Goal: Transaction & Acquisition: Purchase product/service

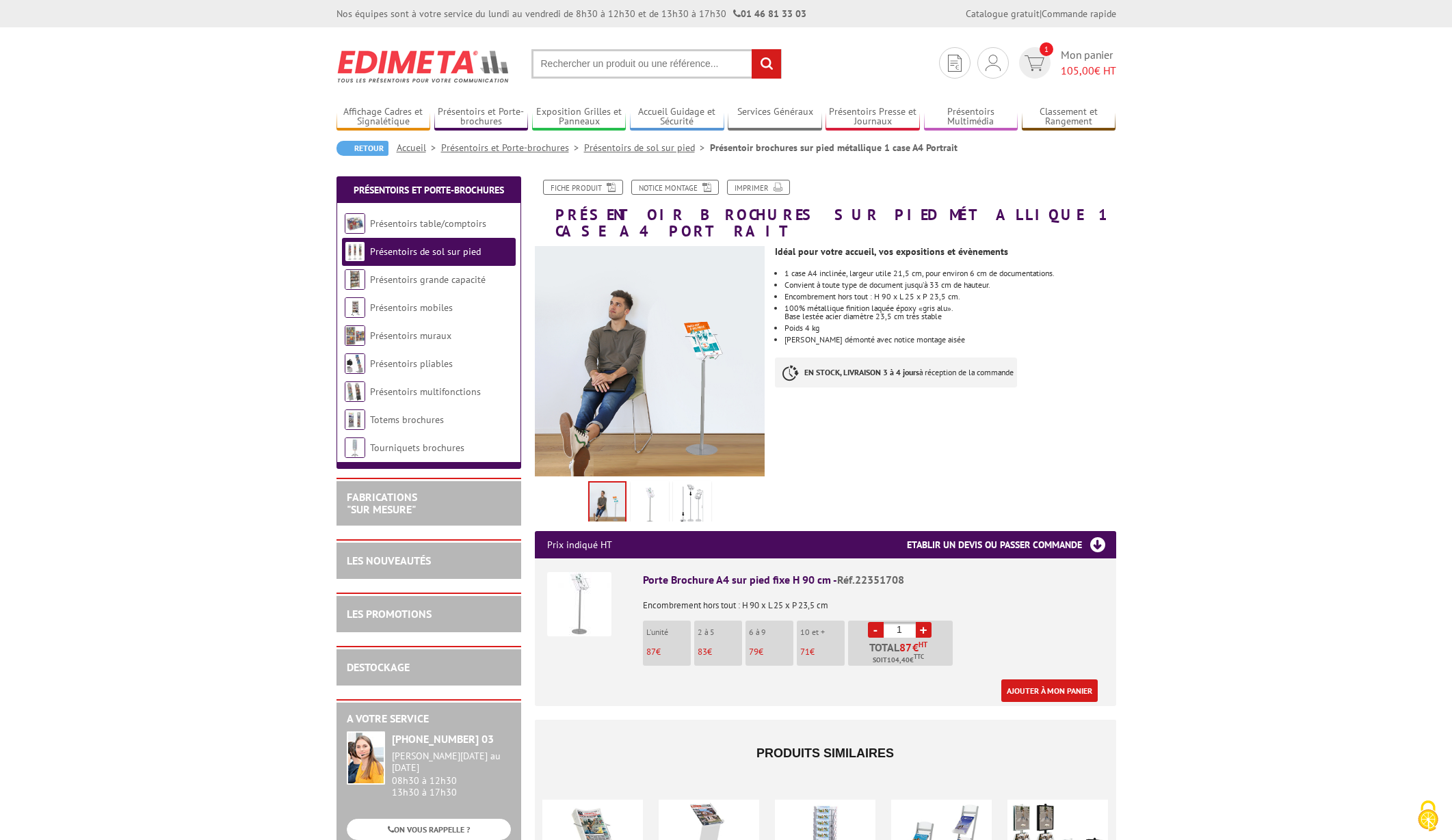
click at [654, 486] on img at bounding box center [650, 505] width 33 height 42
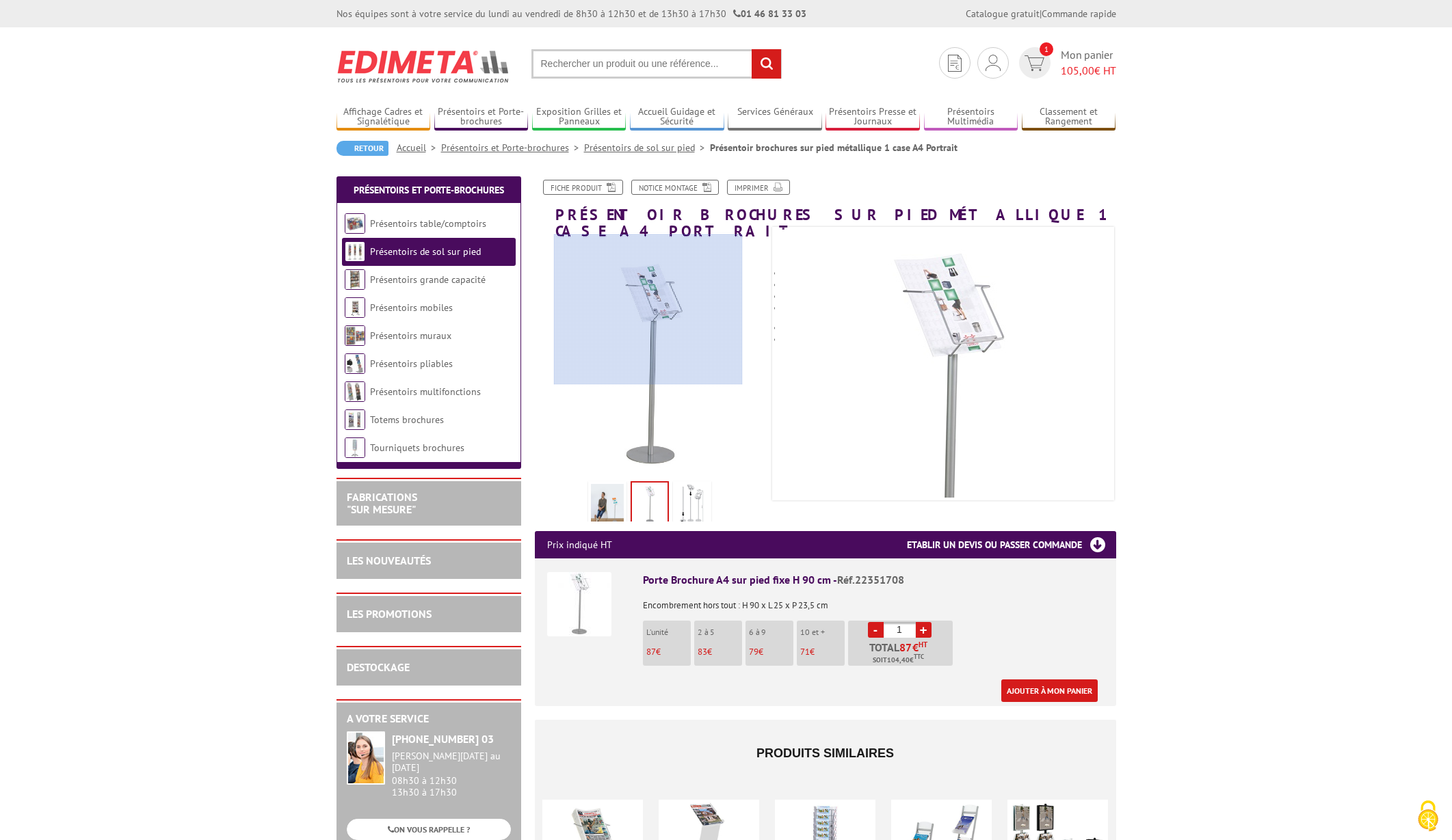
click at [648, 310] on div at bounding box center [648, 310] width 188 height 151
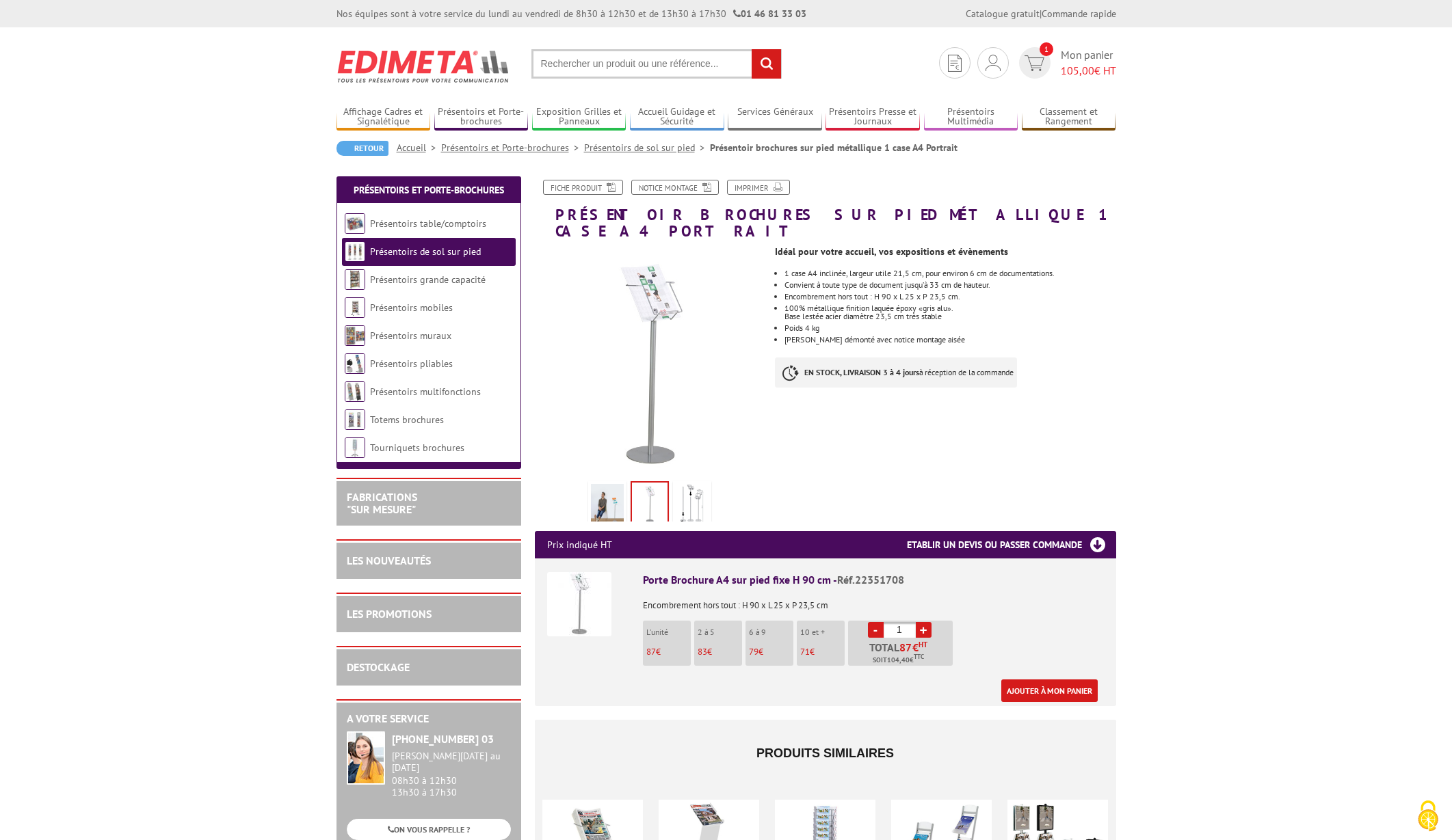
click at [654, 483] on img at bounding box center [649, 503] width 35 height 42
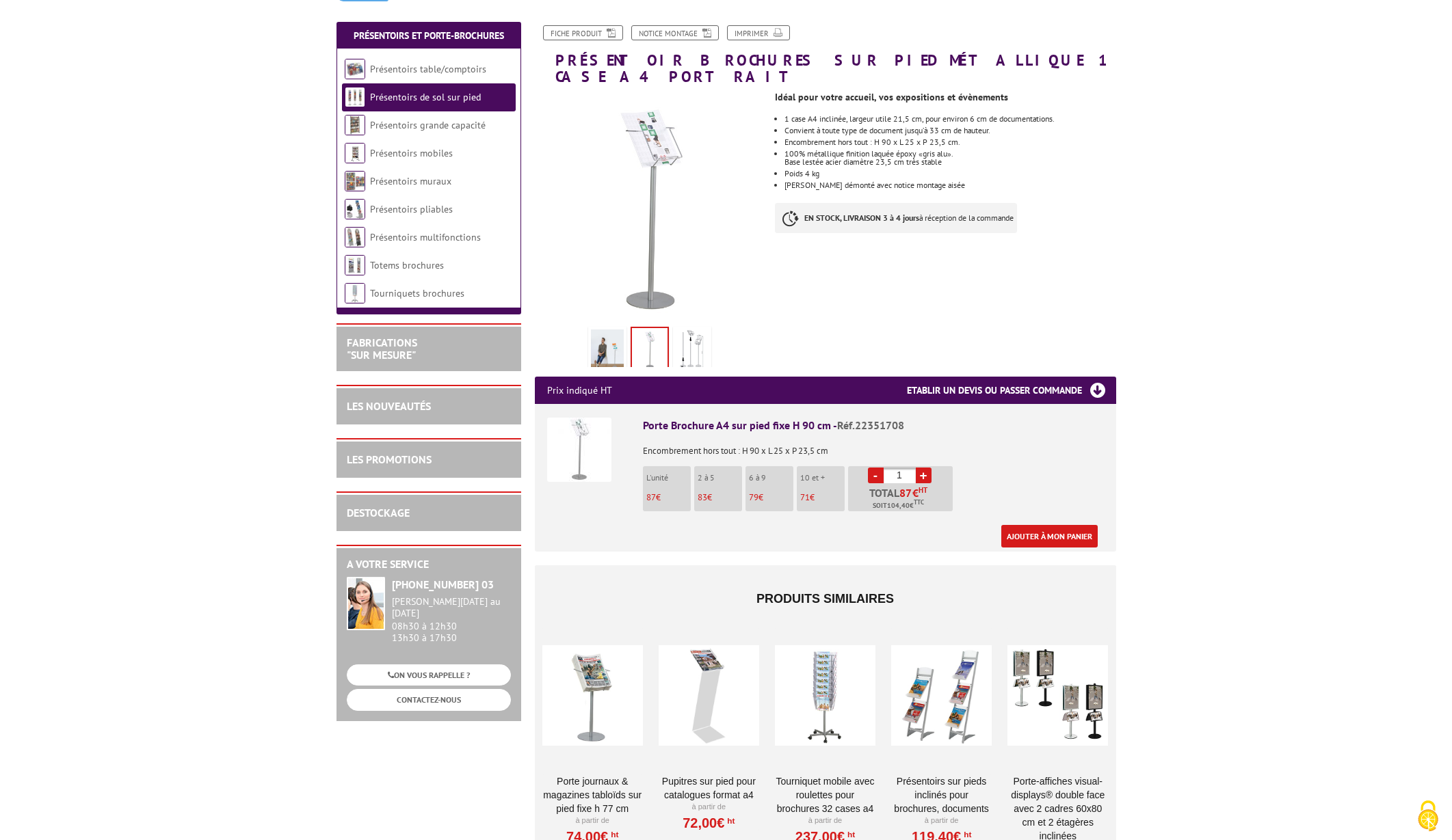
scroll to position [161, 0]
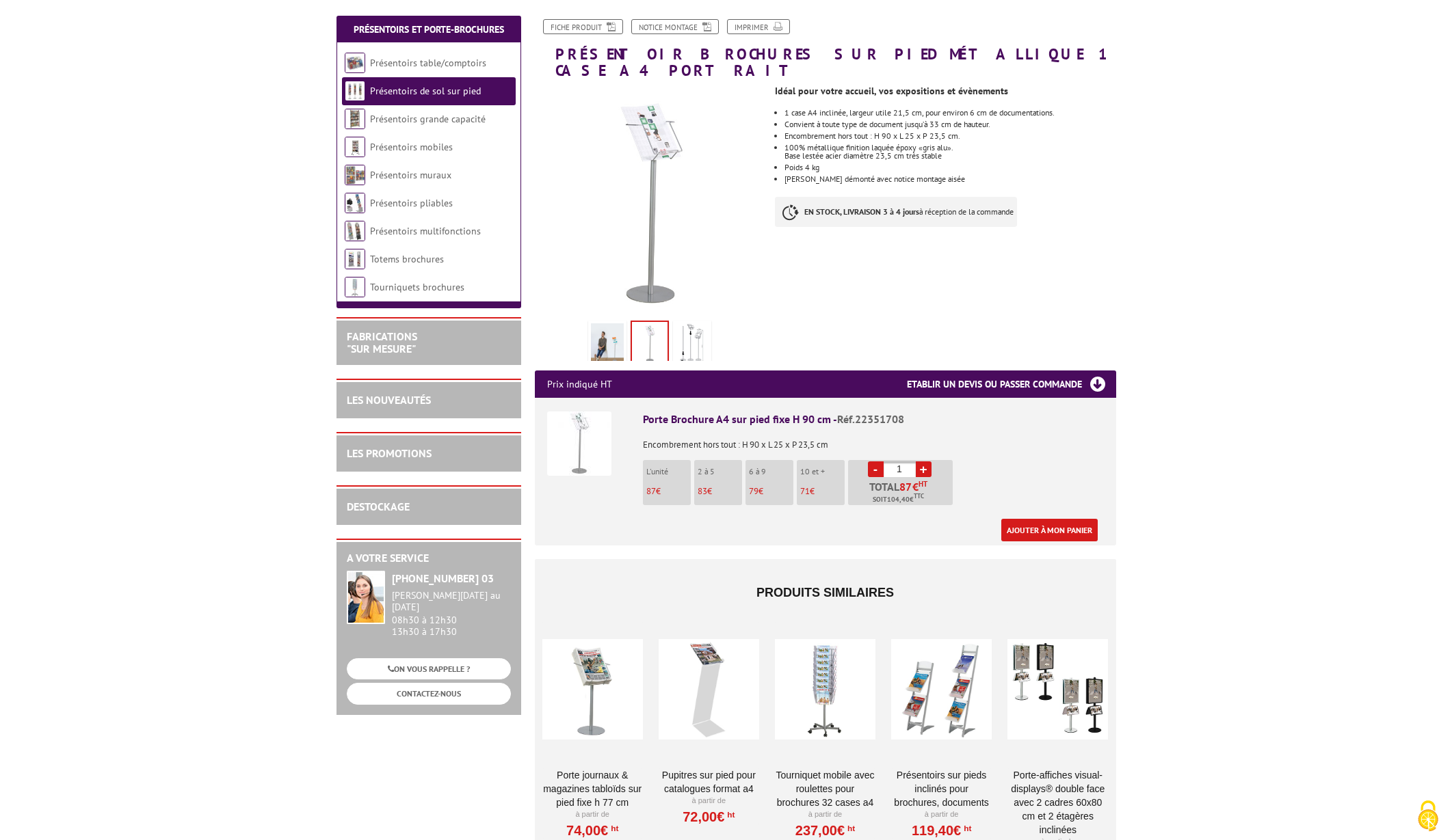
click at [581, 443] on img at bounding box center [579, 443] width 65 height 65
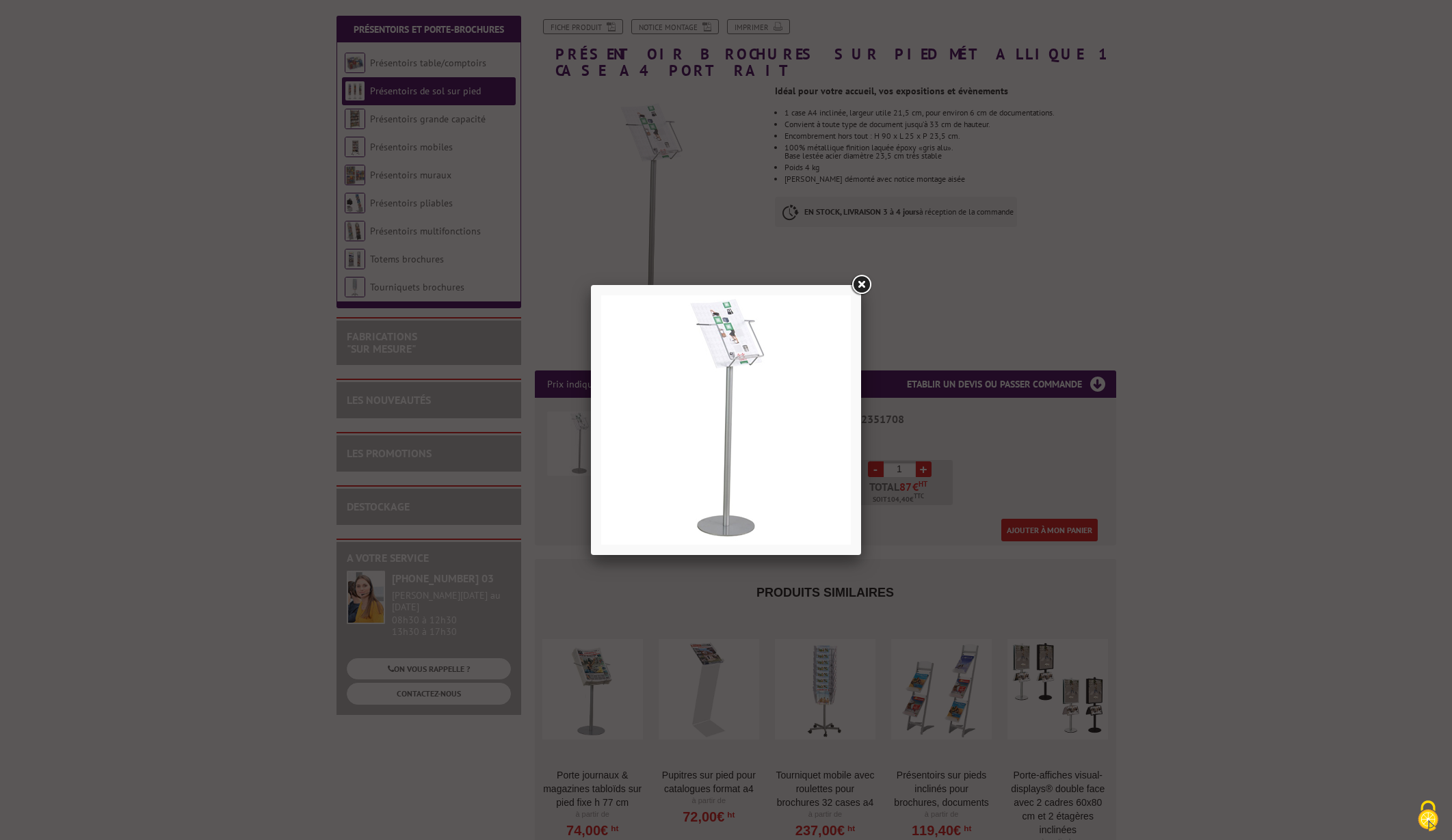
click at [864, 285] on link at bounding box center [861, 285] width 25 height 25
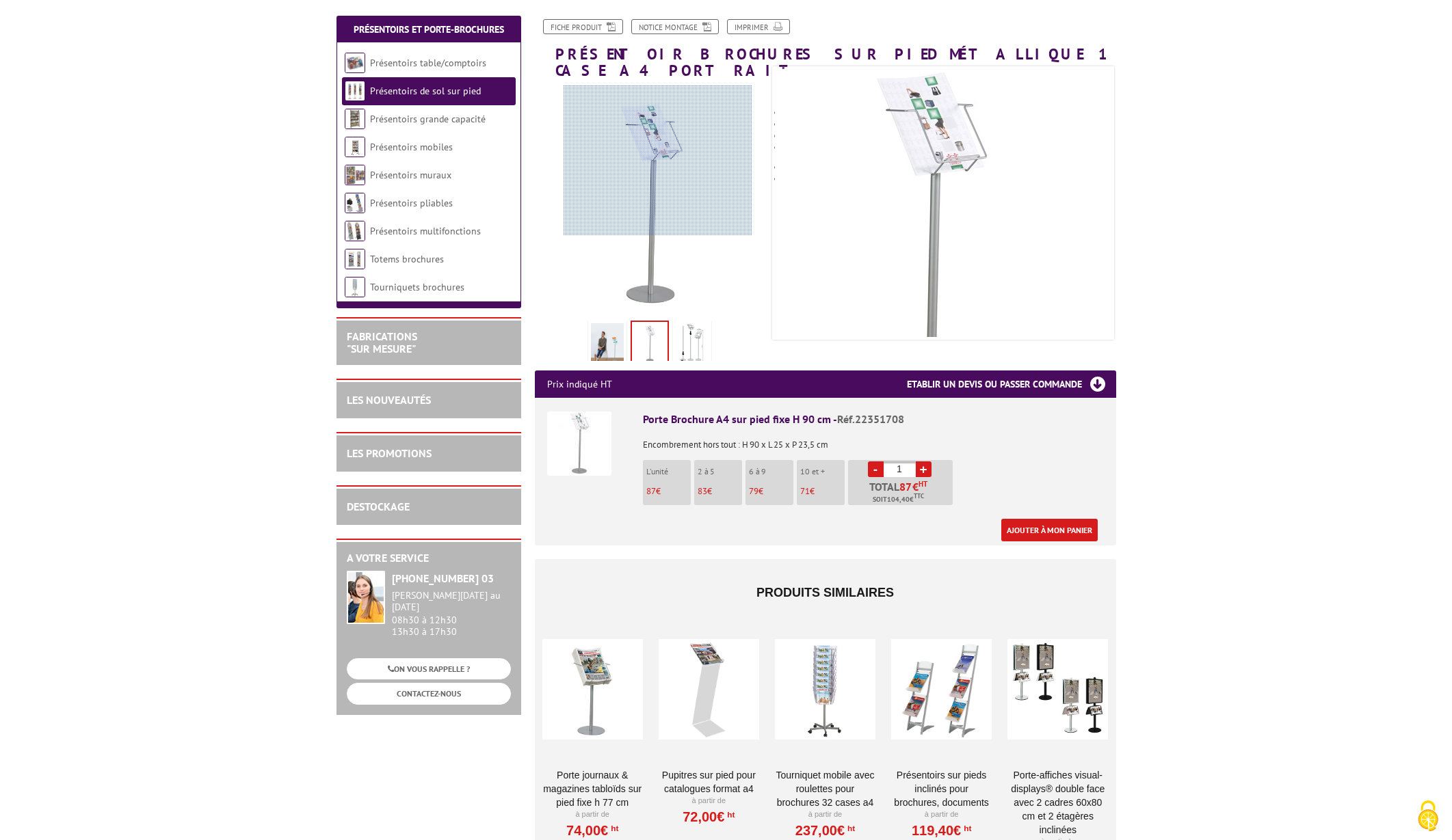
click at [658, 161] on div at bounding box center [658, 160] width 188 height 151
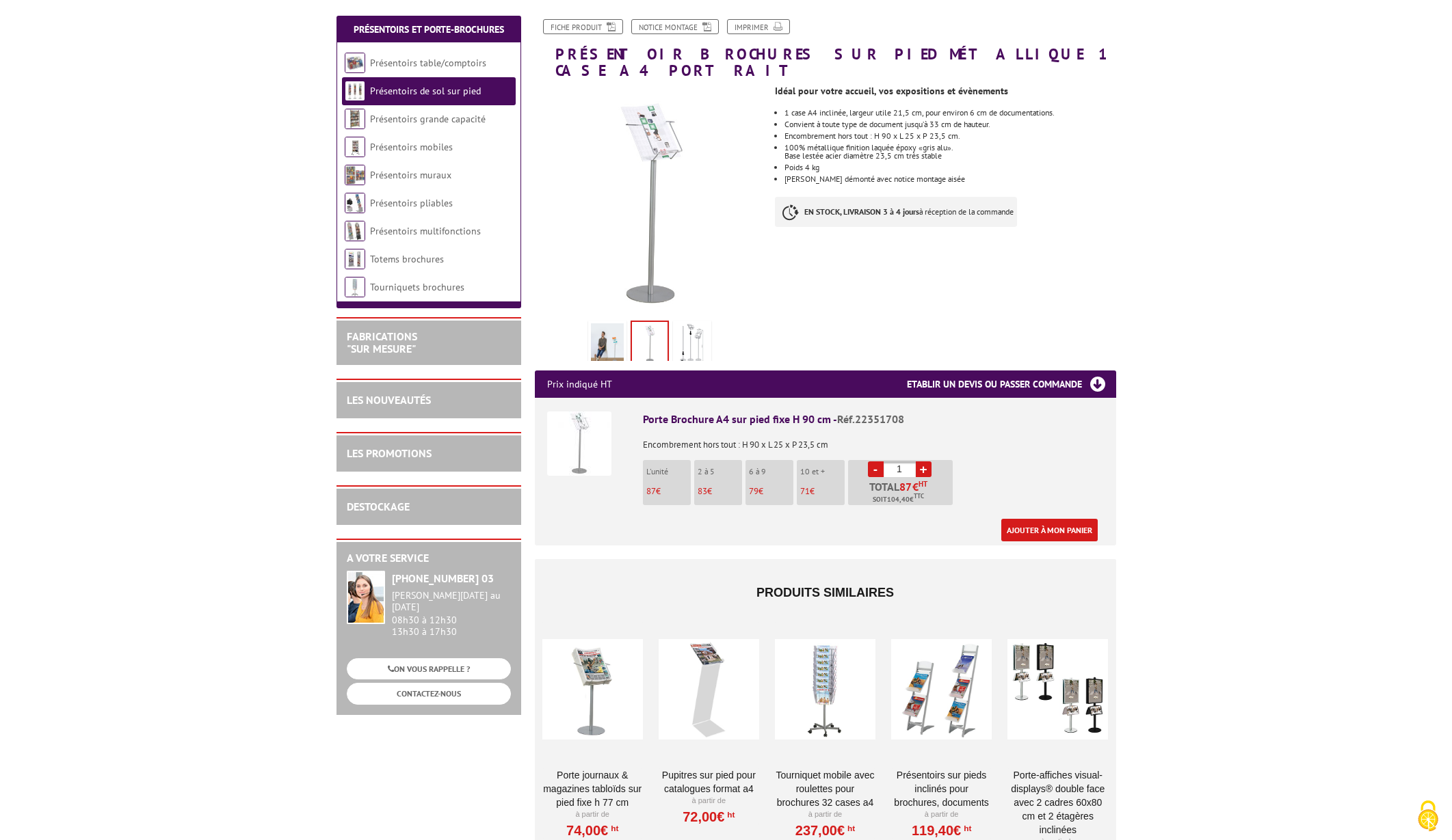
click at [646, 322] on img at bounding box center [649, 343] width 35 height 42
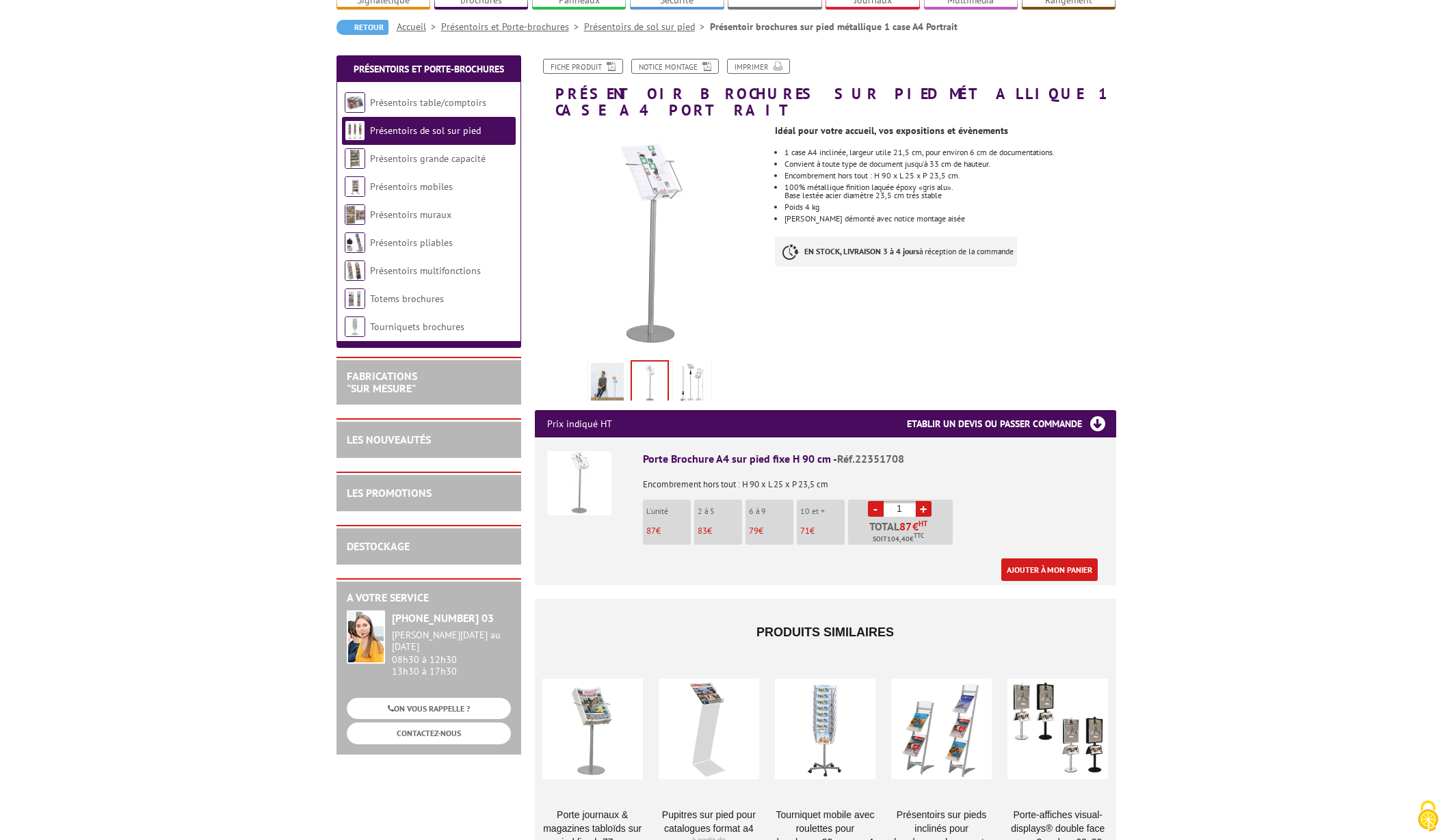
scroll to position [116, 0]
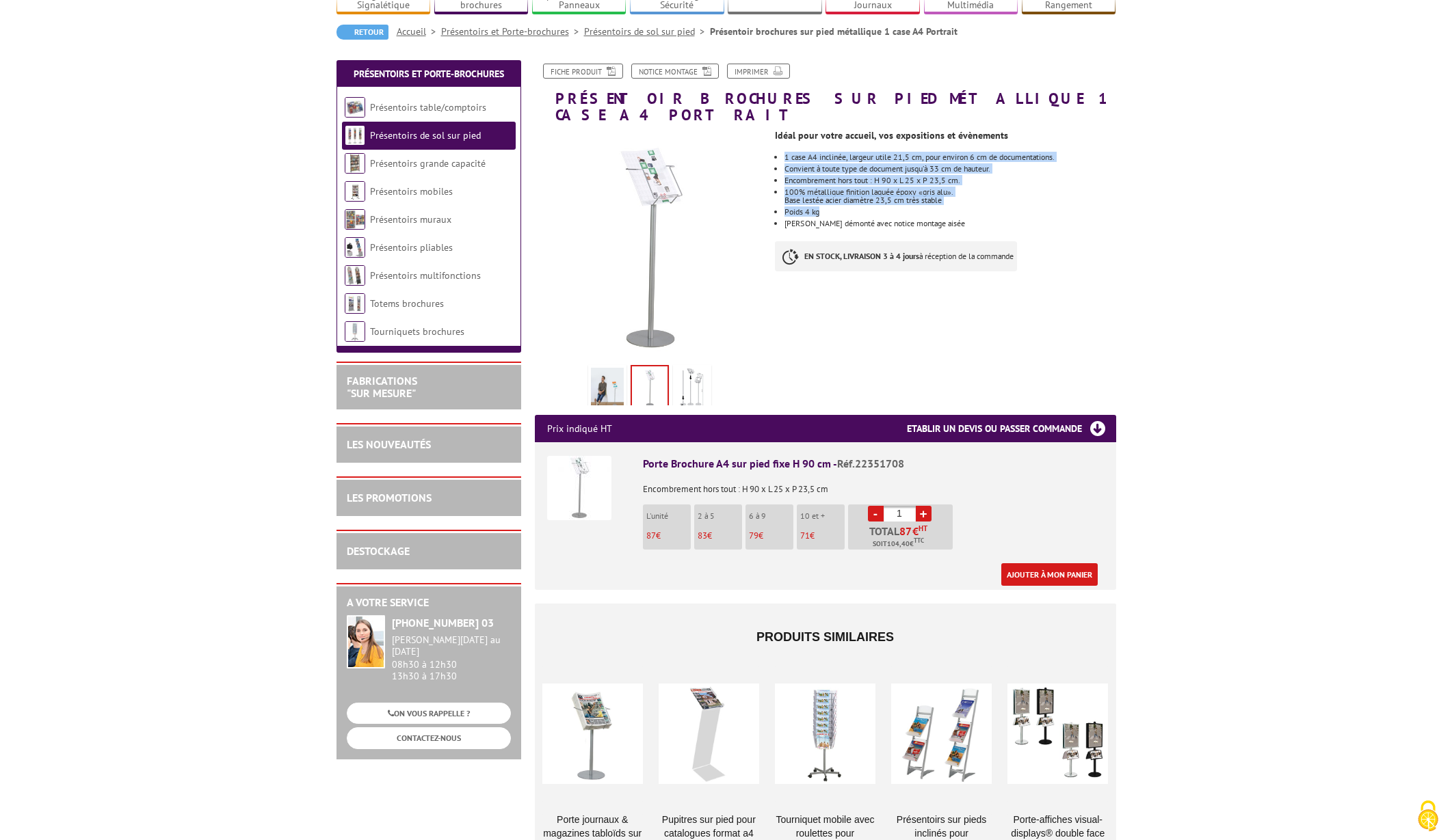
drag, startPoint x: 786, startPoint y: 141, endPoint x: 927, endPoint y: 195, distance: 151.0
click at [927, 195] on ul "1 case A4 inclinée, largeur utile 21,5 cm, pour environ 6 cm de documentations.…" at bounding box center [945, 190] width 341 height 75
copy ul "1 case A4 inclinée, largeur utile 21,5 cm, pour environ 6 cm de documentations.…"
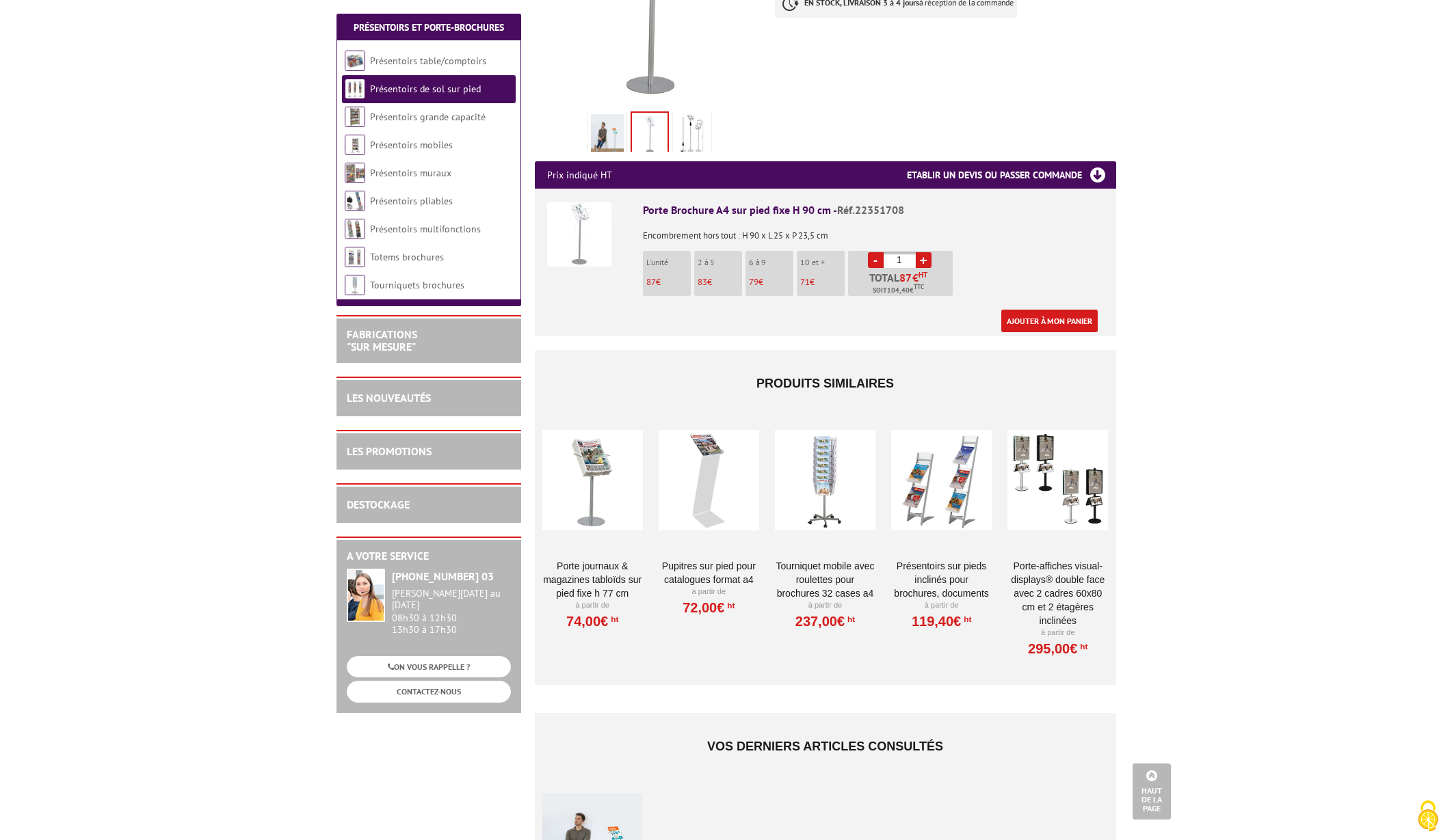
scroll to position [372, 0]
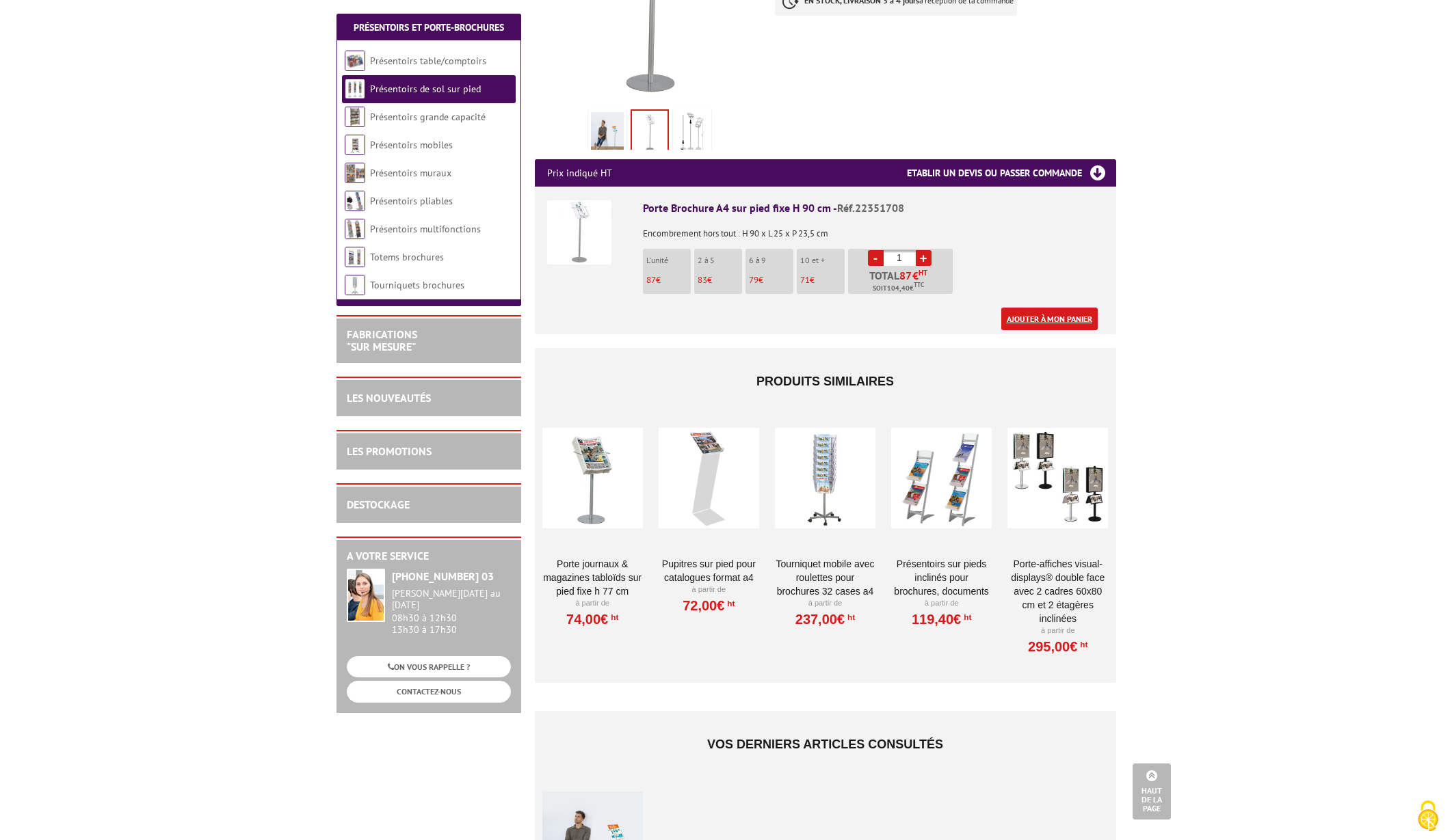
click at [1048, 308] on link "Ajouter à mon panier" at bounding box center [1049, 319] width 96 height 22
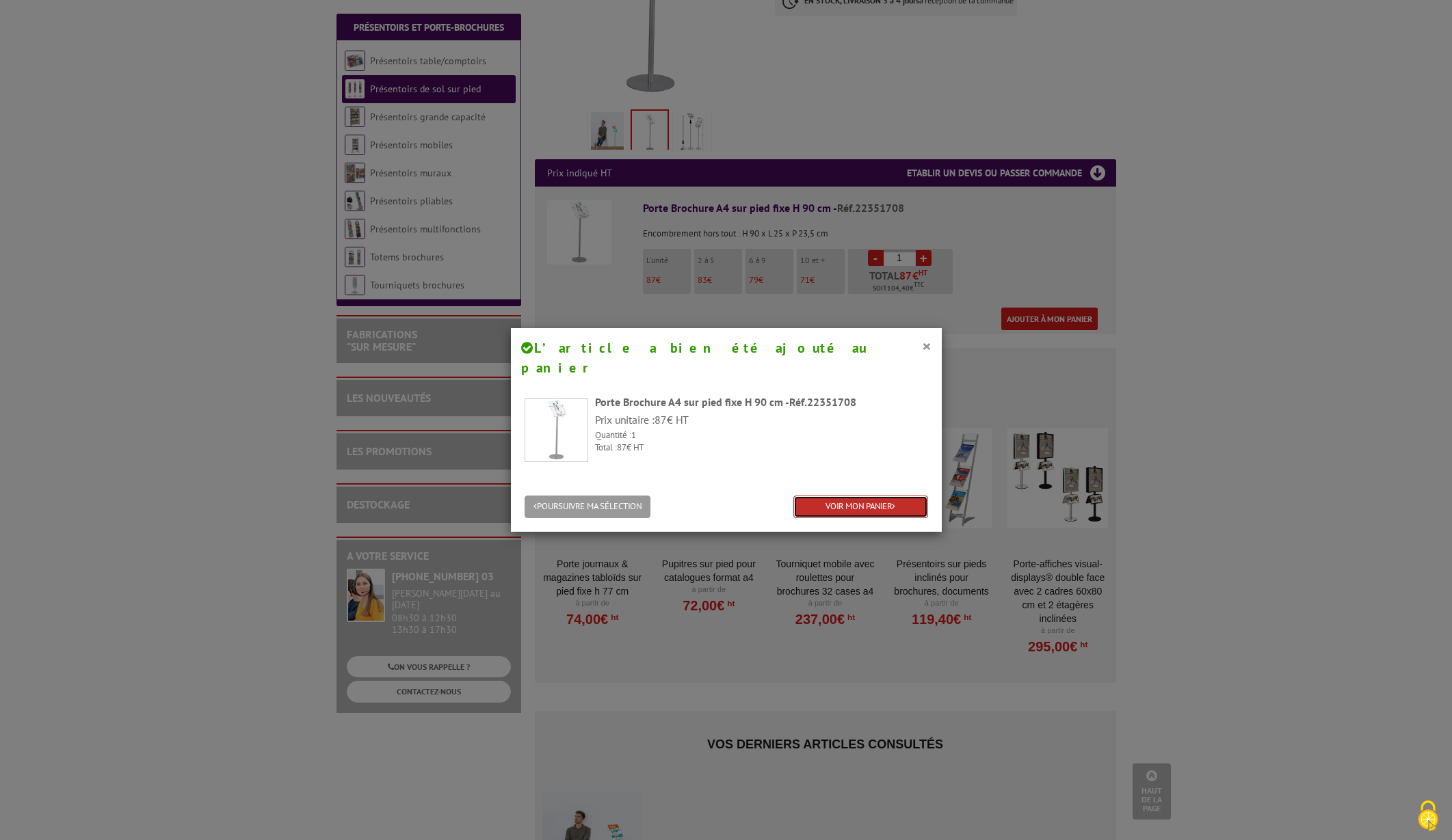
click at [874, 496] on link "VOIR MON PANIER" at bounding box center [861, 507] width 135 height 22
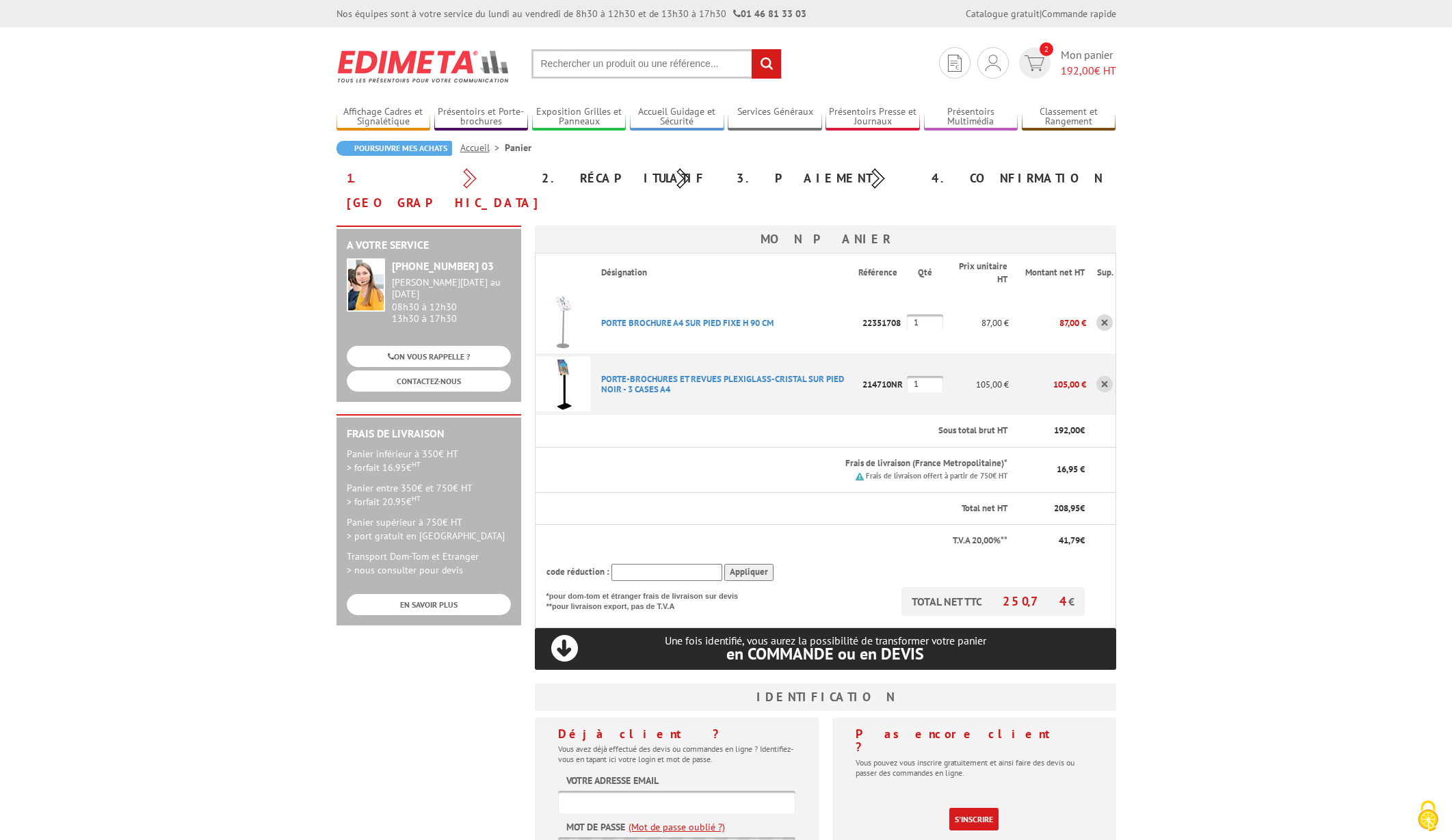
drag, startPoint x: 684, startPoint y: 367, endPoint x: 595, endPoint y: 351, distance: 90.4
click at [595, 368] on p "PORTE-BROCHURES ET REVUES PLEXIGLASS-CRISTAL SUR PIED NOIR - 3 CASES A4" at bounding box center [725, 385] width 269 height 34
copy link "PORTE-BROCHURES ET REVUES PLEXIGLASS-CRISTAL SUR PIED NOIR - 3 CASES A4"
click at [697, 374] on link "PORTE-BROCHURES ET REVUES PLEXIGLASS-CRISTAL SUR PIED NOIR - 3 CASES A4" at bounding box center [722, 384] width 243 height 22
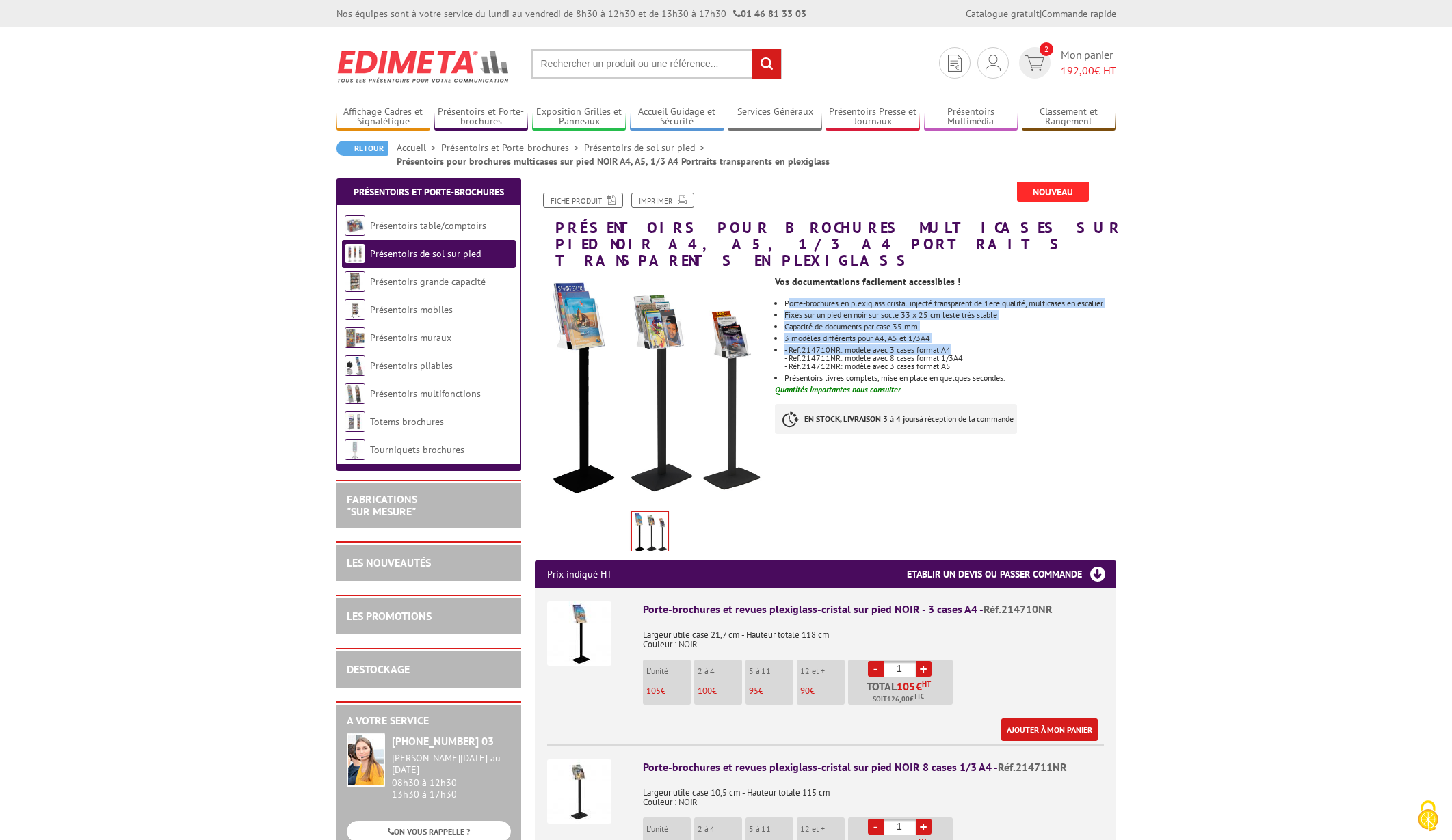
drag, startPoint x: 788, startPoint y: 287, endPoint x: 967, endPoint y: 343, distance: 187.6
click at [967, 343] on ul "Porte-brochures en plexiglass cristal injecté transparent de 1ere qualité, mult…" at bounding box center [945, 341] width 341 height 83
copy ul "orte-brochures en plexiglass cristal injecté transparent de 1ere qualité, multi…"
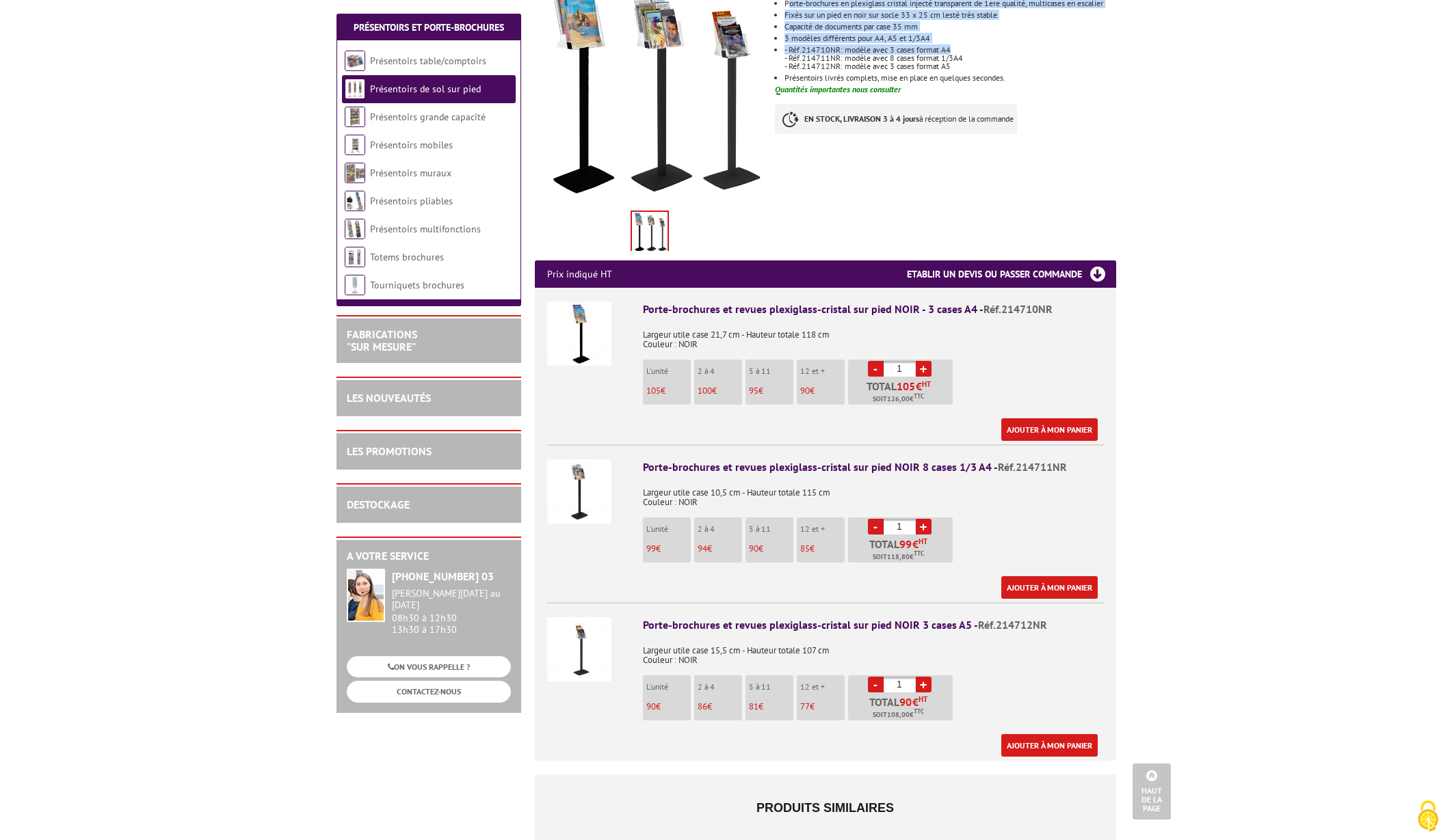
scroll to position [301, 0]
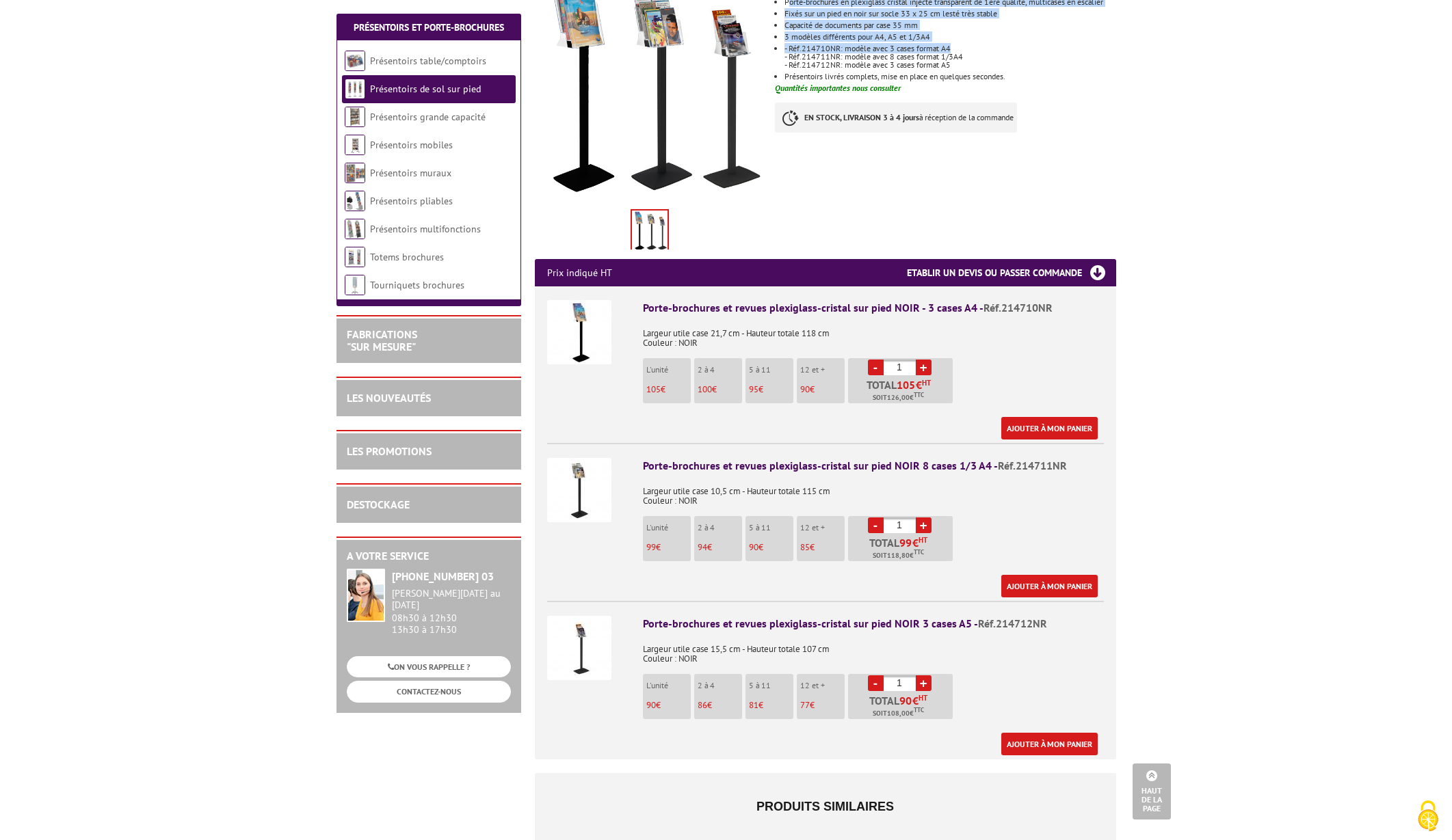
click at [581, 327] on img at bounding box center [579, 332] width 65 height 65
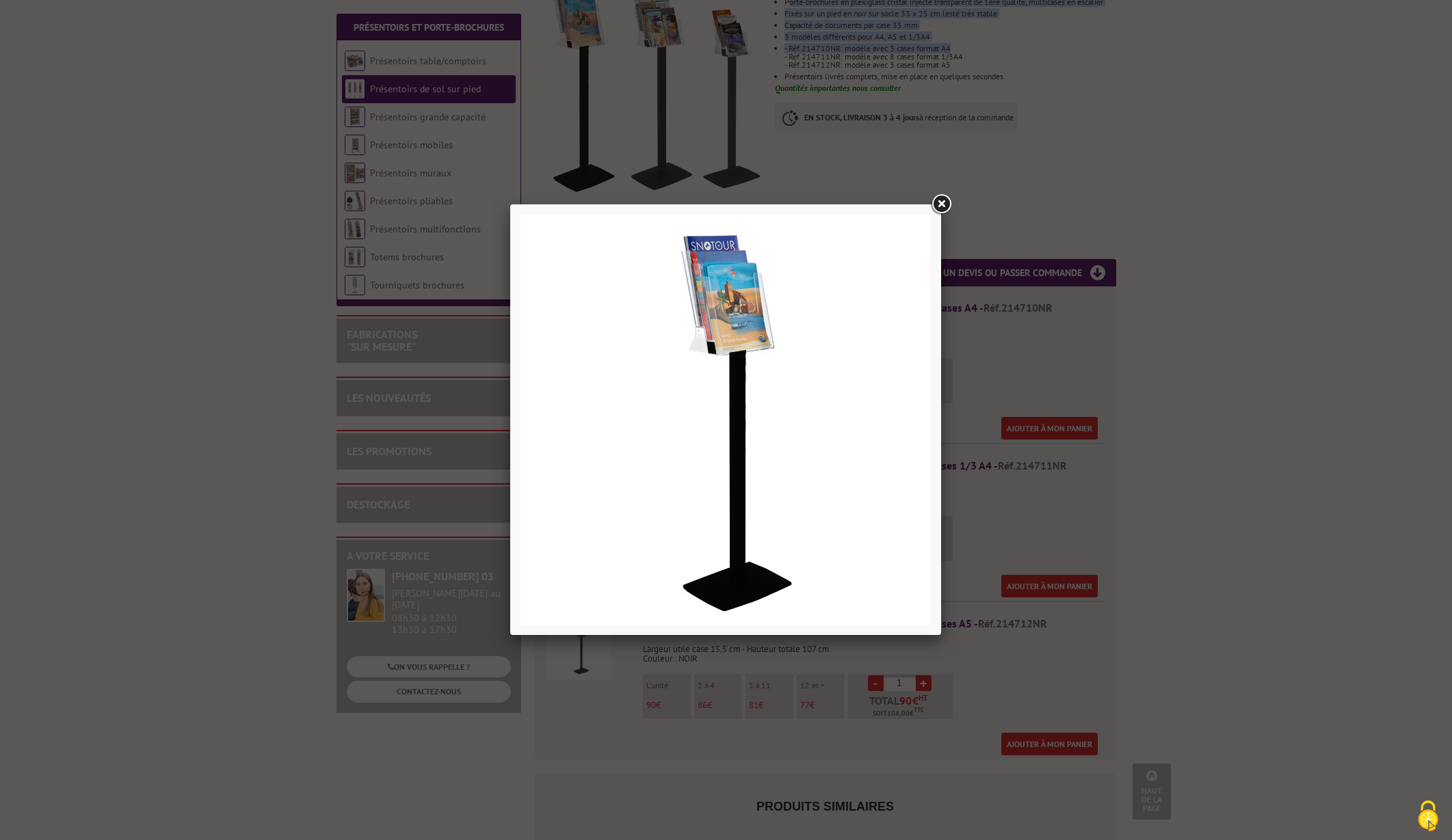
click at [947, 201] on link at bounding box center [941, 204] width 25 height 25
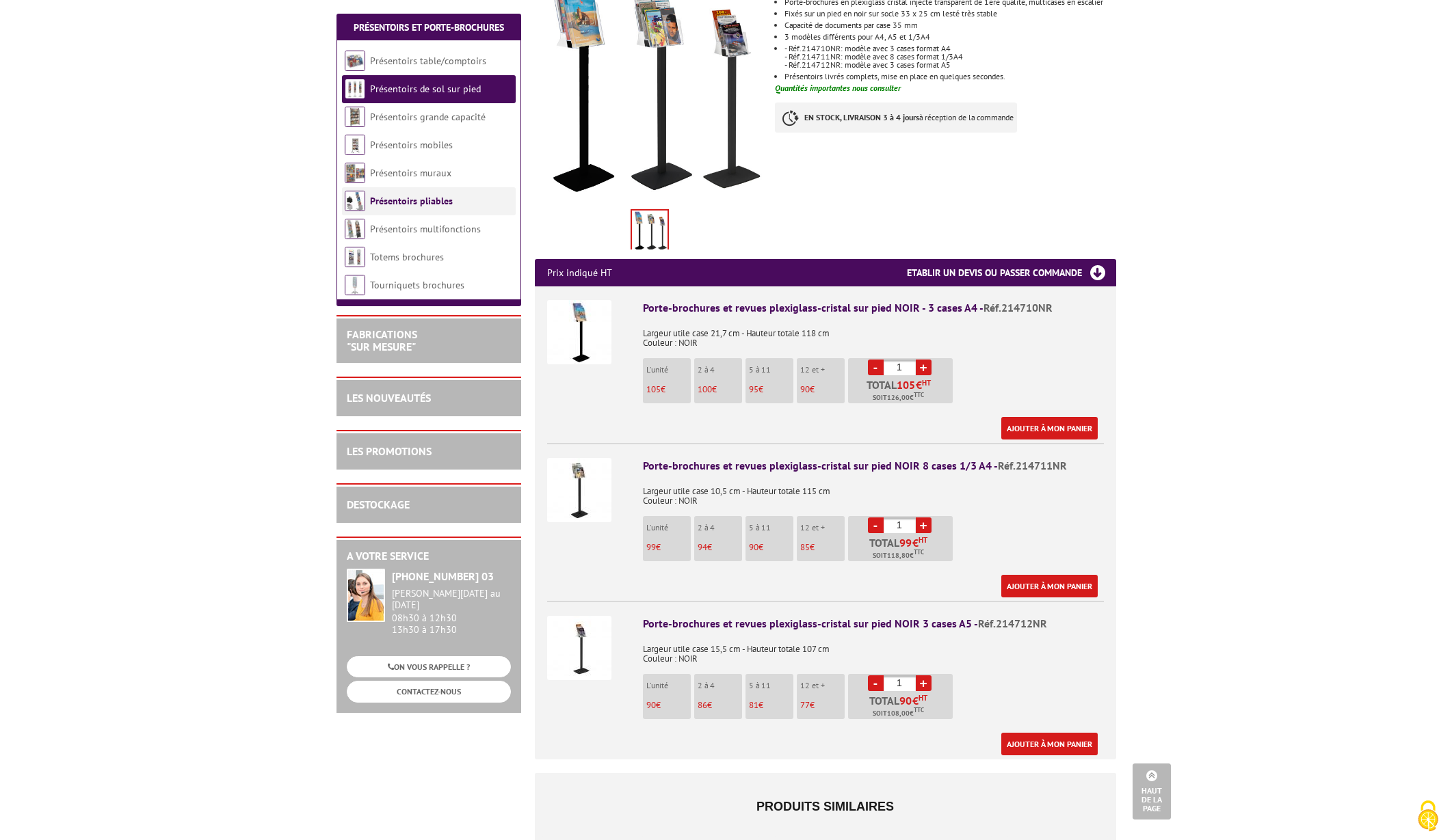
click at [422, 208] on li "Présentoirs pliables" at bounding box center [429, 201] width 174 height 28
click at [421, 206] on link "Présentoirs pliables" at bounding box center [411, 201] width 83 height 12
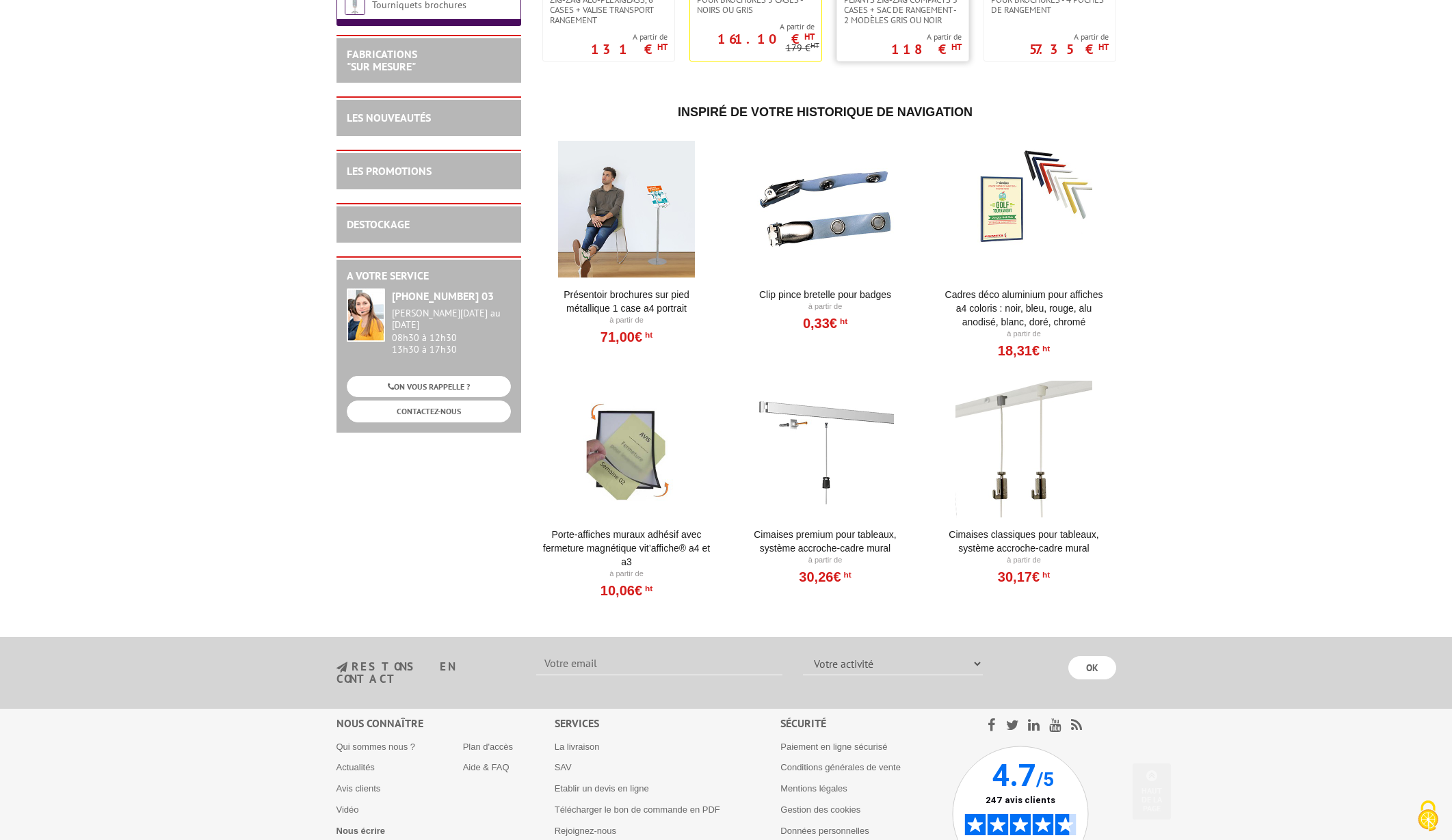
scroll to position [465, 0]
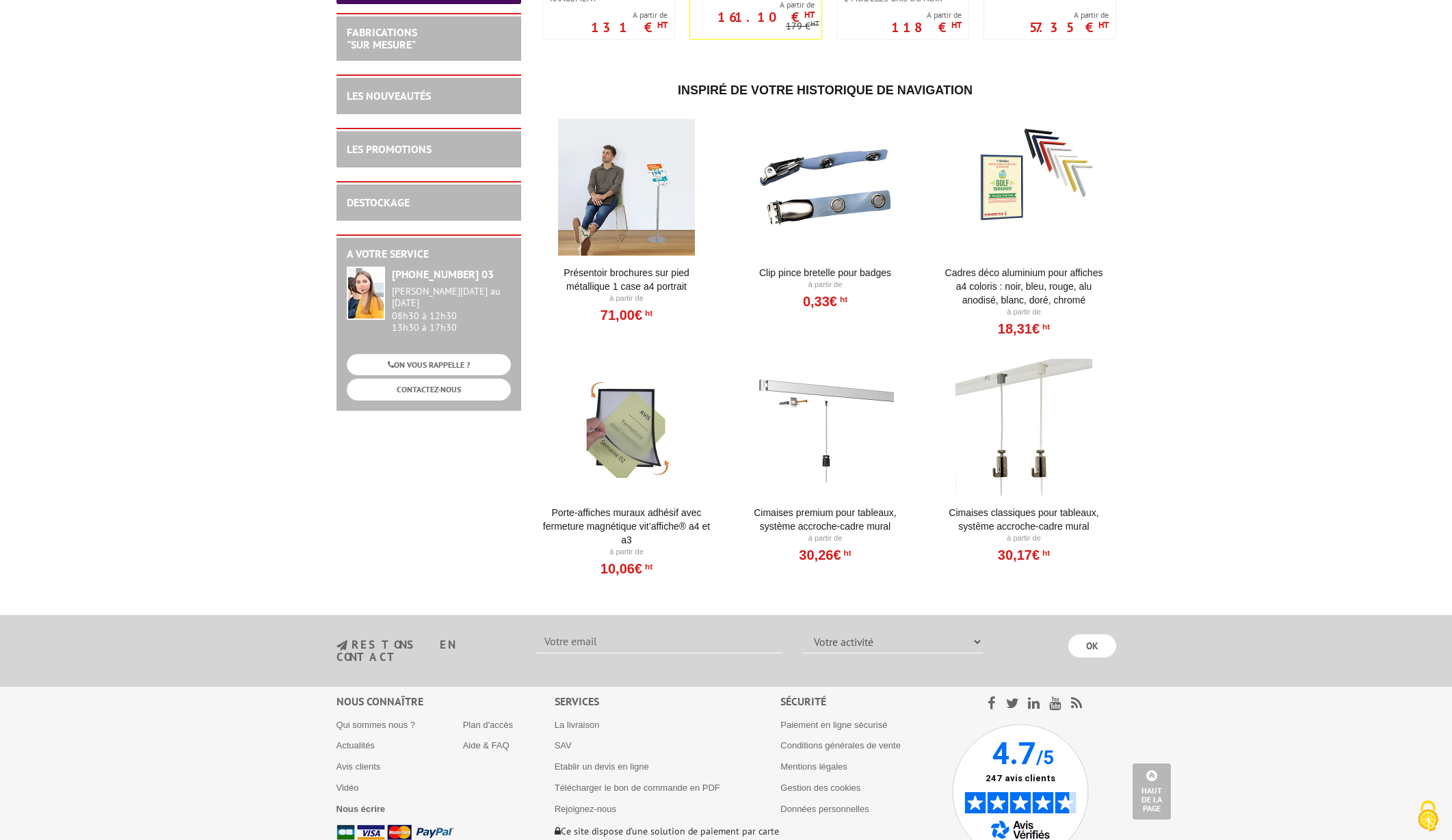
click at [654, 208] on div at bounding box center [627, 187] width 169 height 137
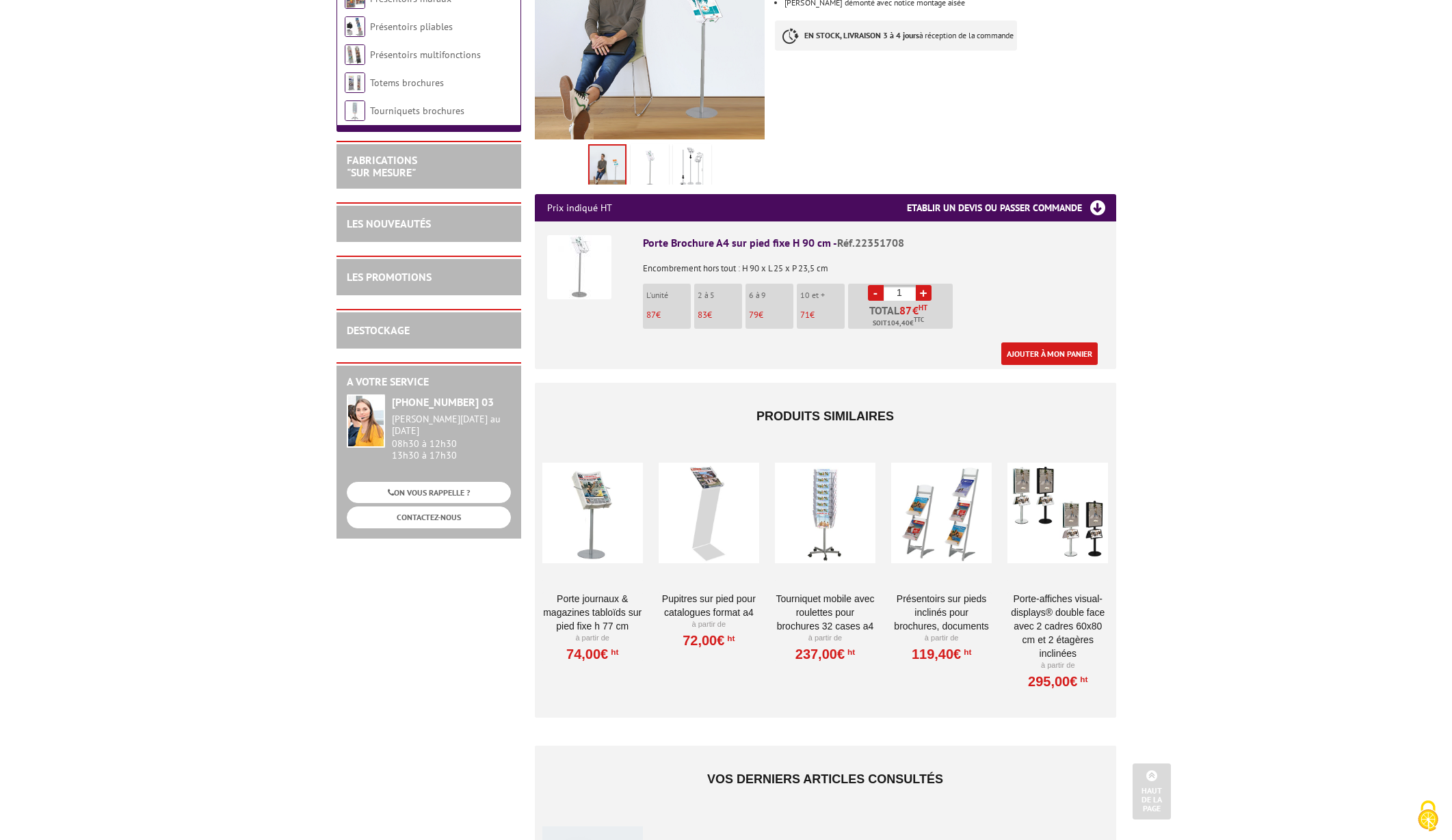
scroll to position [351, 0]
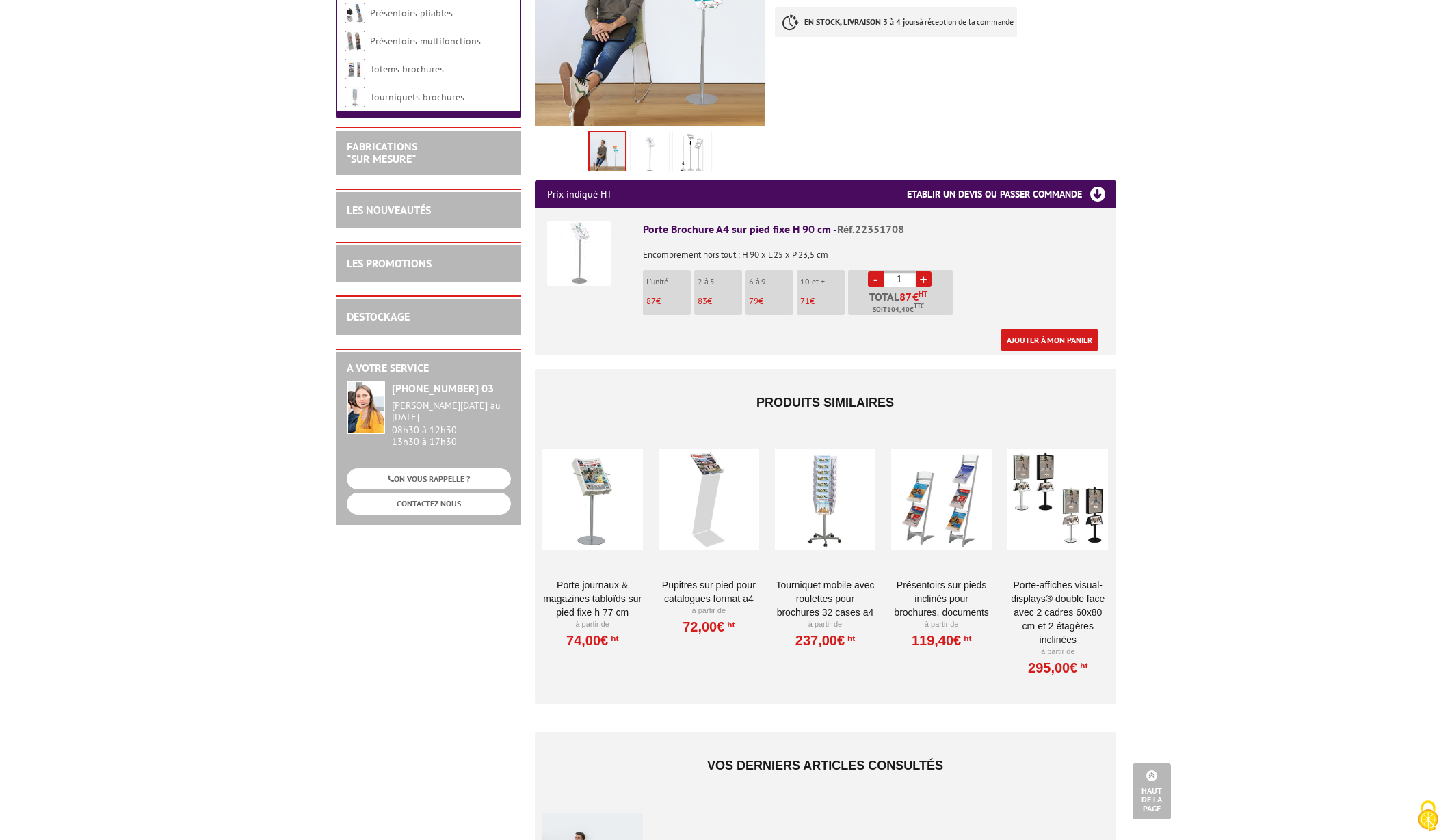
click at [701, 511] on div at bounding box center [708, 499] width 101 height 137
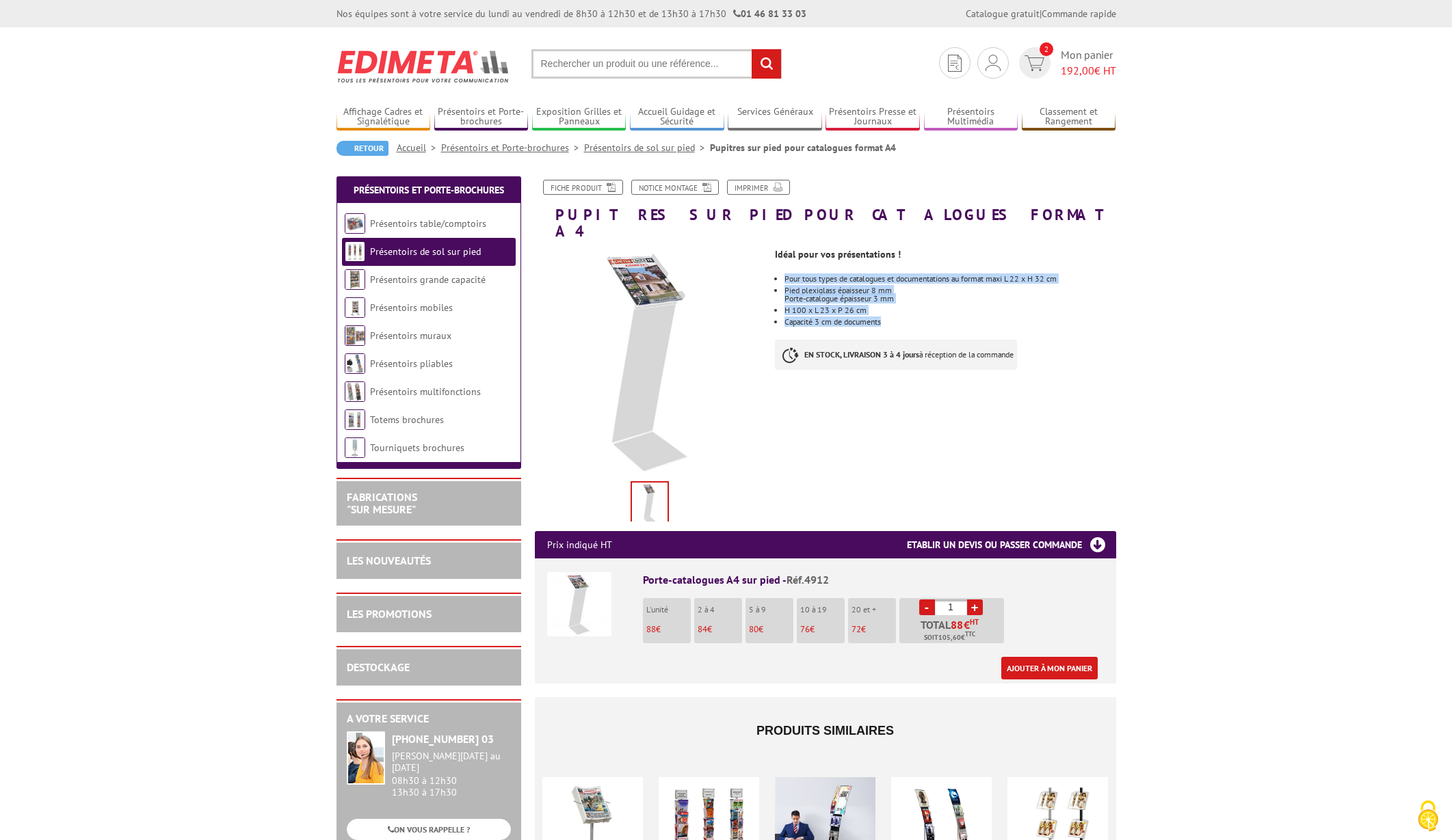
drag, startPoint x: 894, startPoint y: 305, endPoint x: 782, endPoint y: 262, distance: 120.0
click at [782, 275] on ul "Pour tous types de catalogues et documentations au format maxi L 22 x H 32 cm P…" at bounding box center [945, 300] width 341 height 52
copy ul "Pour tous types de catalogues et documentations au format maxi L 22 x H 32 cm P…"
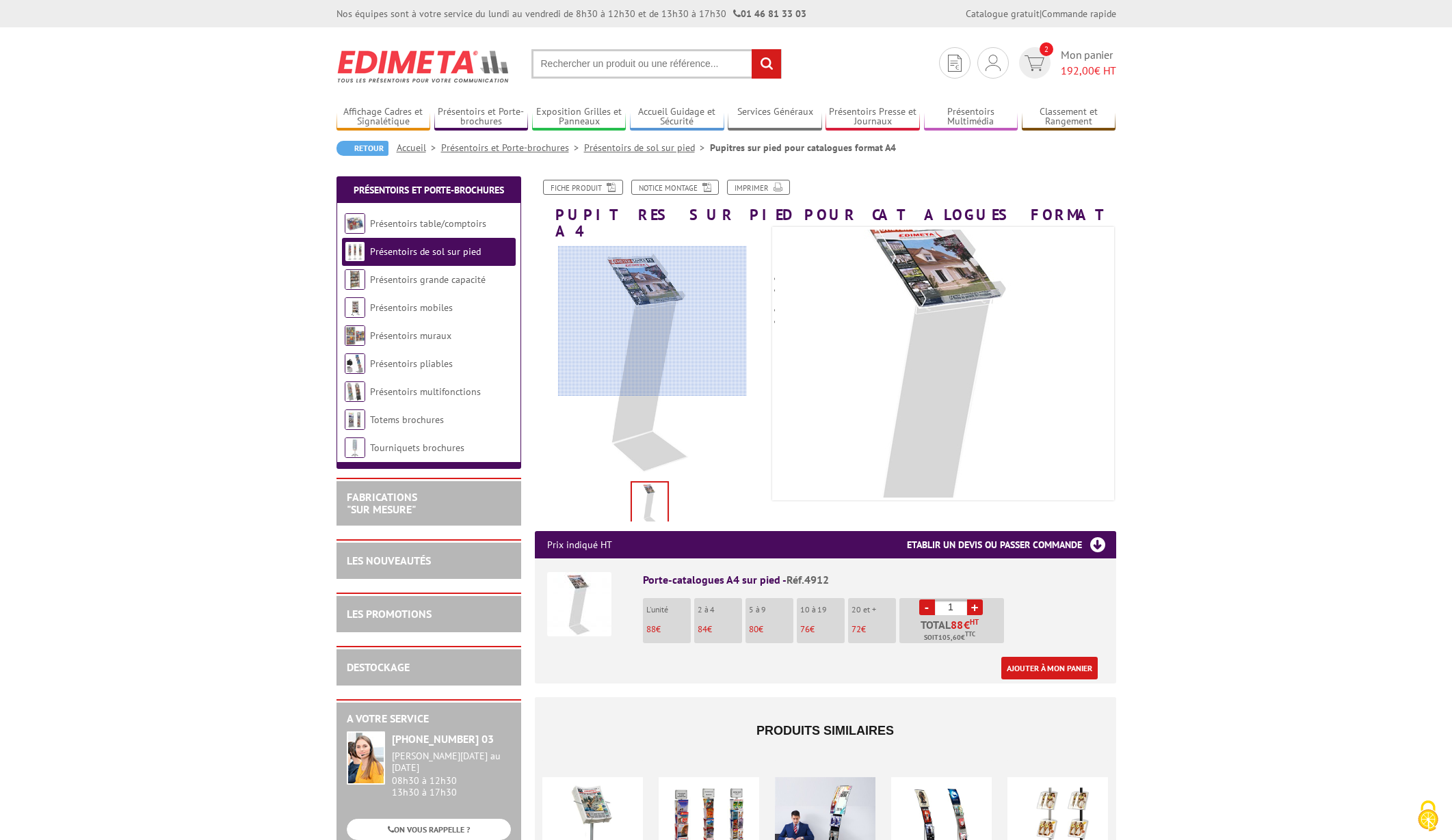
click at [652, 321] on div at bounding box center [652, 321] width 188 height 151
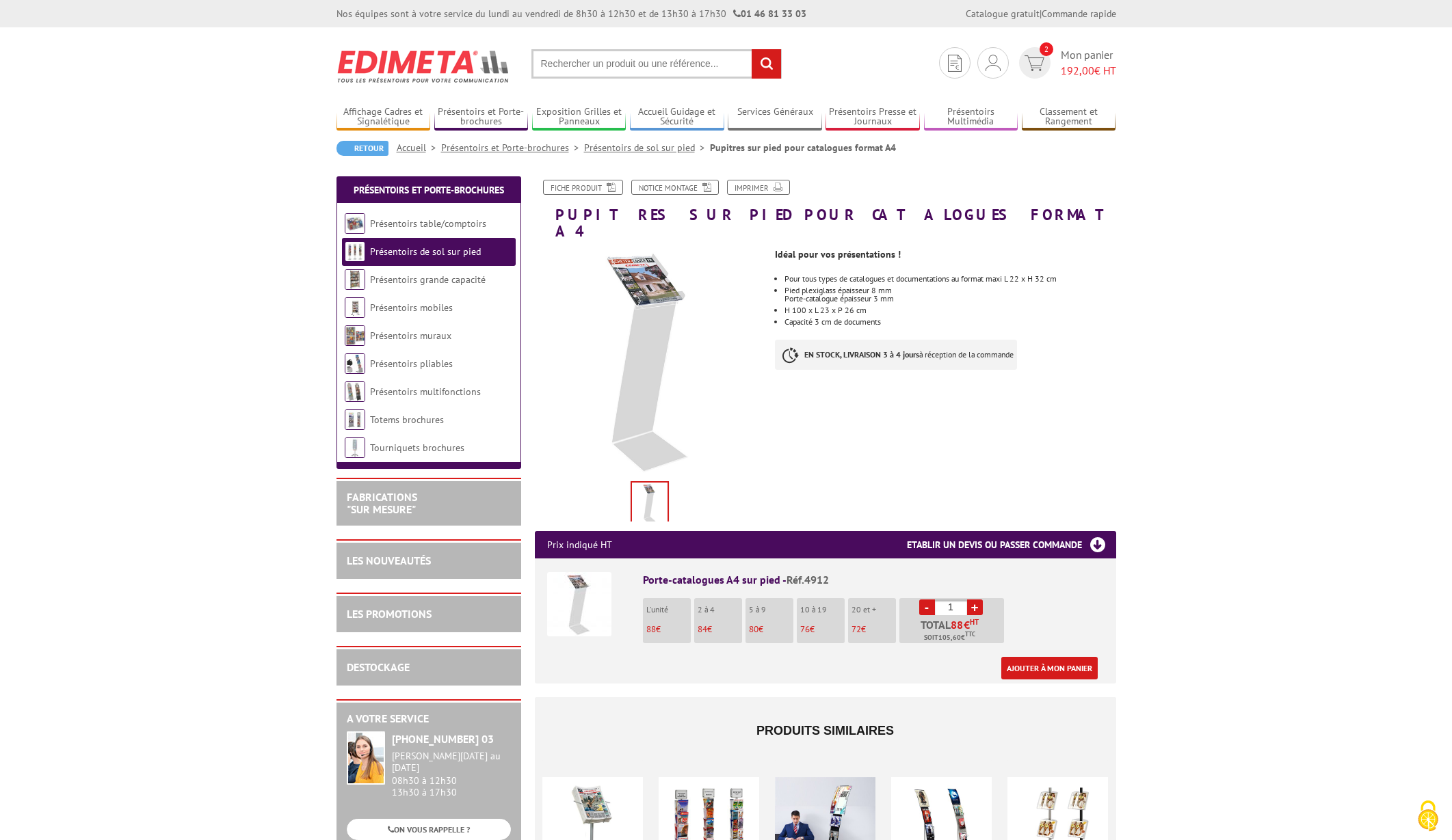
click at [653, 487] on img at bounding box center [649, 503] width 35 height 42
click at [586, 589] on img at bounding box center [579, 604] width 65 height 65
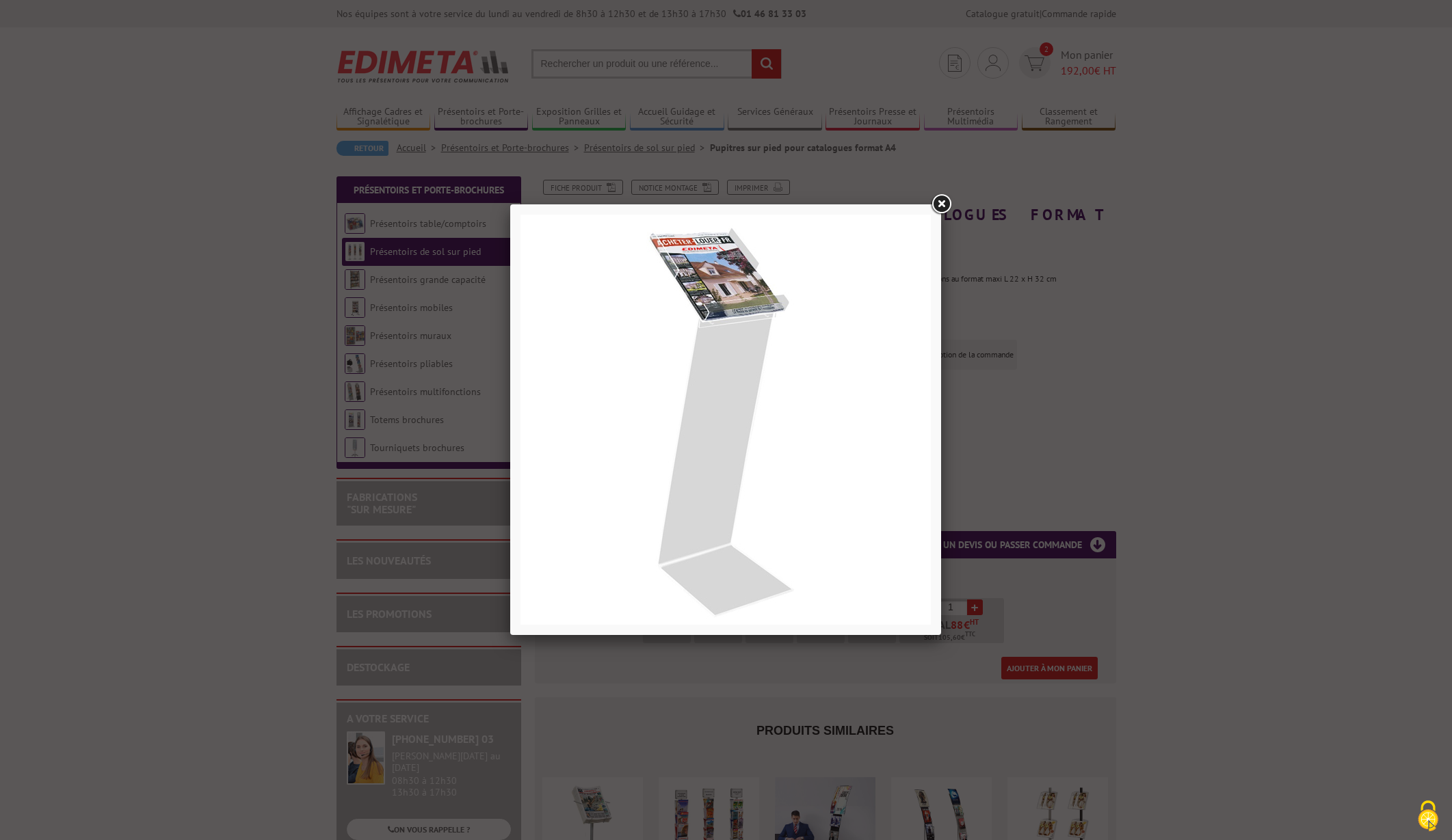
click at [942, 206] on link at bounding box center [941, 204] width 25 height 25
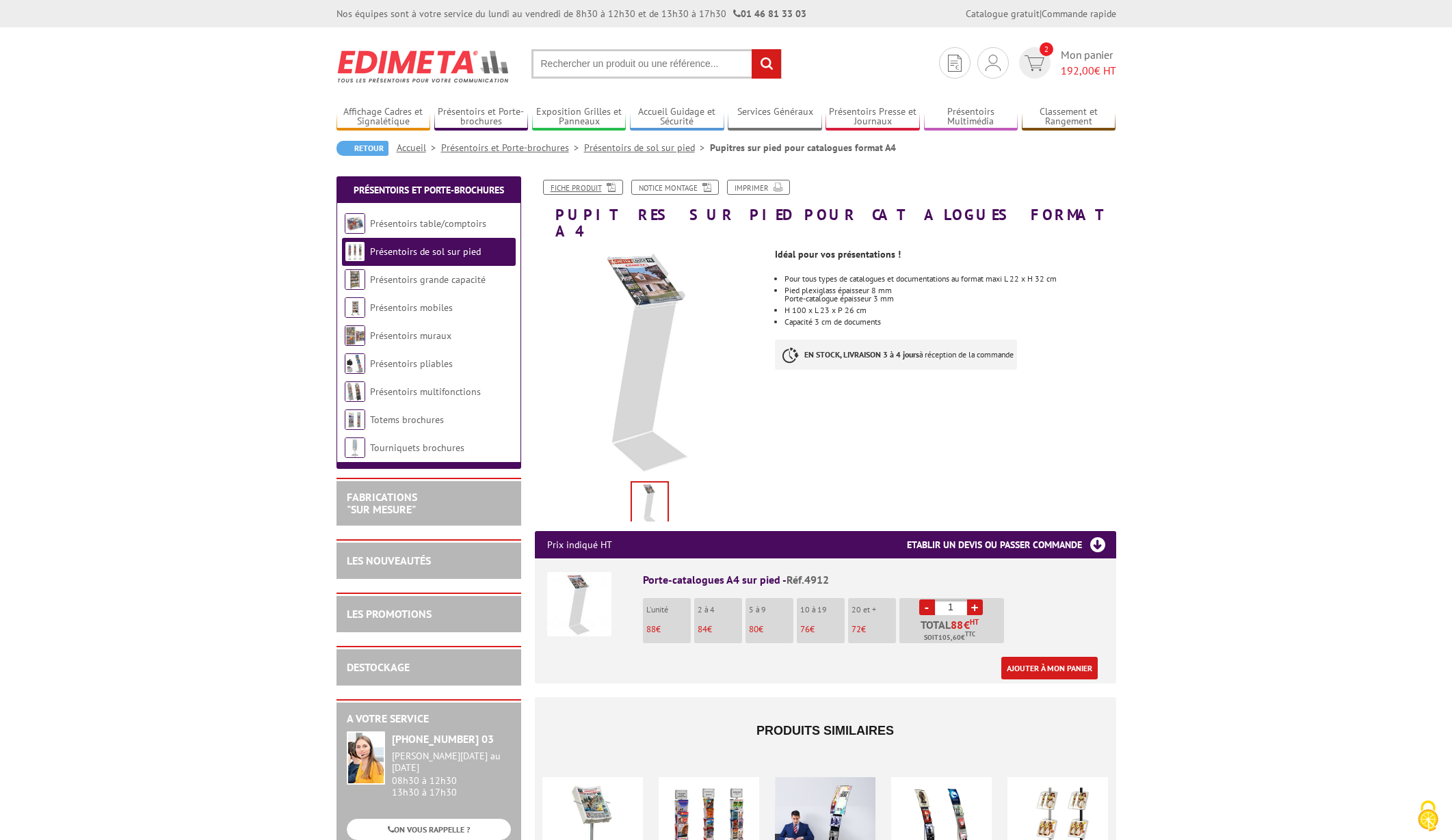
click at [584, 192] on link "Fiche produit" at bounding box center [583, 187] width 80 height 15
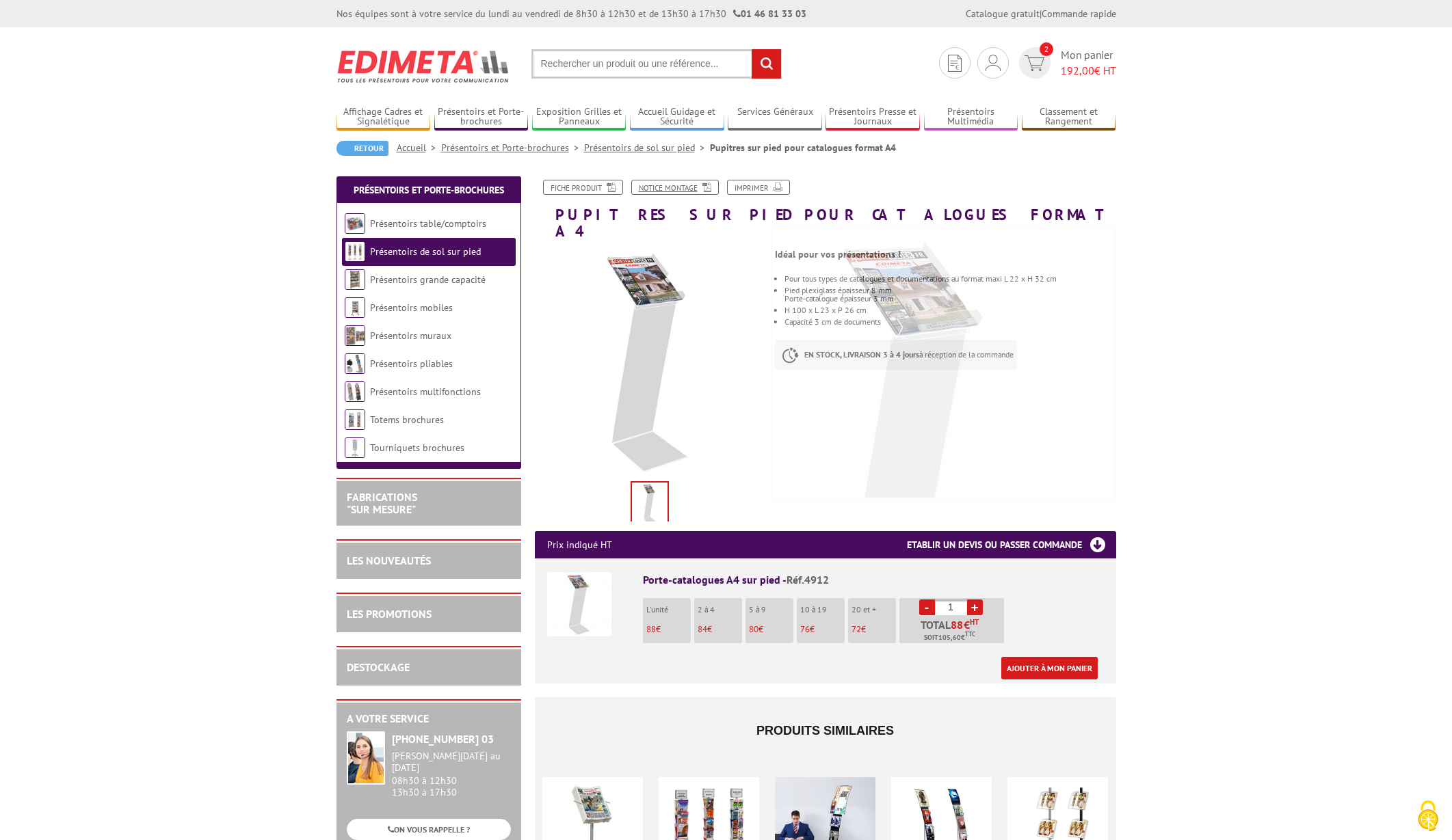
click at [685, 188] on link "Notice Montage" at bounding box center [675, 187] width 88 height 15
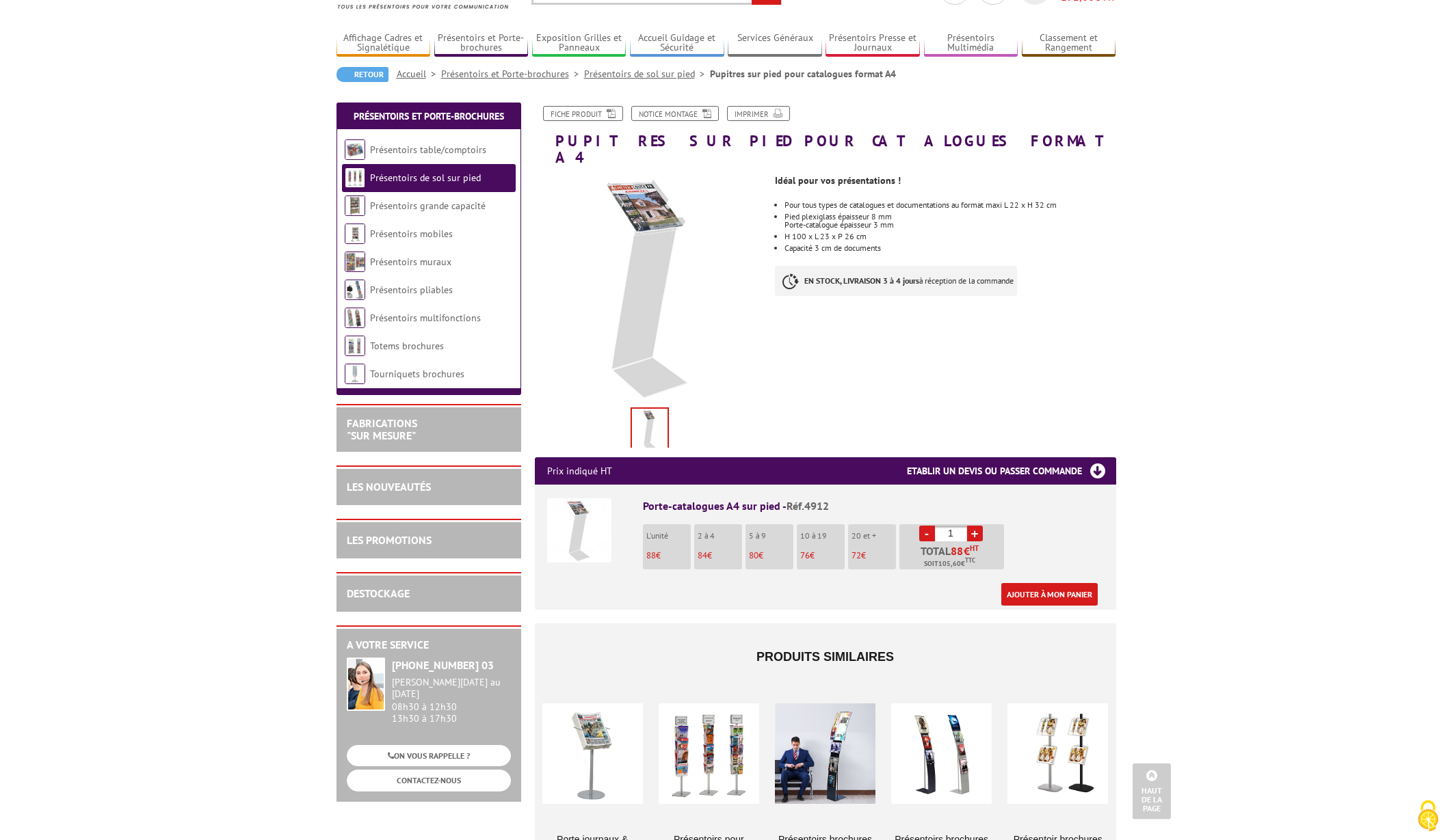
scroll to position [45, 0]
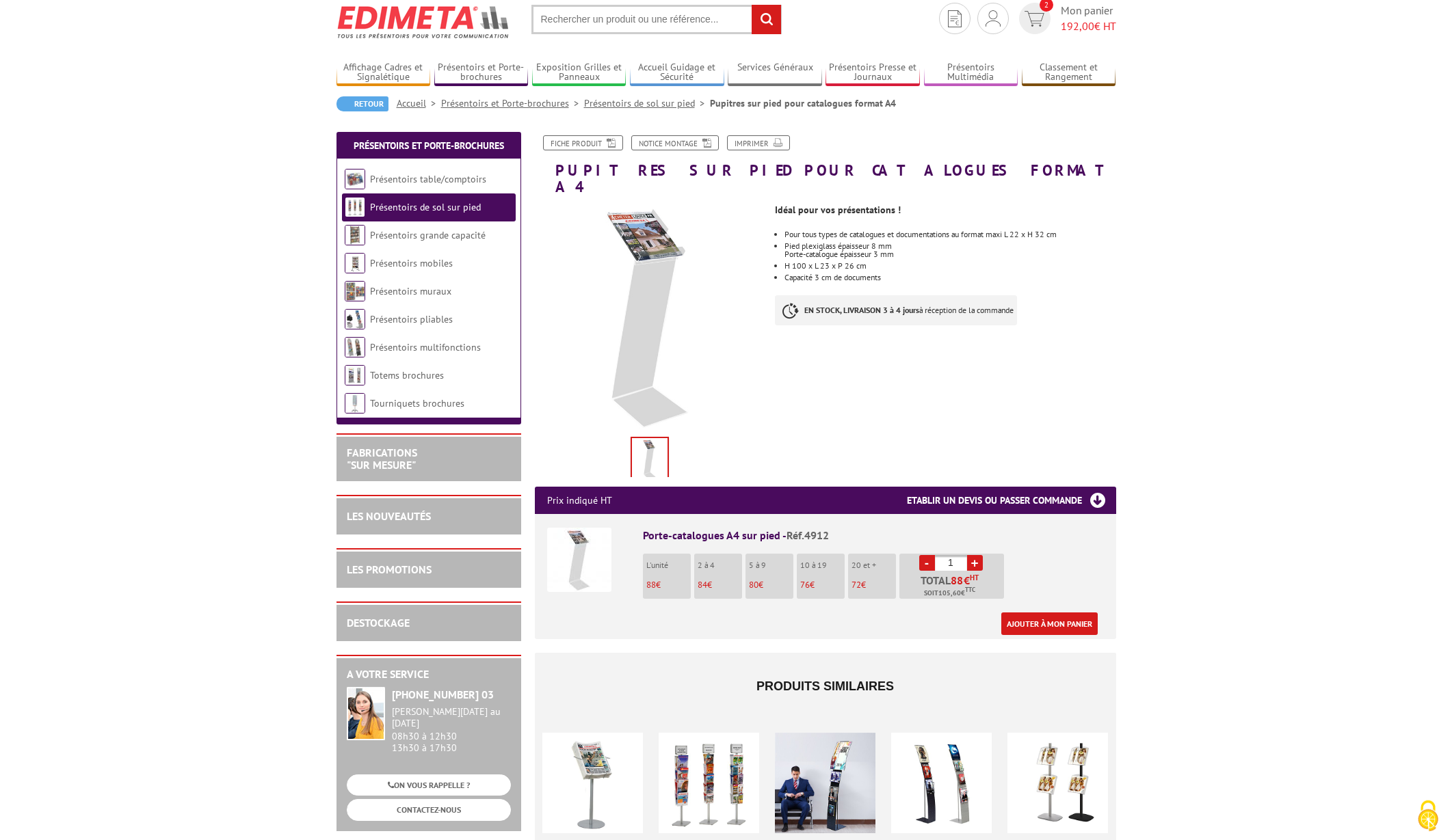
click at [422, 209] on link "Présentoirs de sol sur pied" at bounding box center [425, 207] width 111 height 12
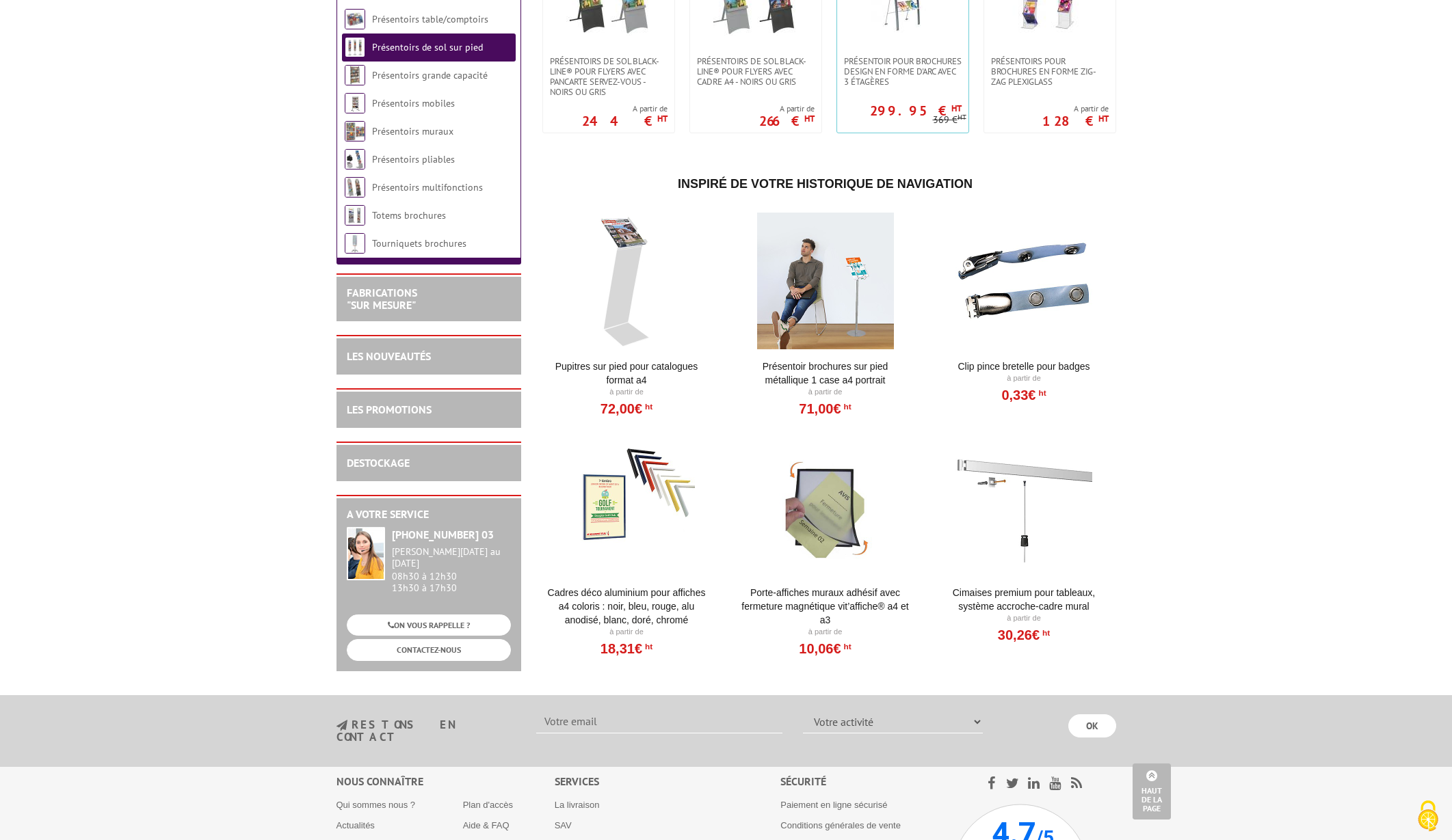
scroll to position [2342, 0]
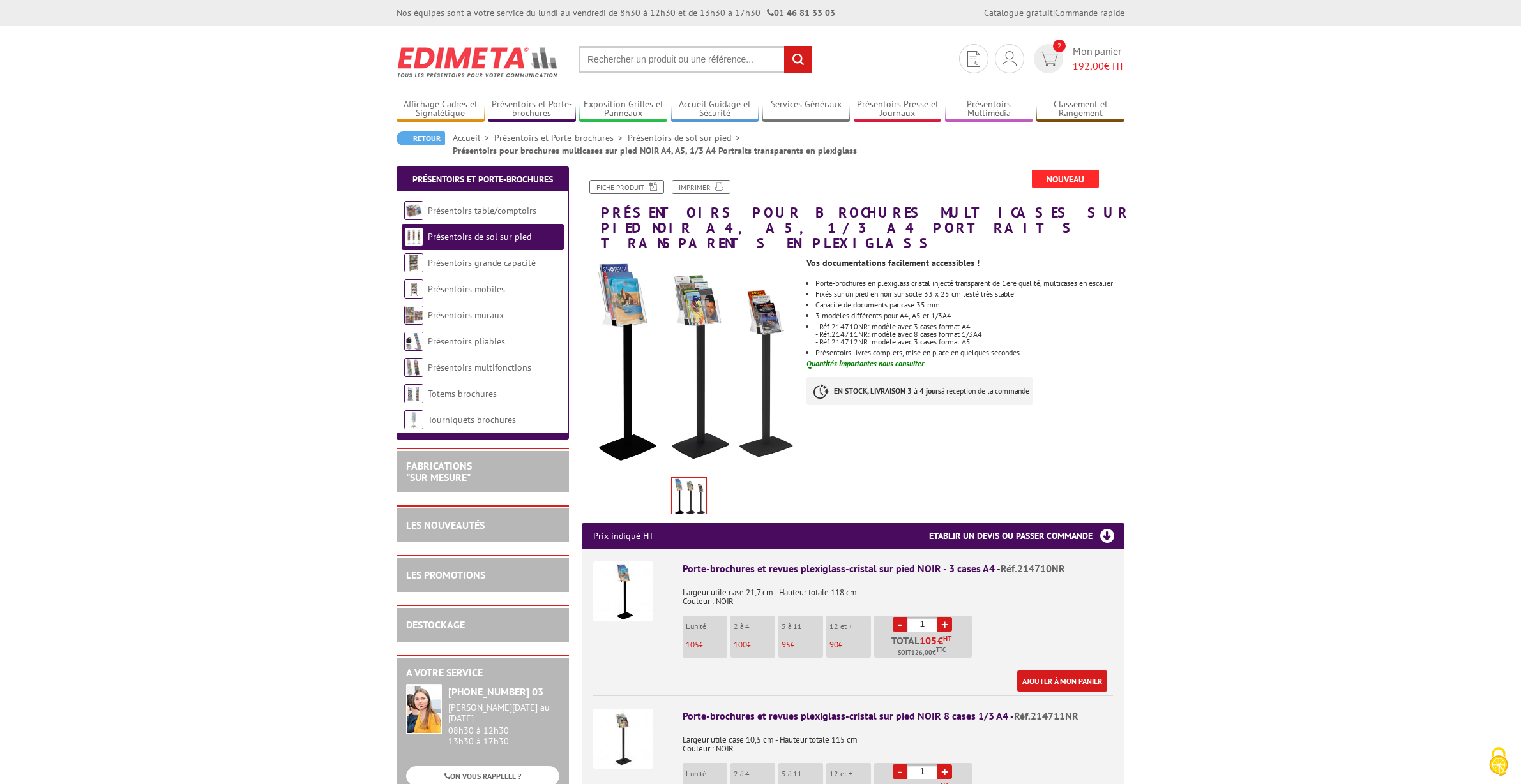
click at [1069, 313] on ul "Porte-brochures en plexiglass cristal injecté transparent de 1ere qualité, mult…" at bounding box center [965, 318] width 318 height 77
drag, startPoint x: 689, startPoint y: 577, endPoint x: 865, endPoint y: 576, distance: 176.0
click at [865, 579] on p "Largeur utile case 21,7 cm - Hauteur totale 118 cm Couleur : NOIR" at bounding box center [897, 592] width 431 height 27
copy p "Largeur utile case 21,7 cm - Hauteur totale 118 cm"
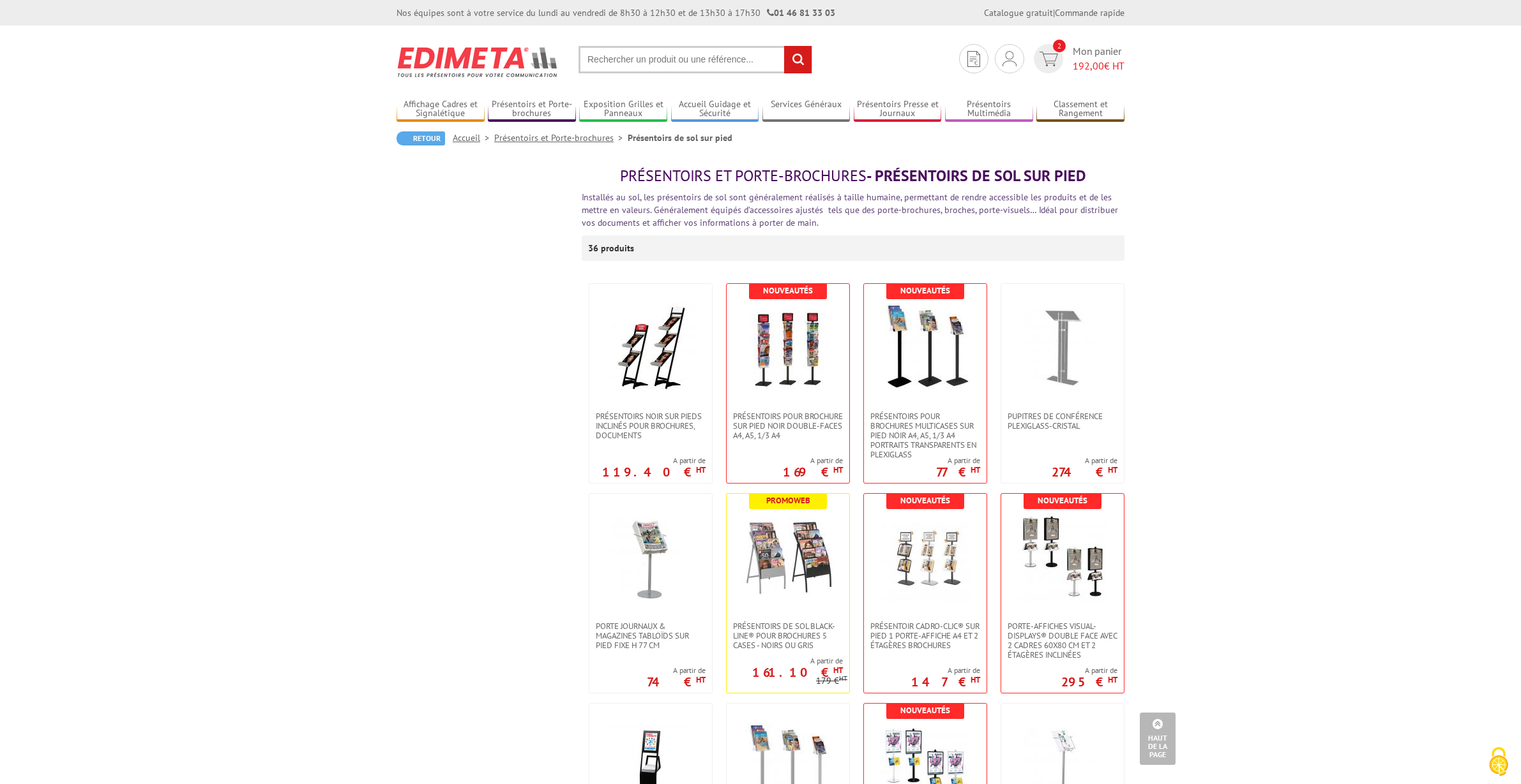
scroll to position [2186, 0]
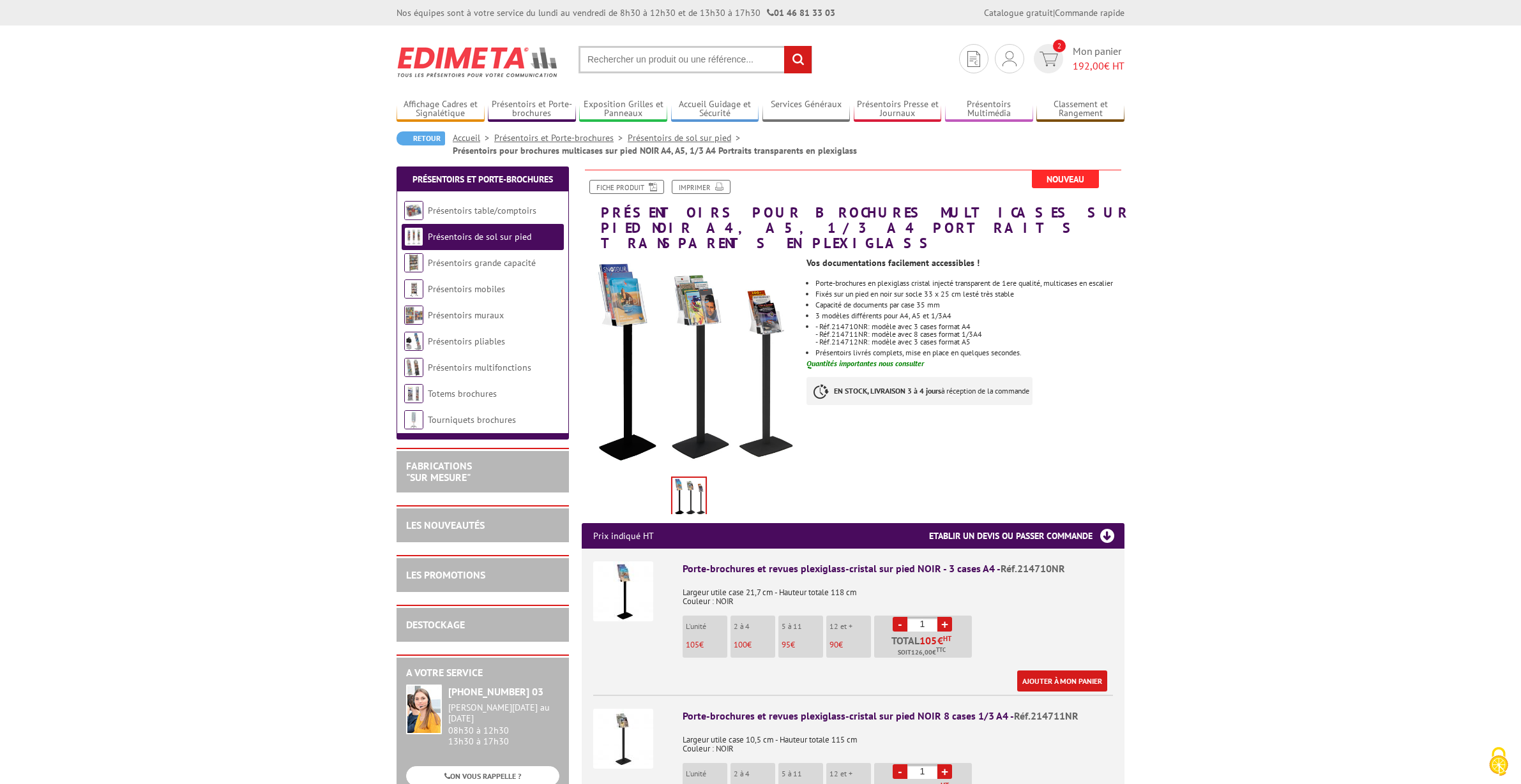
click at [492, 242] on link "Présentoirs de sol sur pied" at bounding box center [479, 237] width 104 height 11
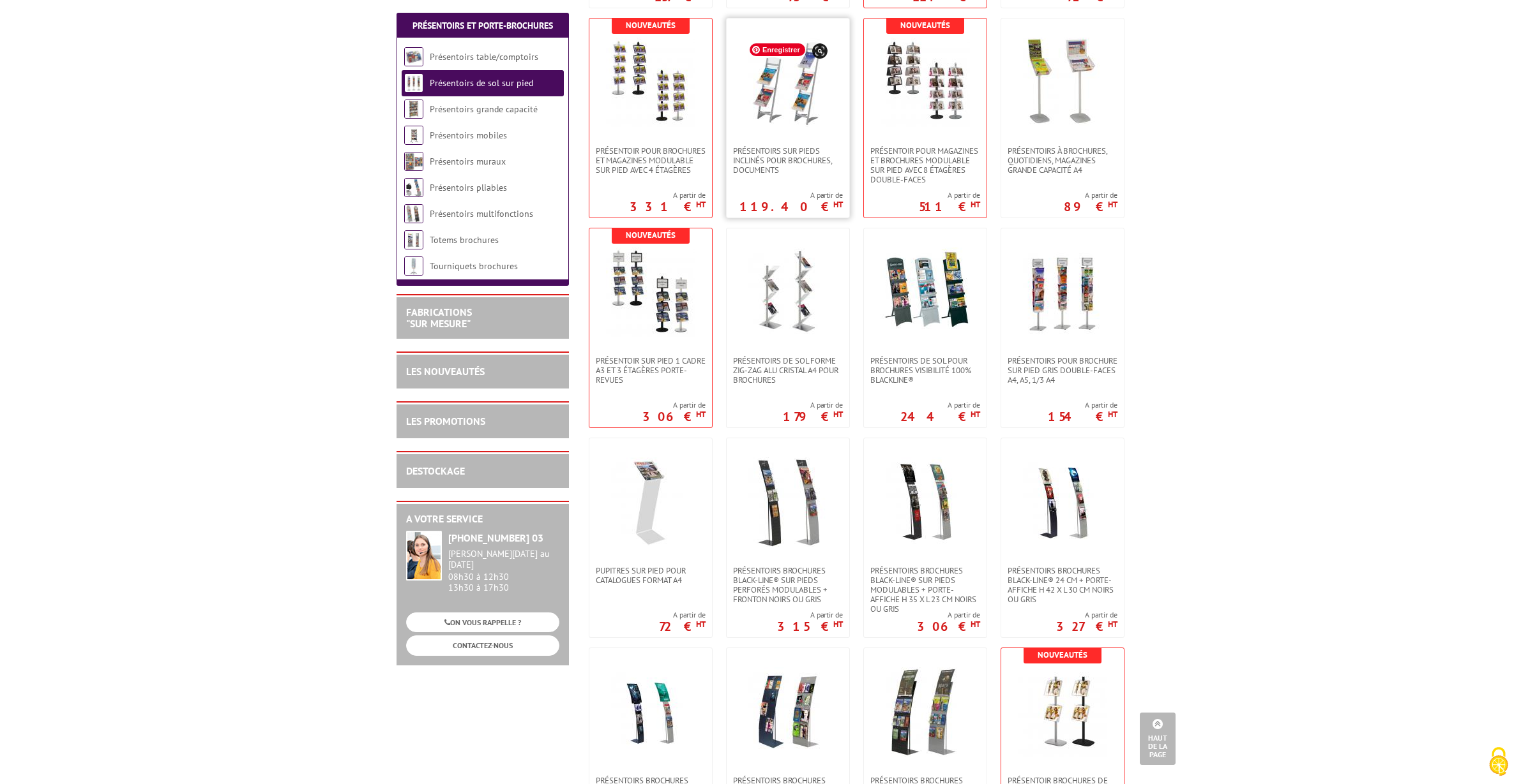
scroll to position [896, 0]
click at [800, 316] on img at bounding box center [787, 291] width 89 height 89
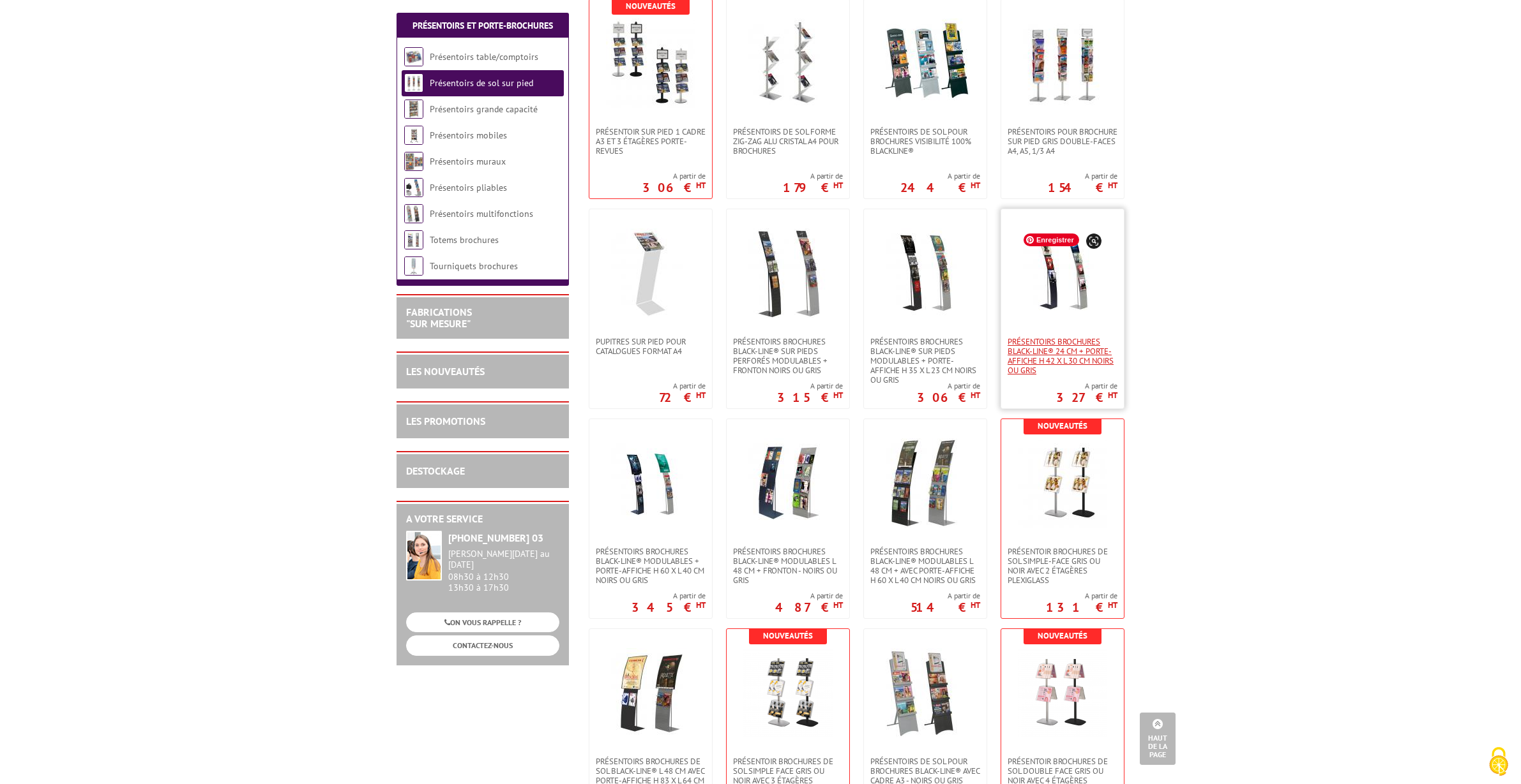
scroll to position [1131, 0]
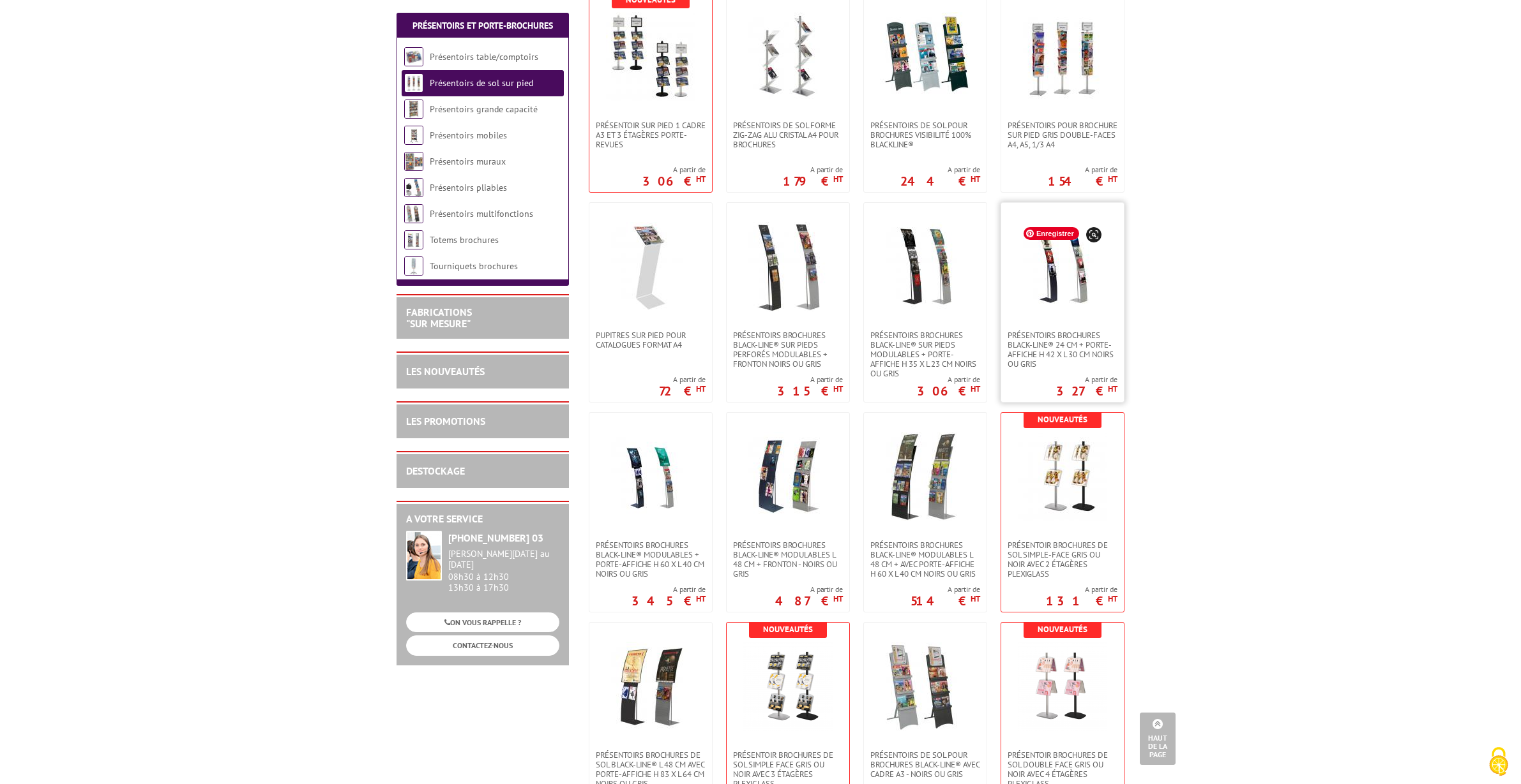
click at [1081, 279] on img at bounding box center [1061, 266] width 89 height 89
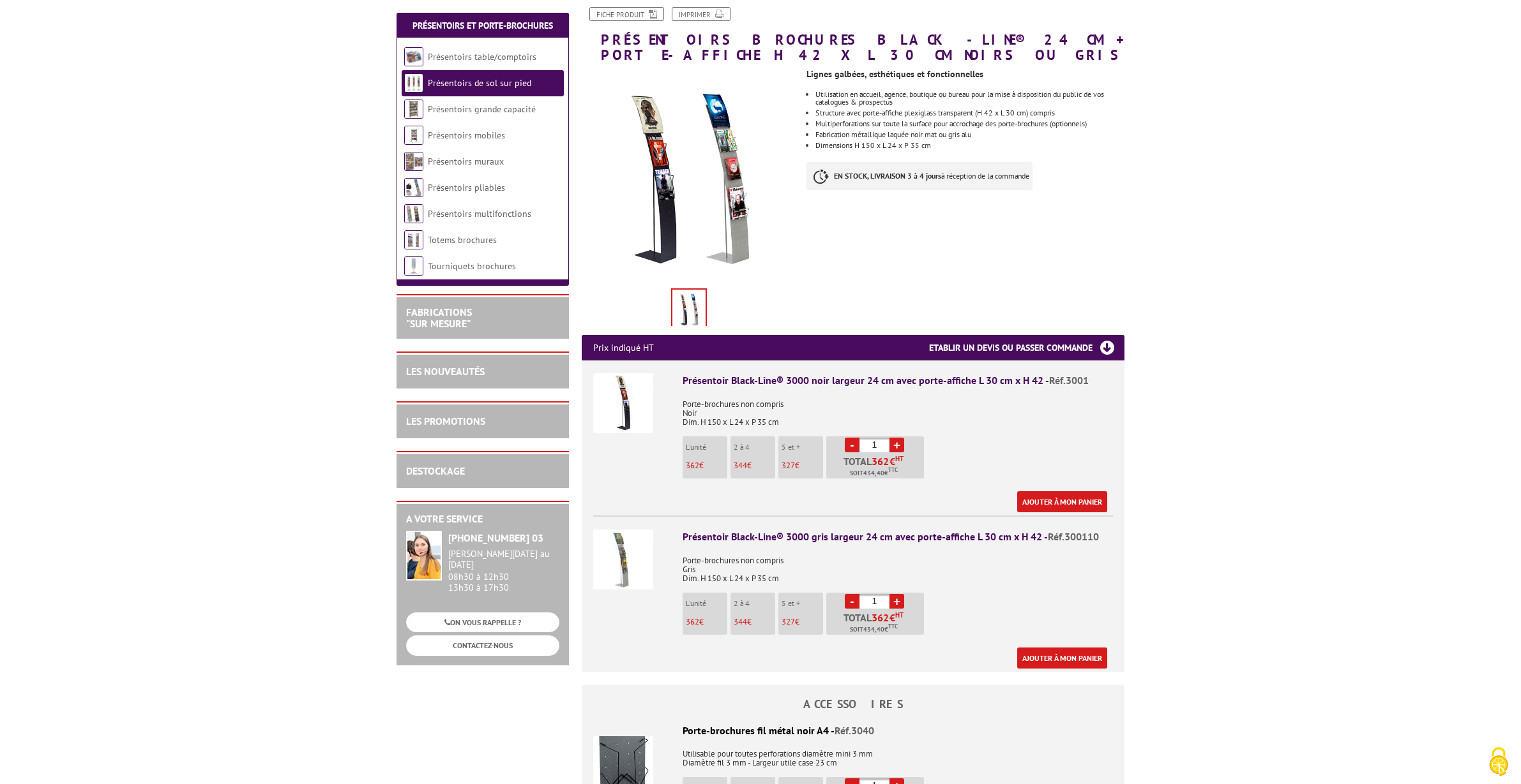
scroll to position [162, 0]
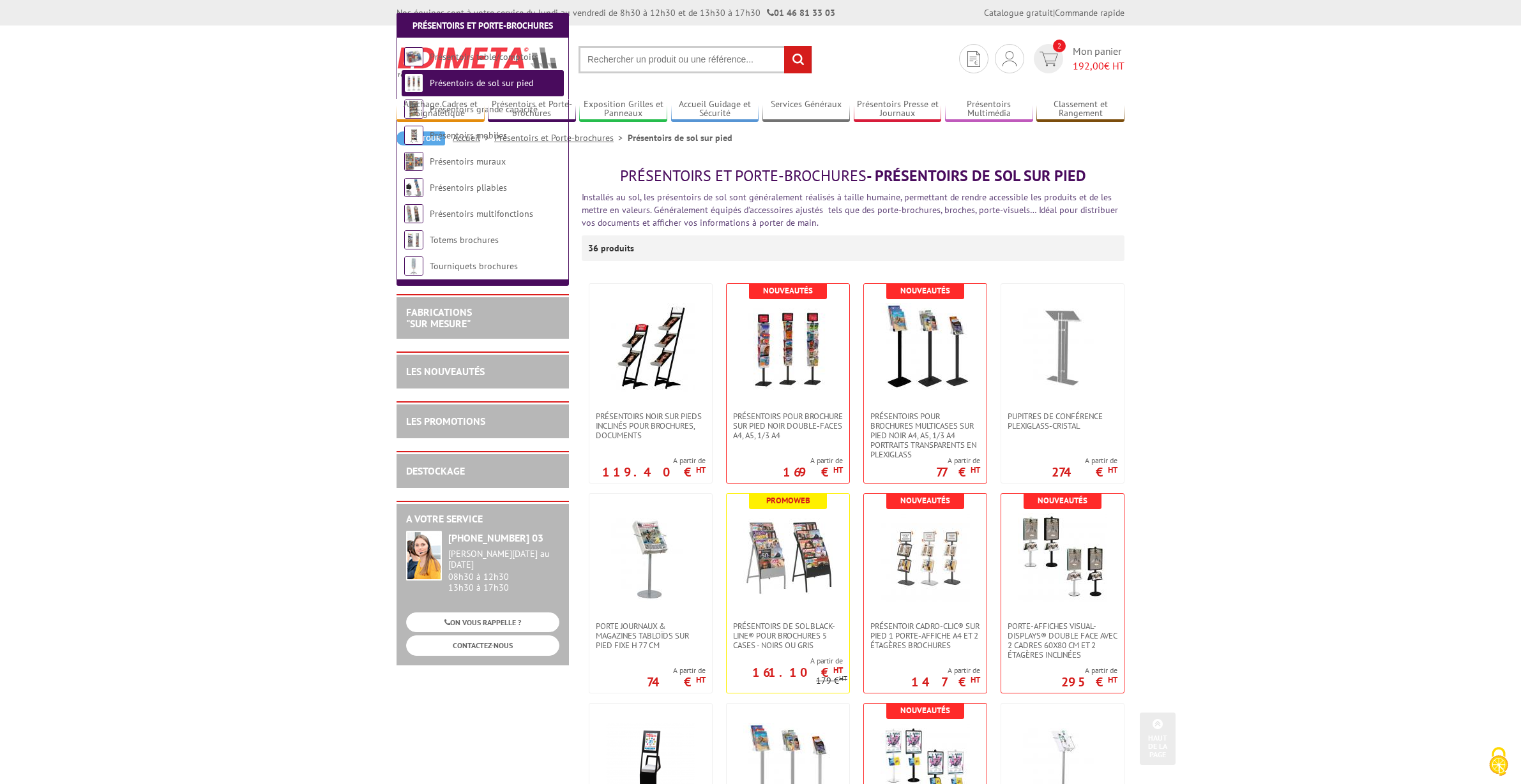
scroll to position [1131, 0]
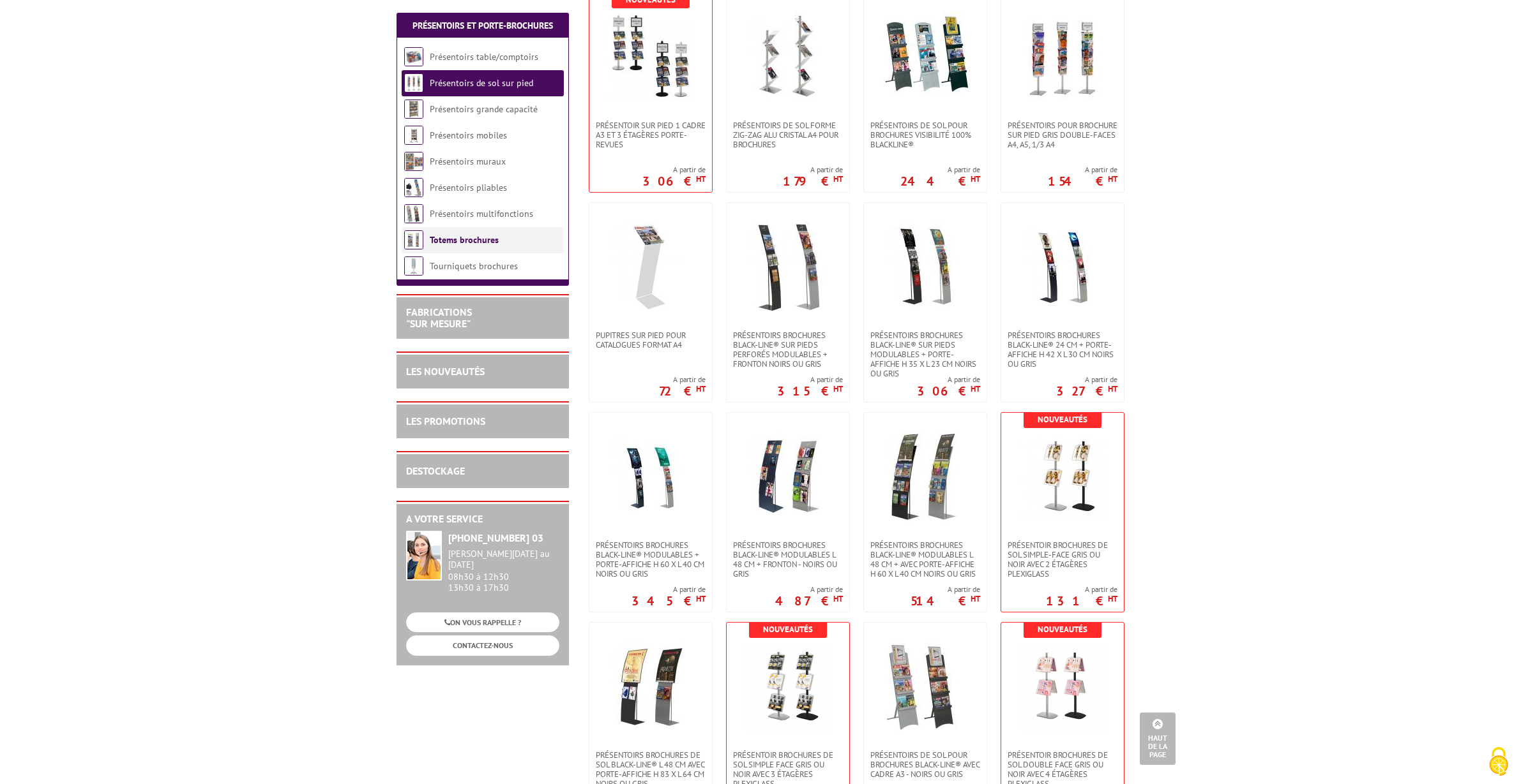
click at [504, 247] on li "Totems brochures" at bounding box center [483, 240] width 162 height 27
click at [472, 244] on link "Totems brochures" at bounding box center [464, 240] width 69 height 11
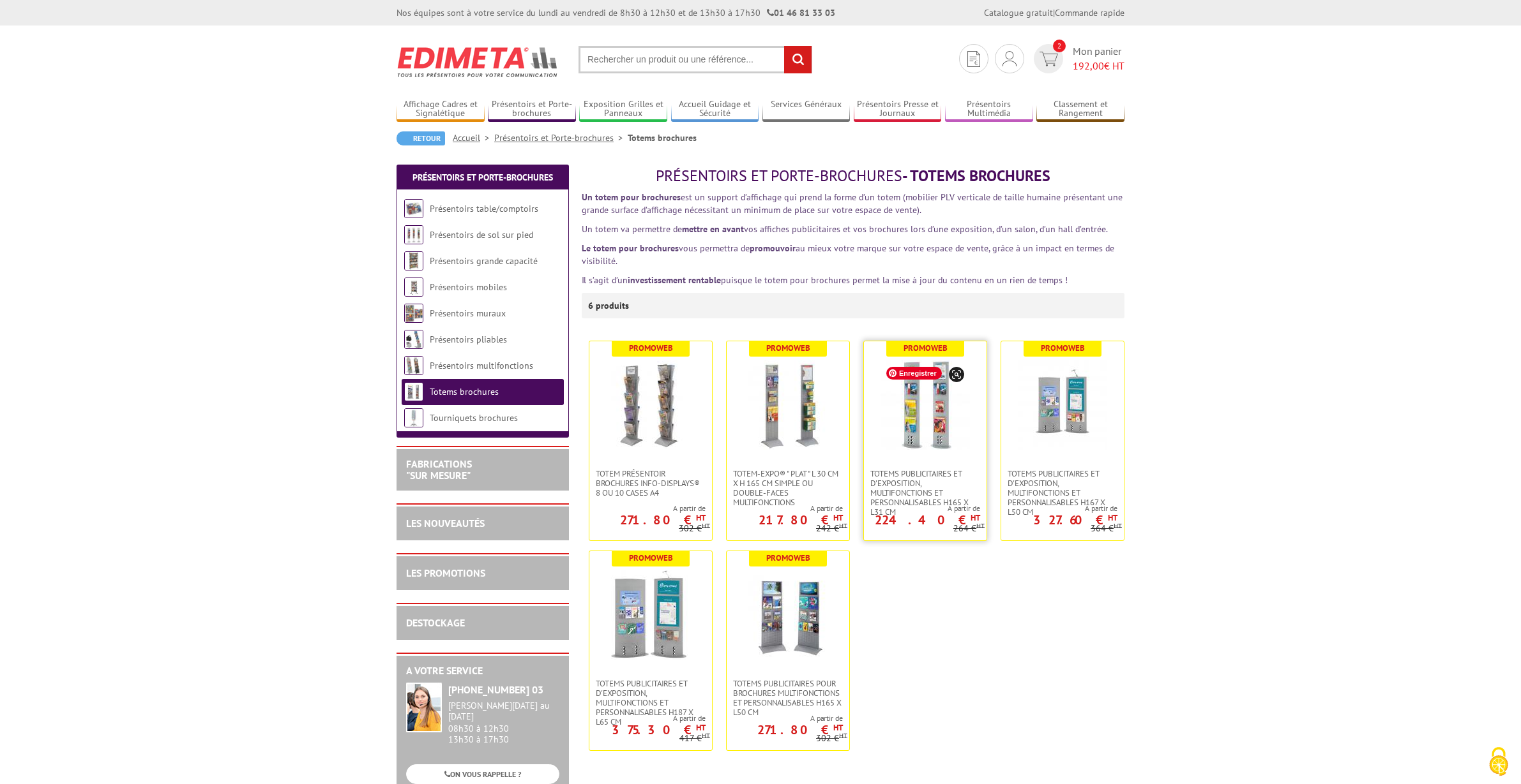
click at [939, 384] on img at bounding box center [925, 405] width 89 height 89
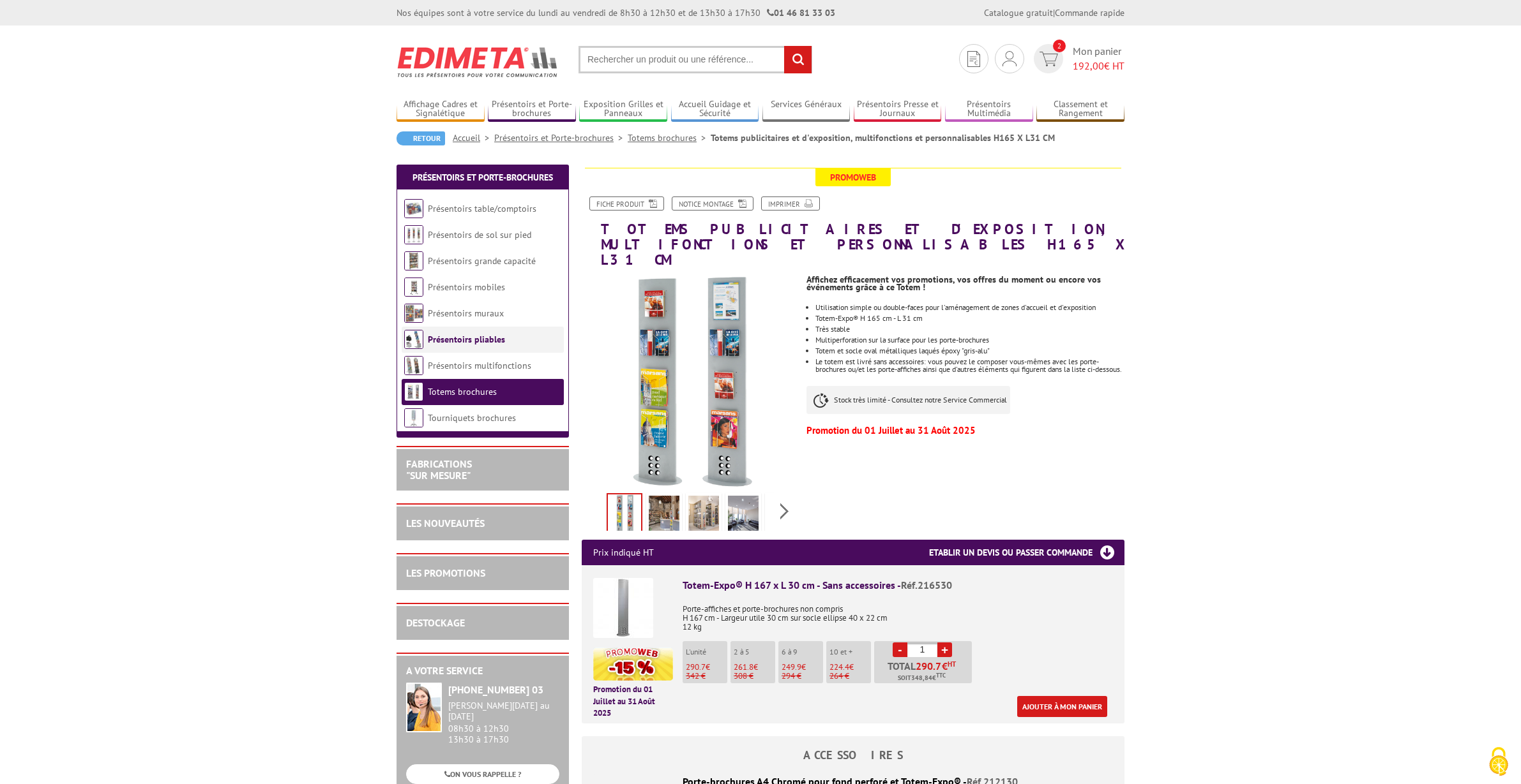
click at [500, 341] on link "Présentoirs pliables" at bounding box center [466, 340] width 77 height 11
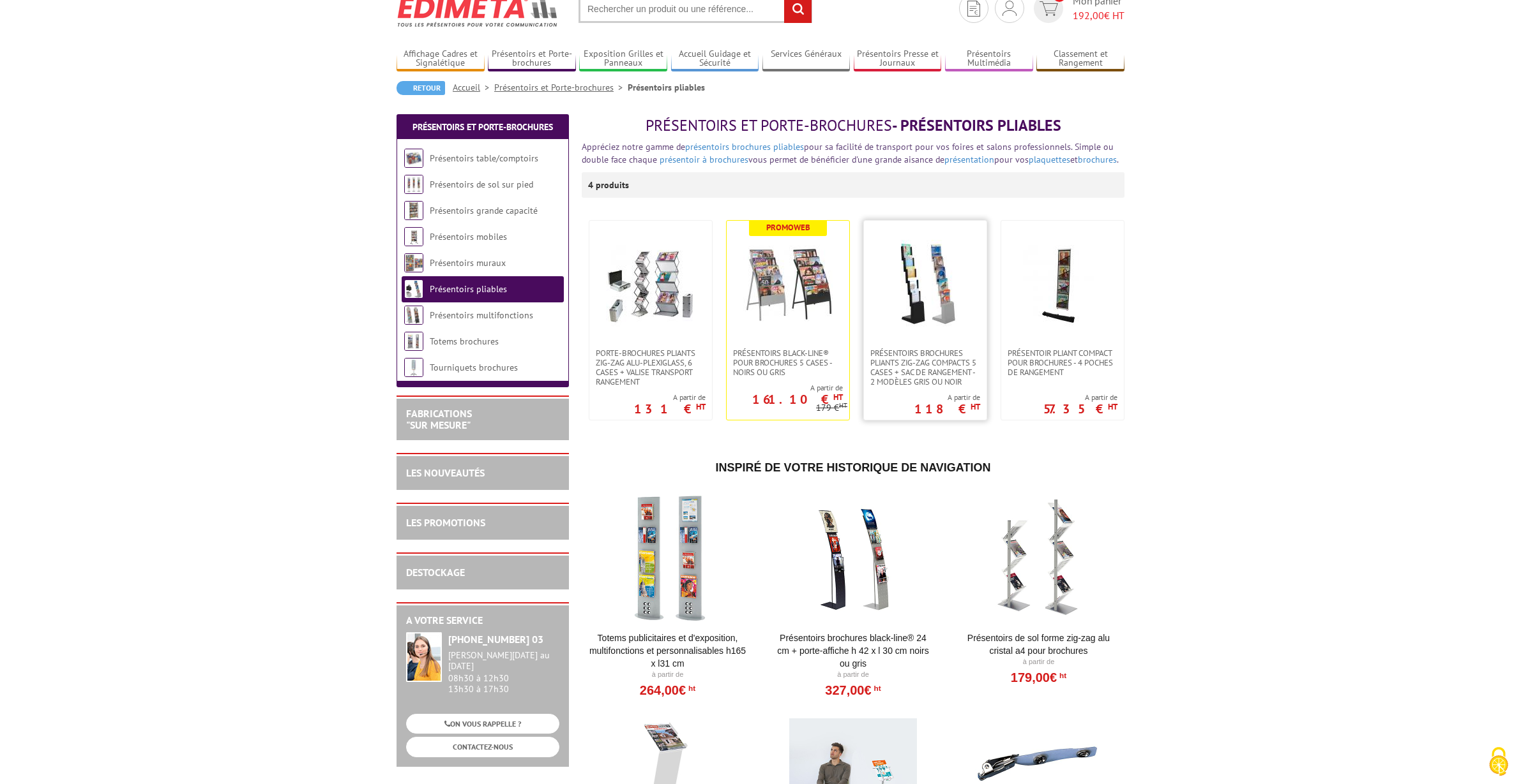
scroll to position [61, 0]
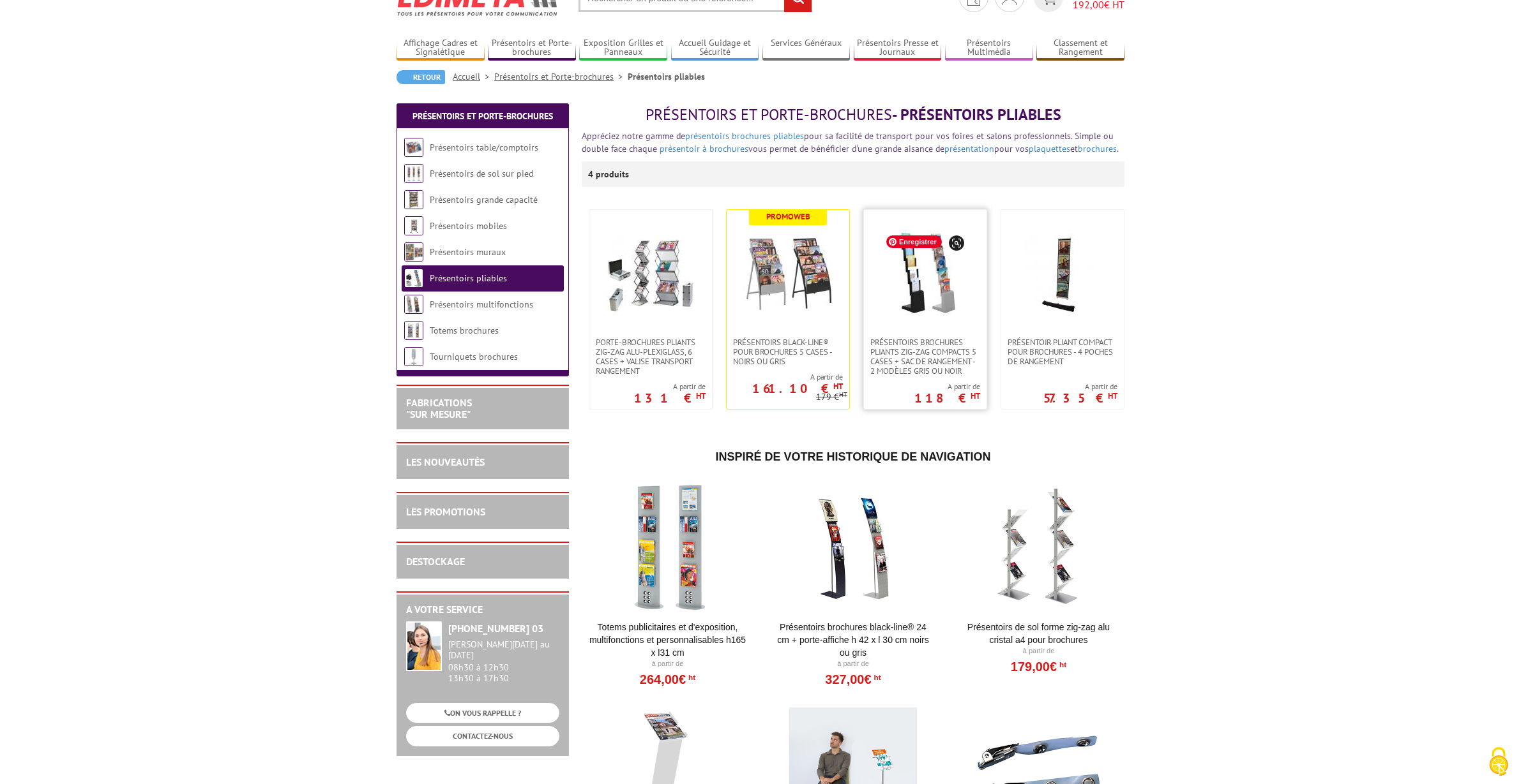
click at [930, 310] on img at bounding box center [925, 273] width 89 height 89
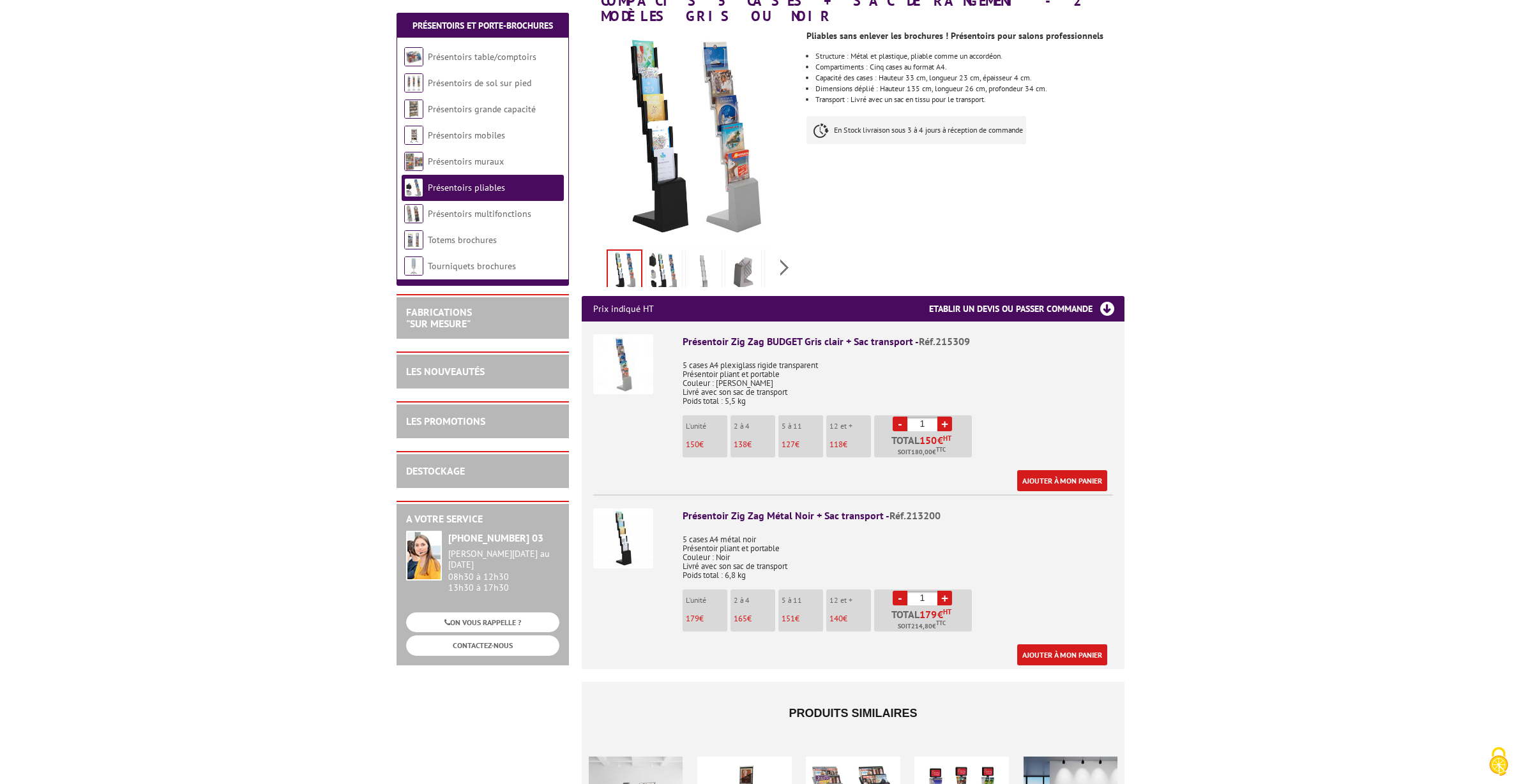
scroll to position [223, 0]
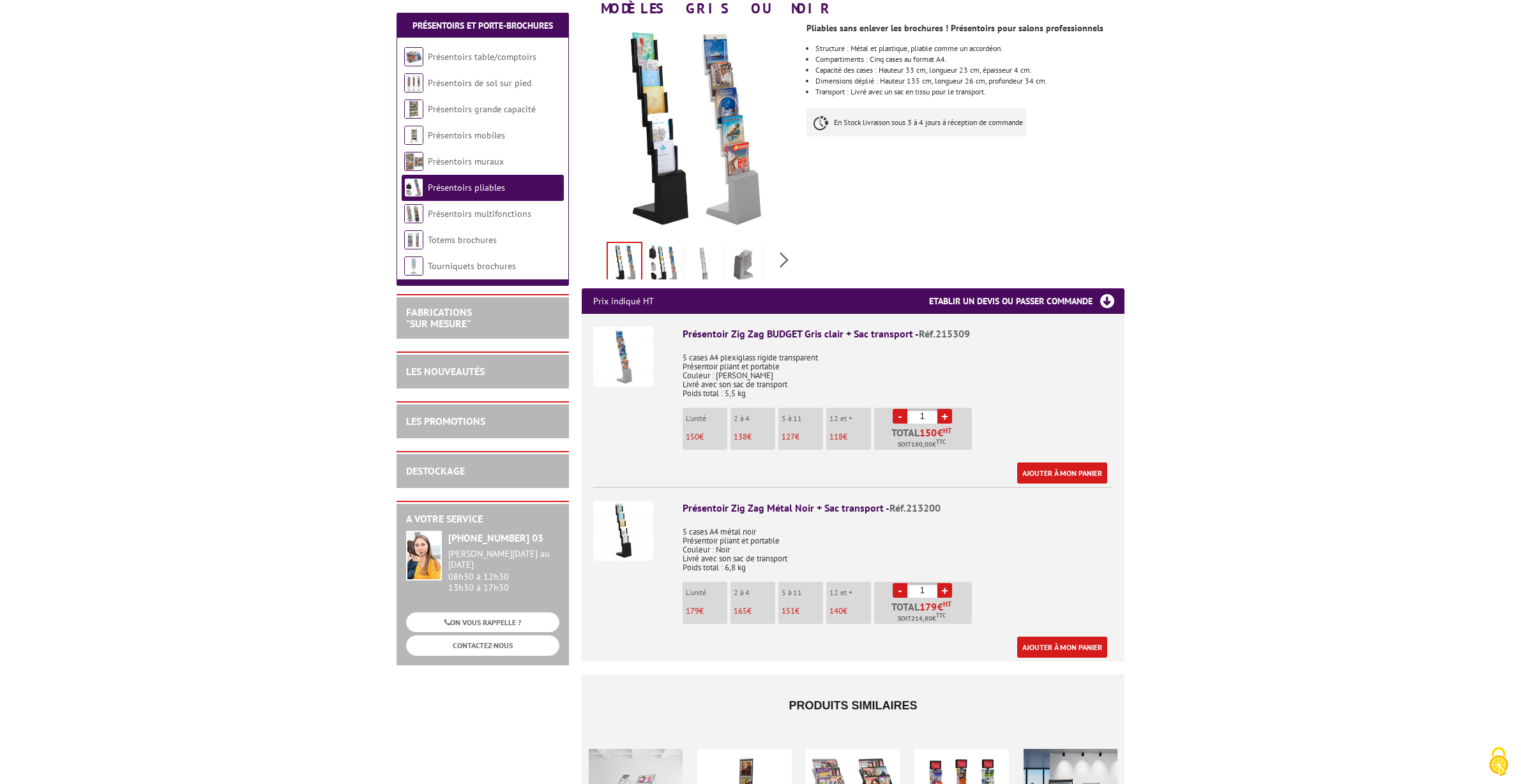
click at [626, 343] on img at bounding box center [623, 357] width 60 height 60
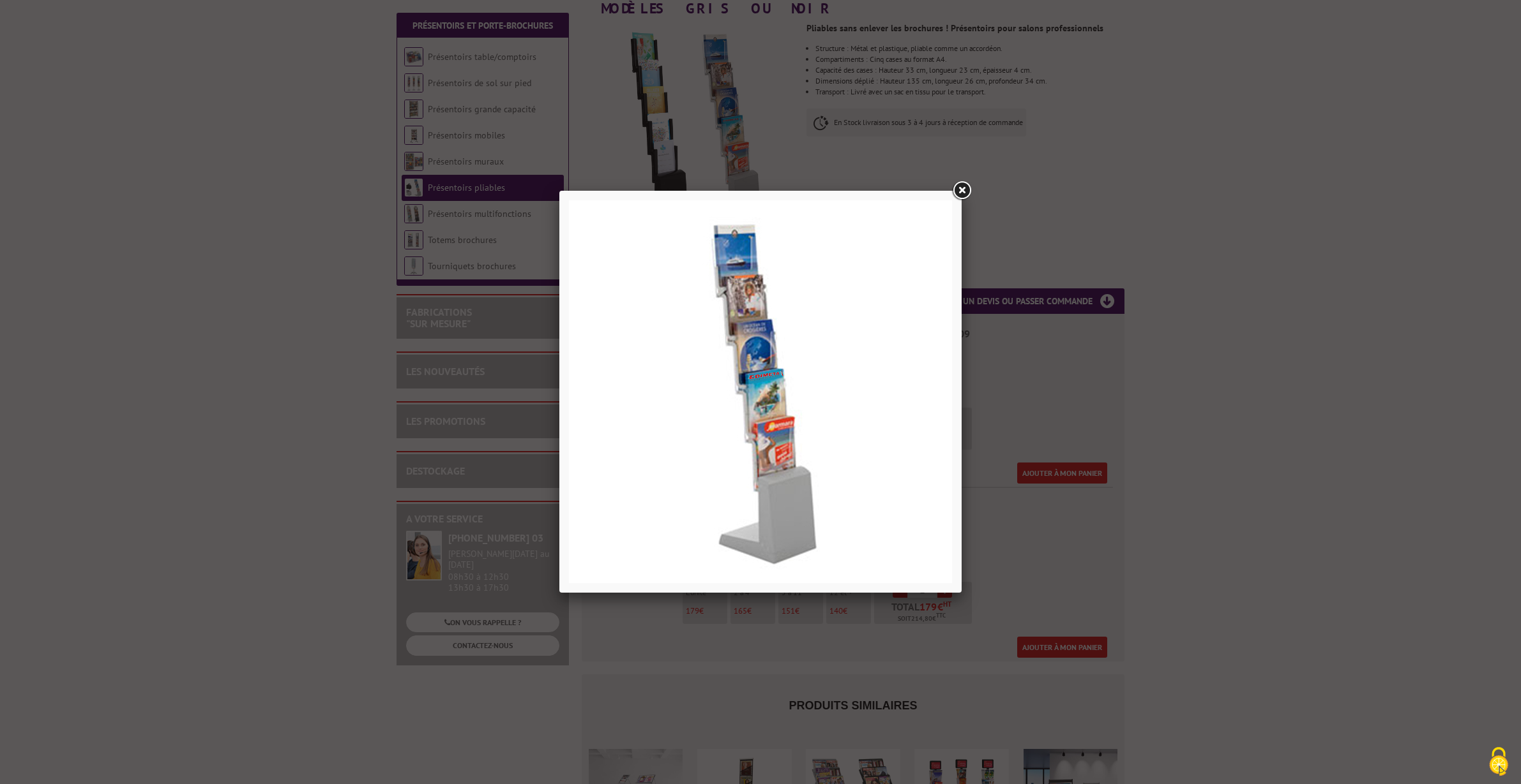
click at [1195, 337] on div at bounding box center [760, 392] width 1521 height 784
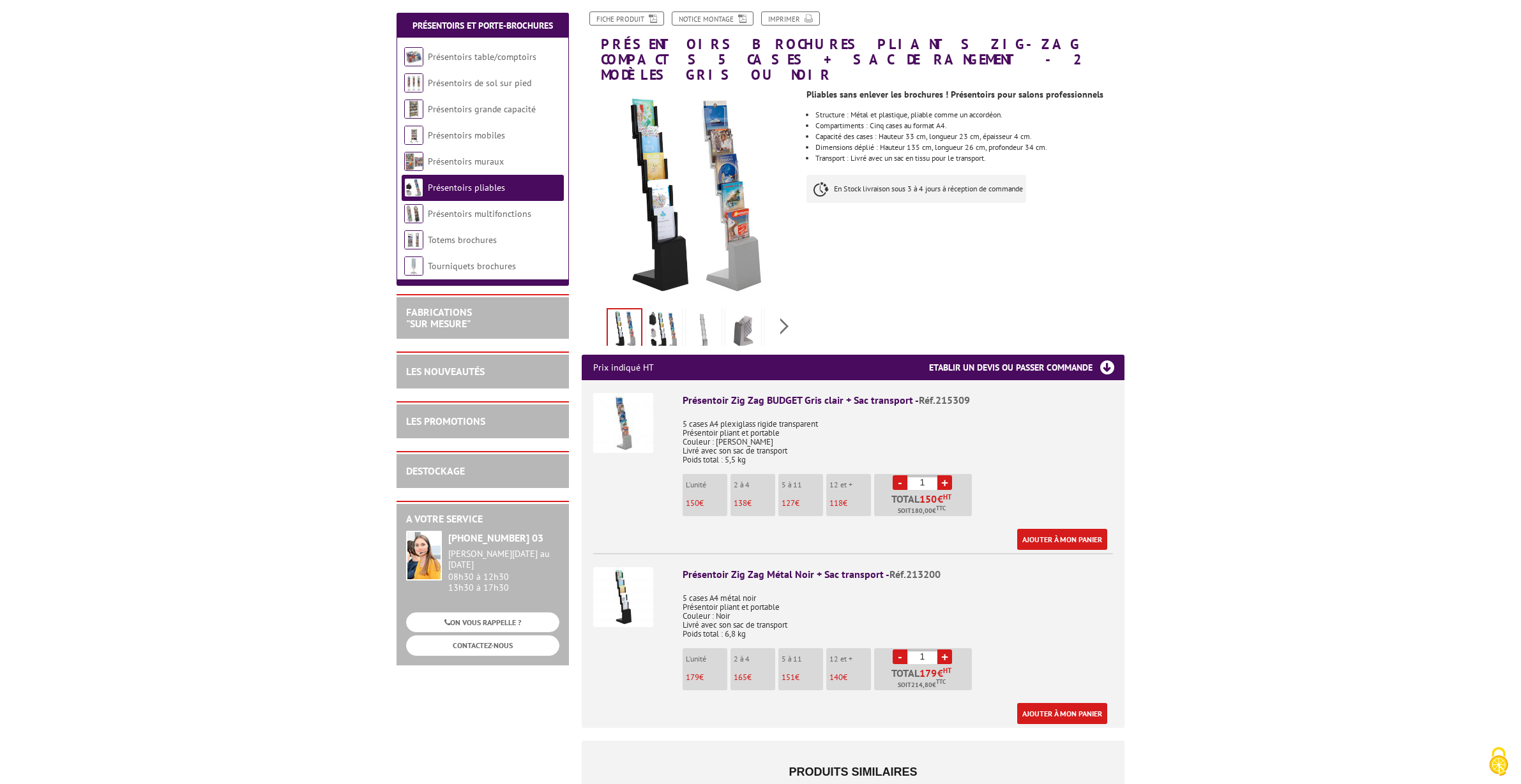
scroll to position [154, 0]
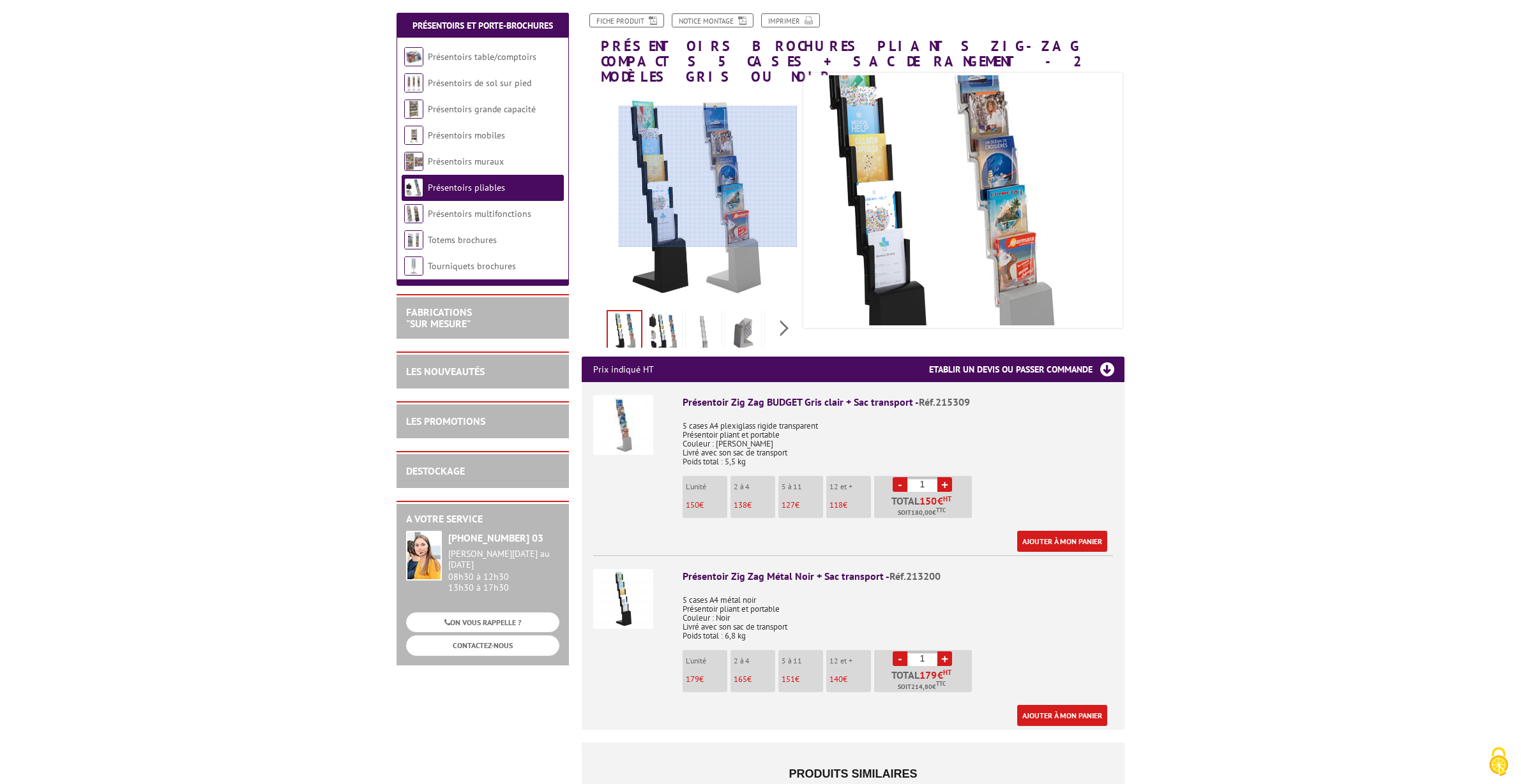
click at [726, 177] on div at bounding box center [708, 177] width 178 height 141
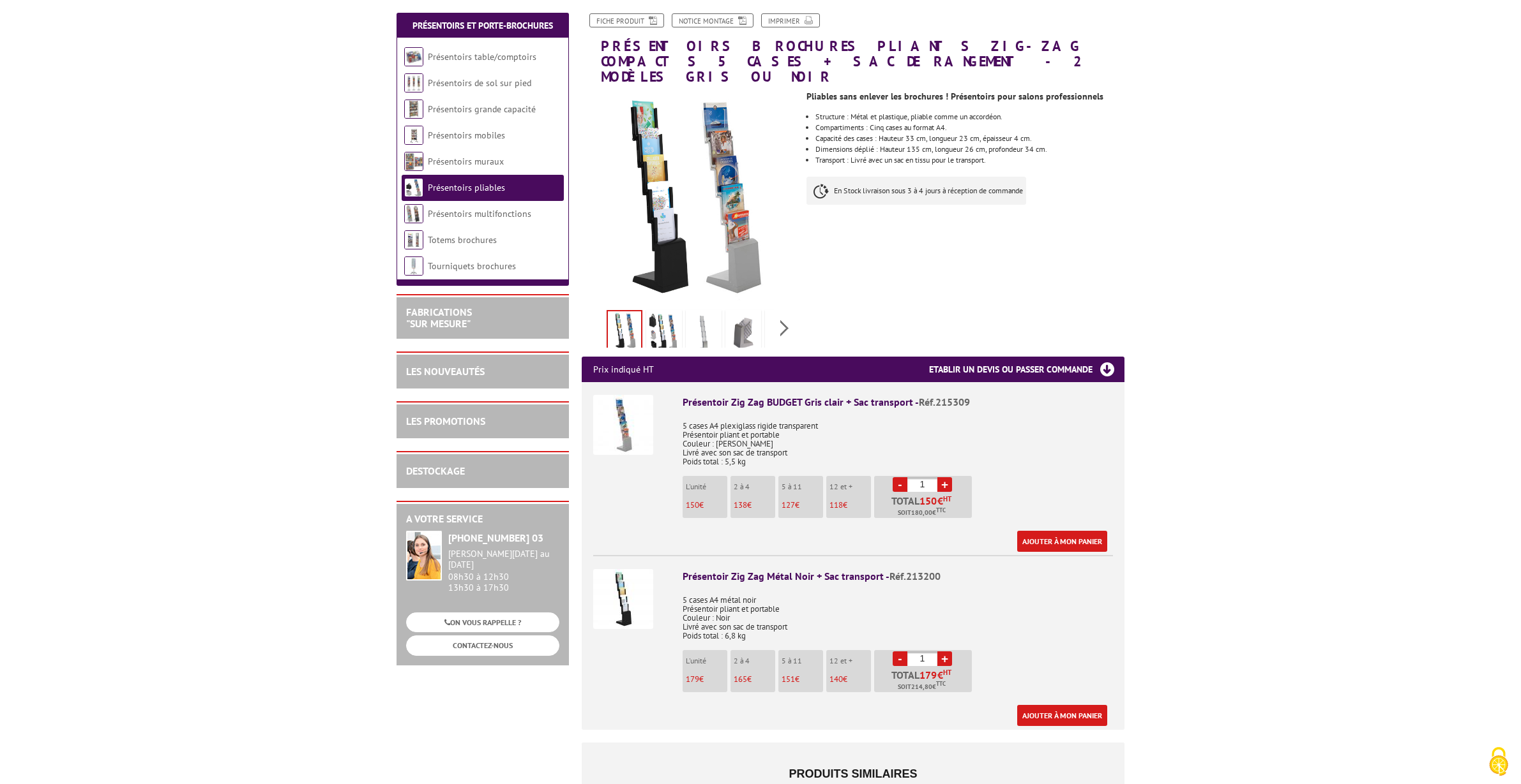
click at [671, 318] on img at bounding box center [664, 332] width 31 height 39
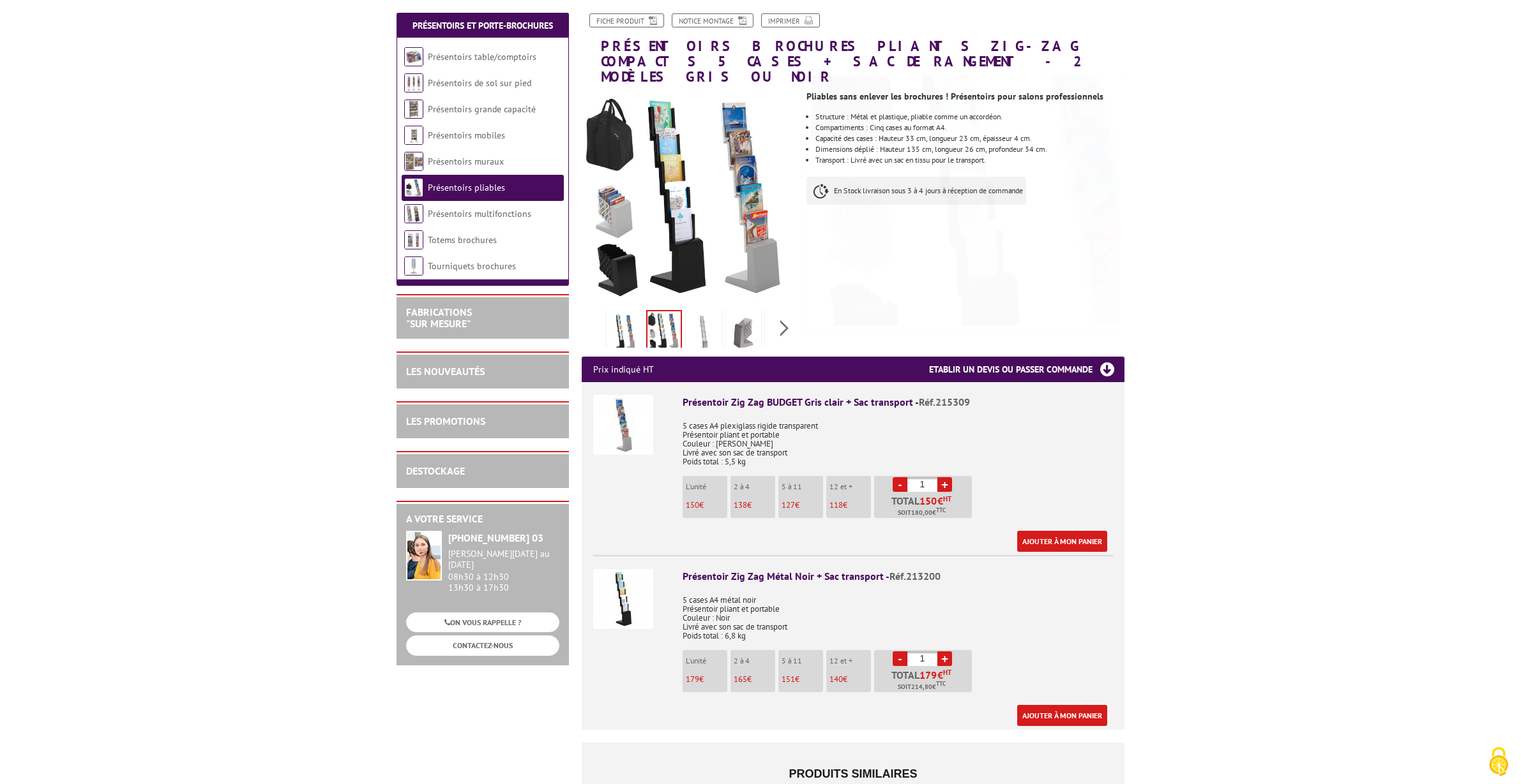
click at [497, 189] on link "Présentoirs pliables" at bounding box center [466, 187] width 77 height 11
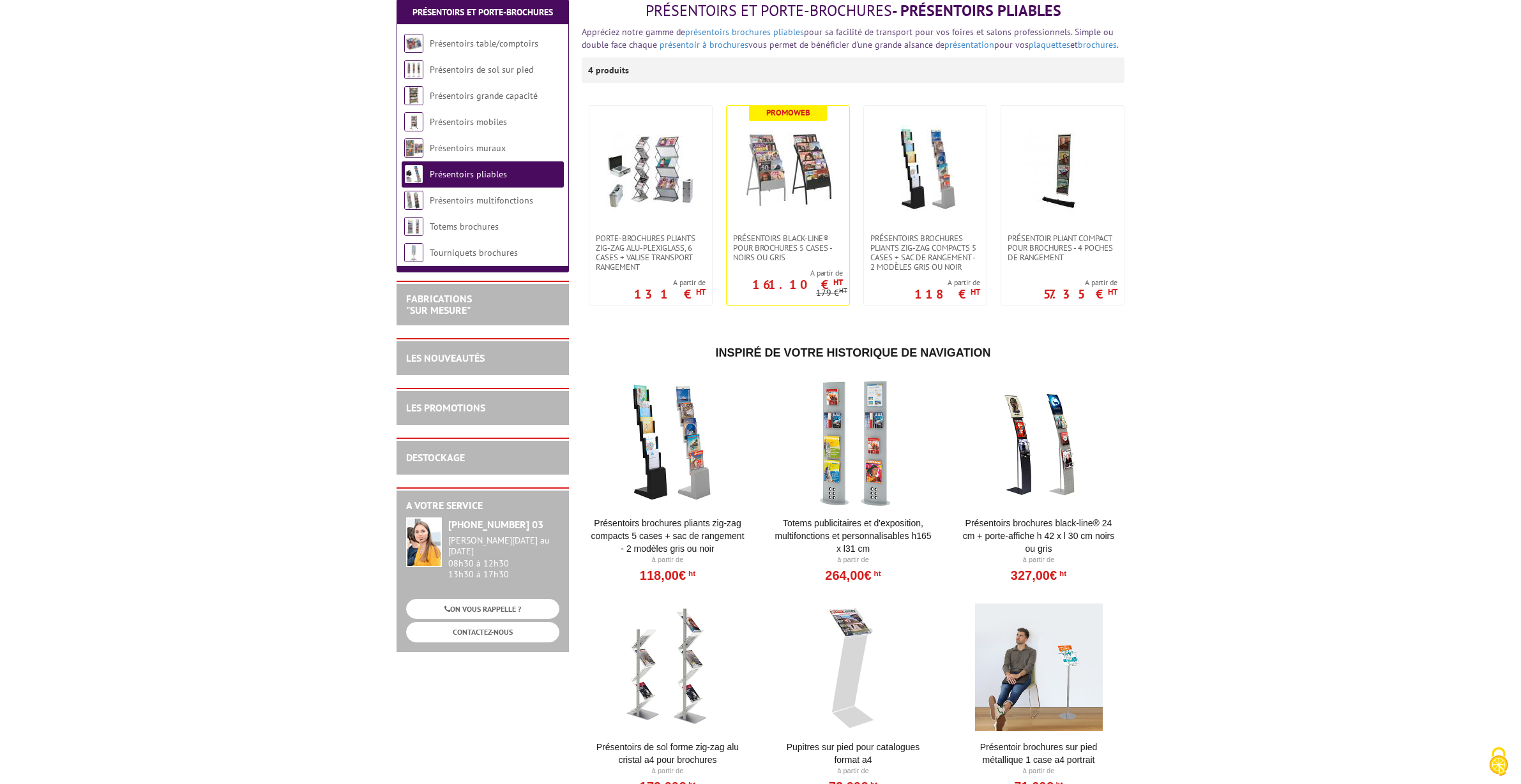
scroll to position [166, 0]
click at [500, 199] on link "Présentoirs multifonctions" at bounding box center [482, 199] width 104 height 11
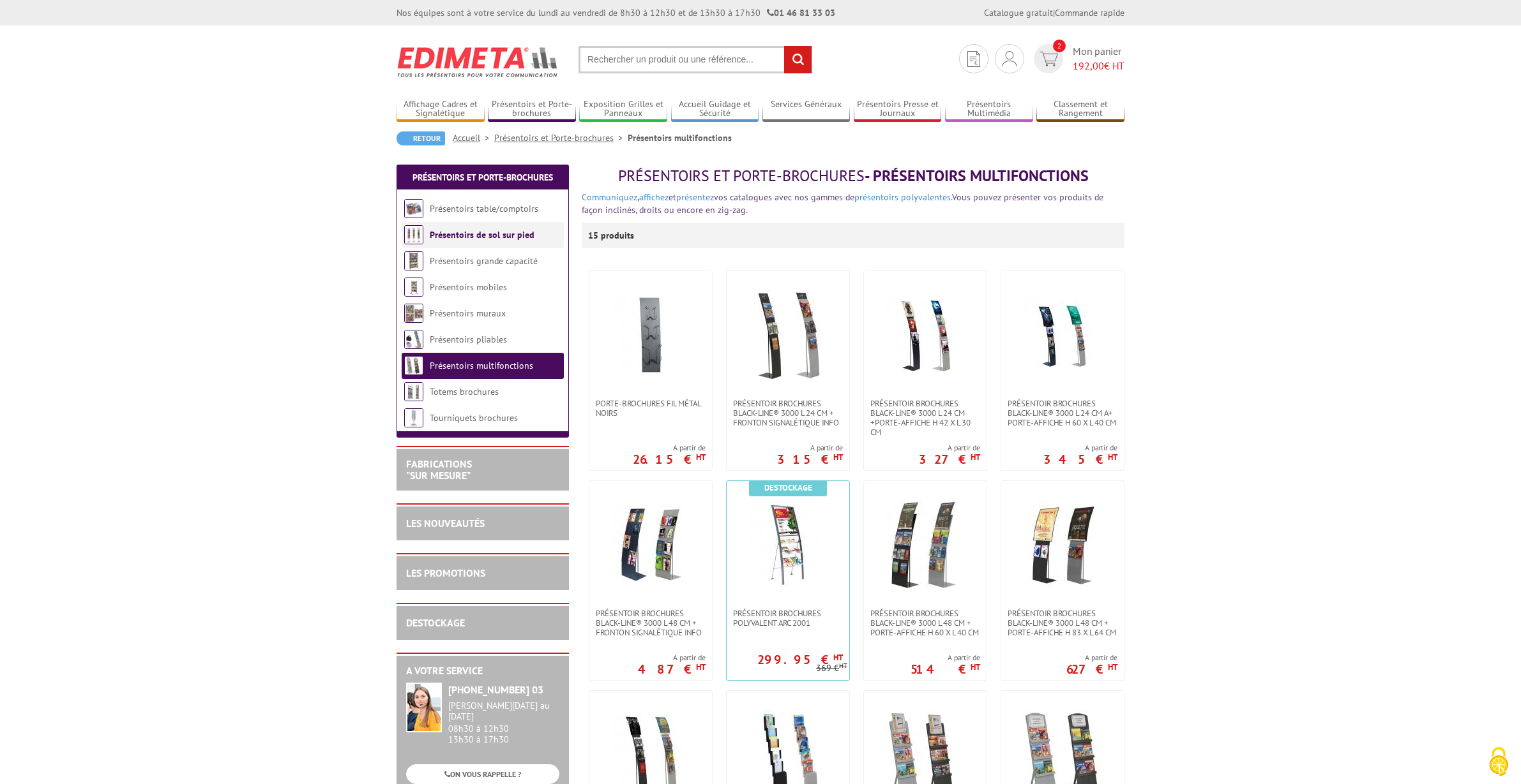
click at [493, 238] on link "Présentoirs de sol sur pied" at bounding box center [482, 235] width 104 height 11
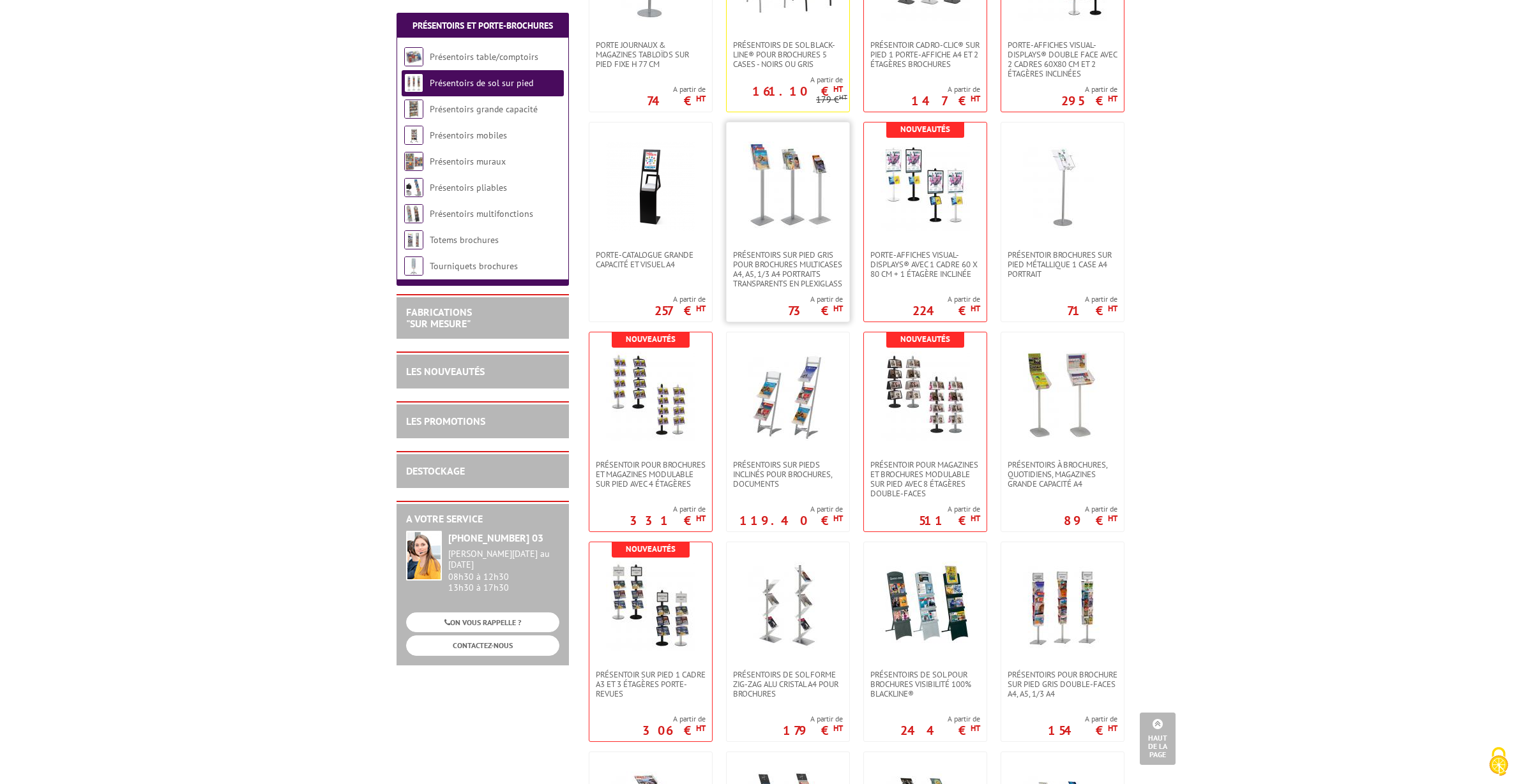
scroll to position [684, 0]
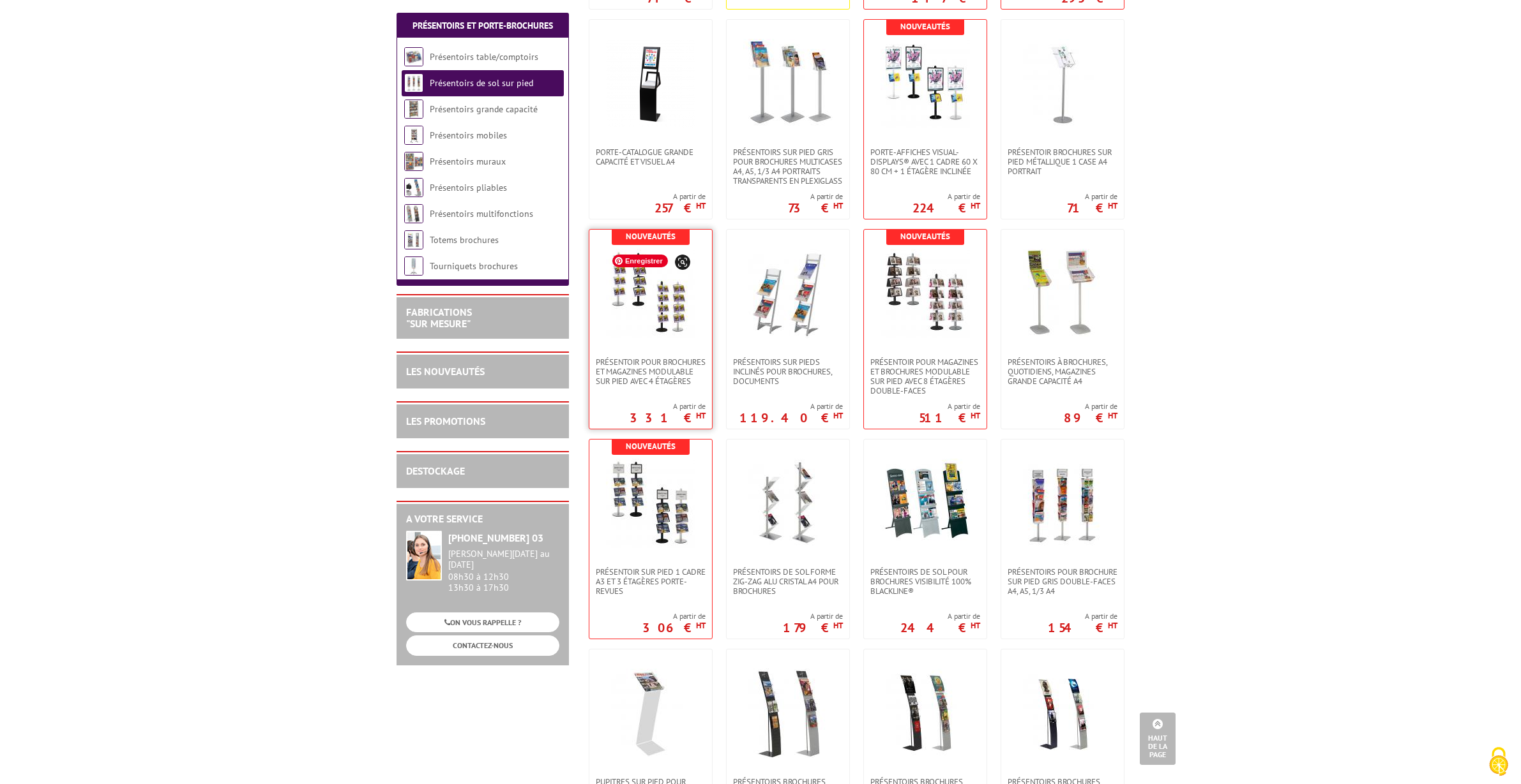
click at [674, 336] on img at bounding box center [650, 293] width 89 height 89
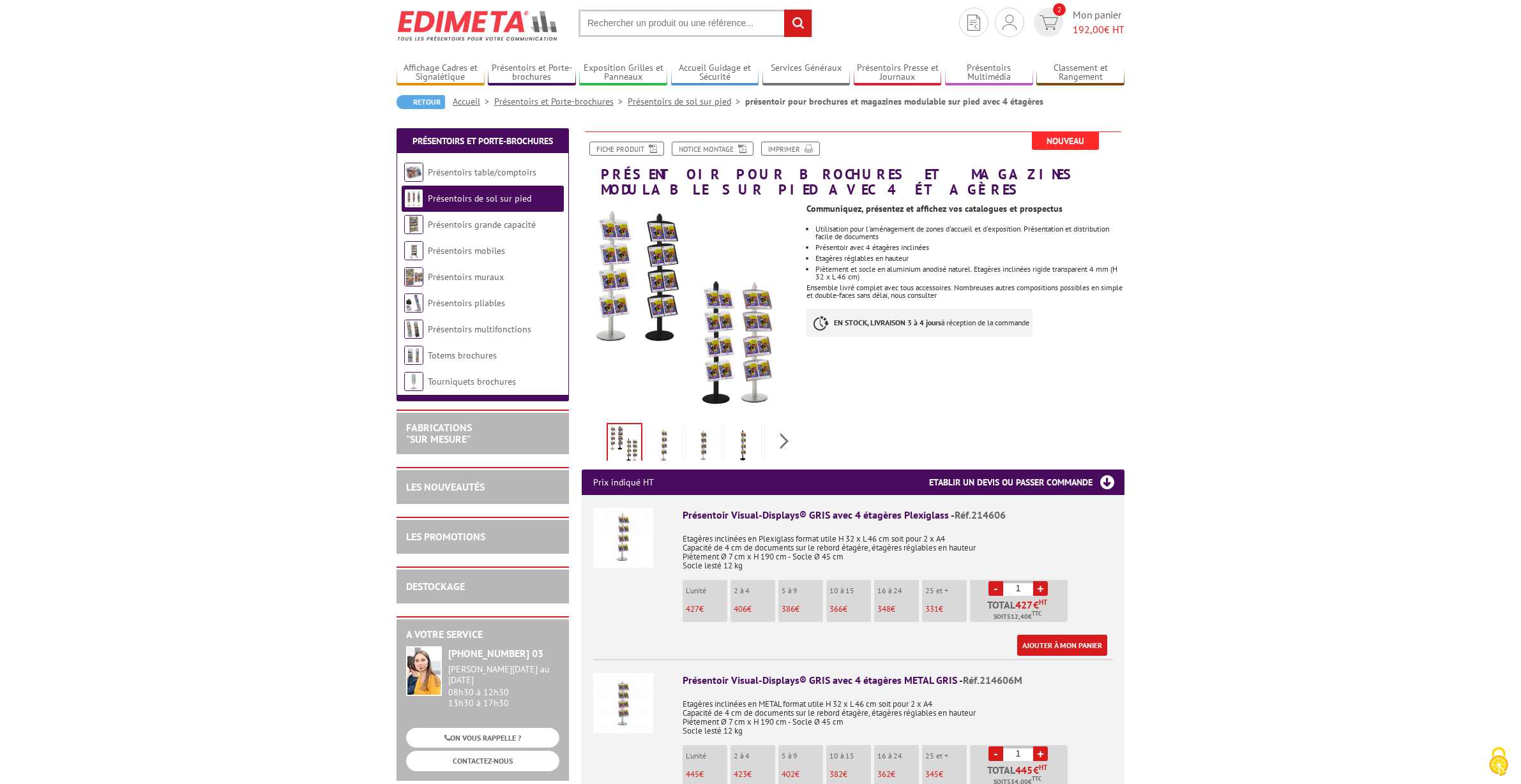
scroll to position [37, 0]
click at [664, 435] on img at bounding box center [664, 444] width 31 height 39
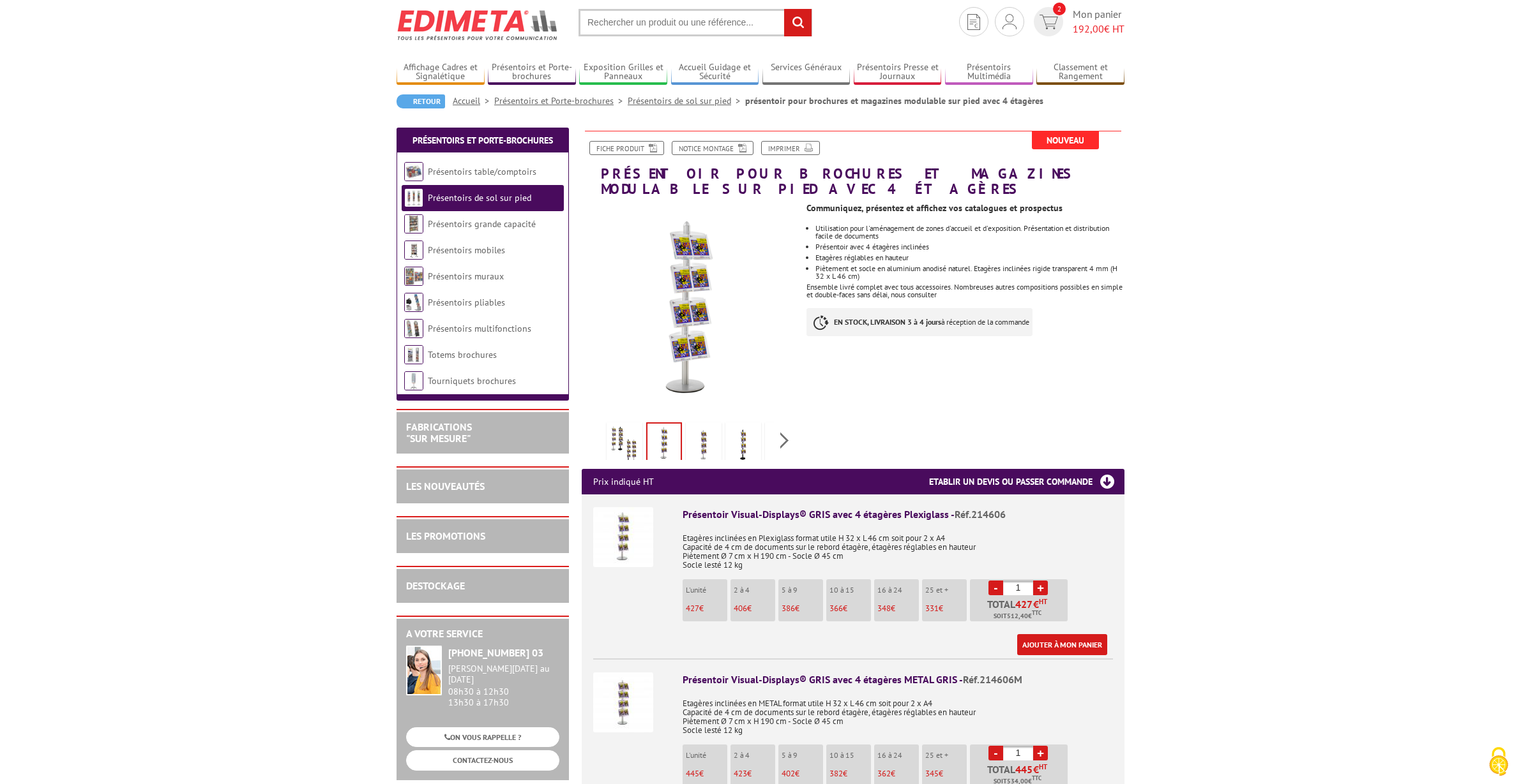
click at [709, 443] on img at bounding box center [704, 444] width 31 height 39
click at [738, 449] on img at bounding box center [743, 444] width 31 height 39
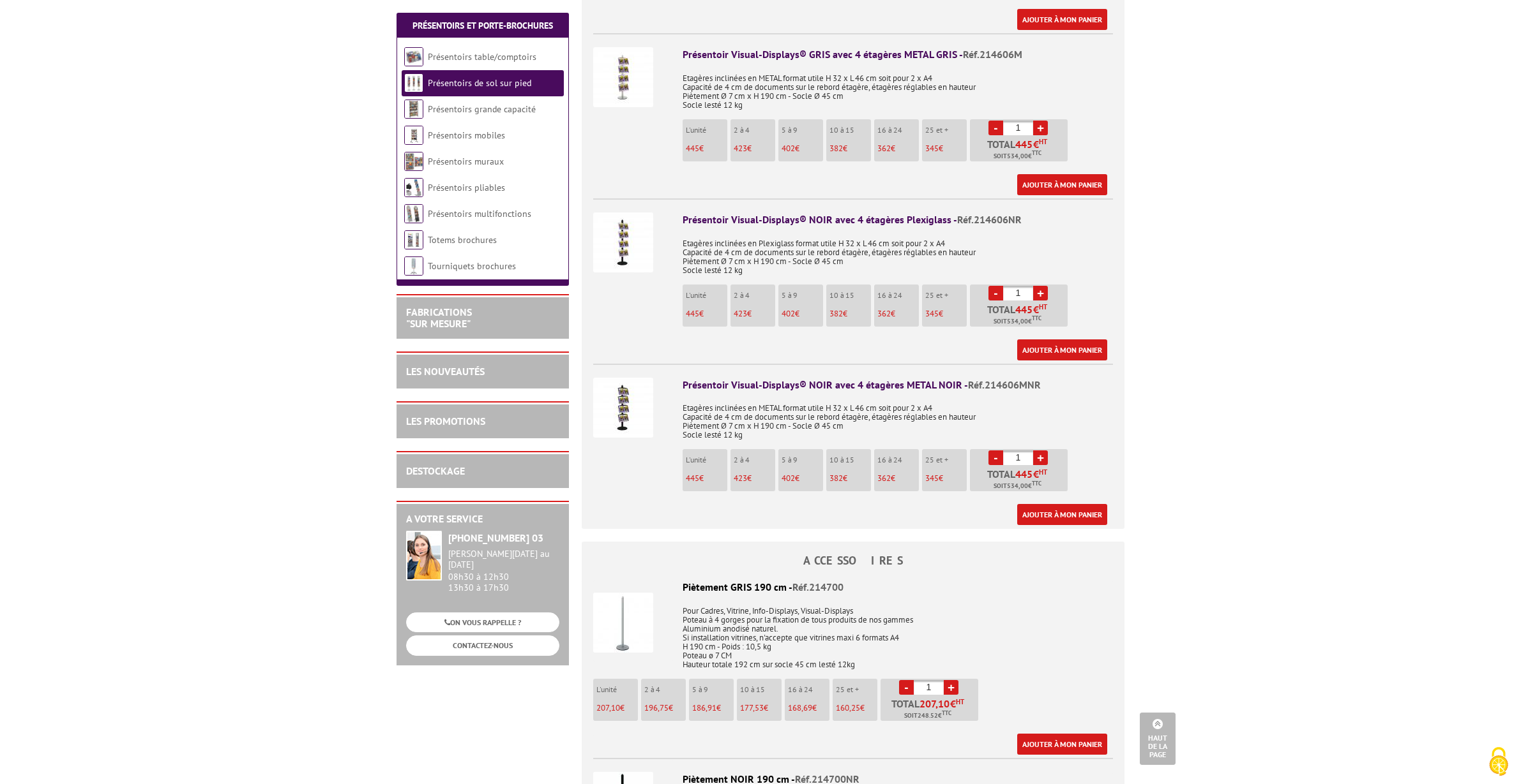
scroll to position [664, 0]
click at [621, 247] on img at bounding box center [623, 242] width 60 height 60
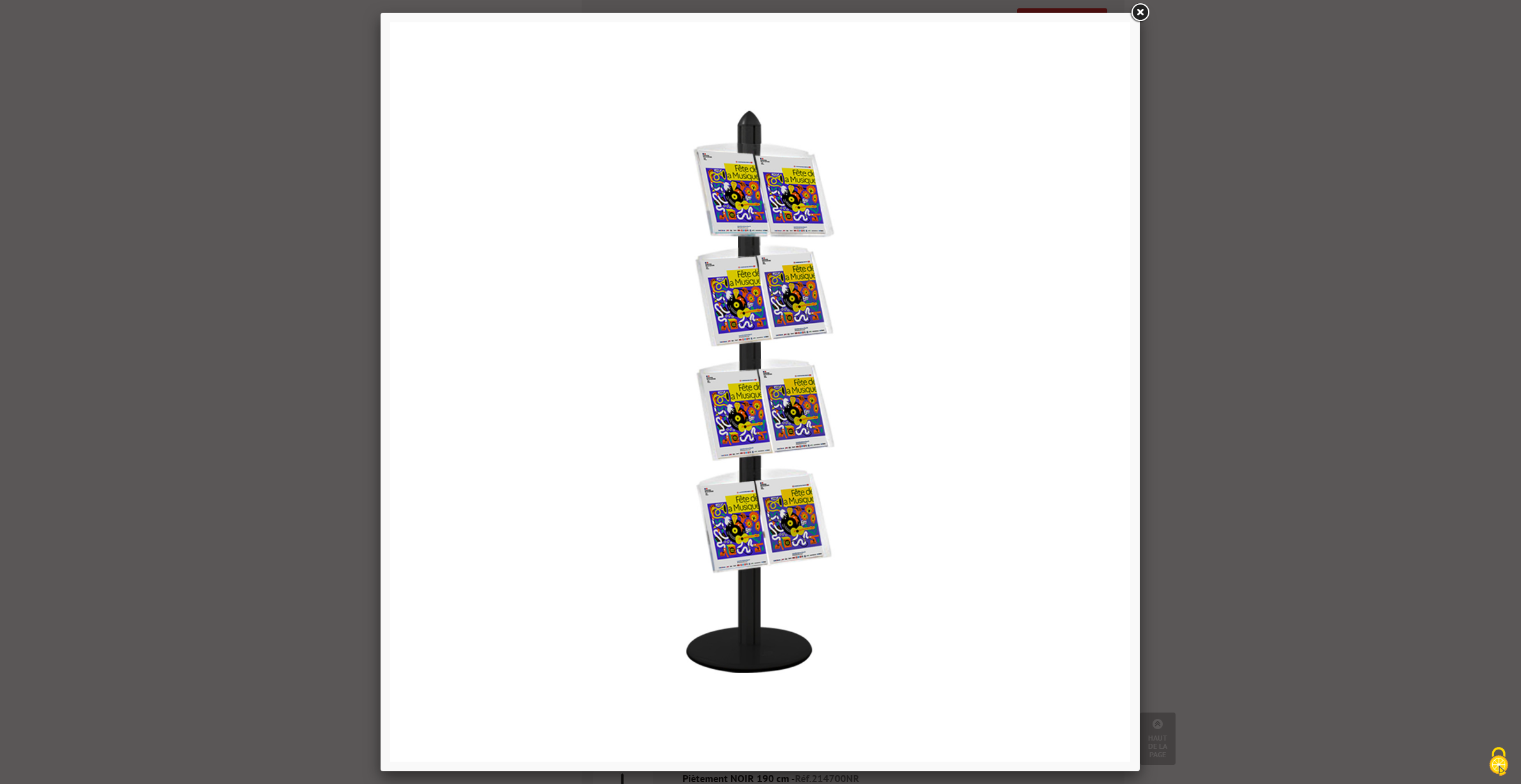
click at [1135, 10] on link at bounding box center [1139, 13] width 23 height 23
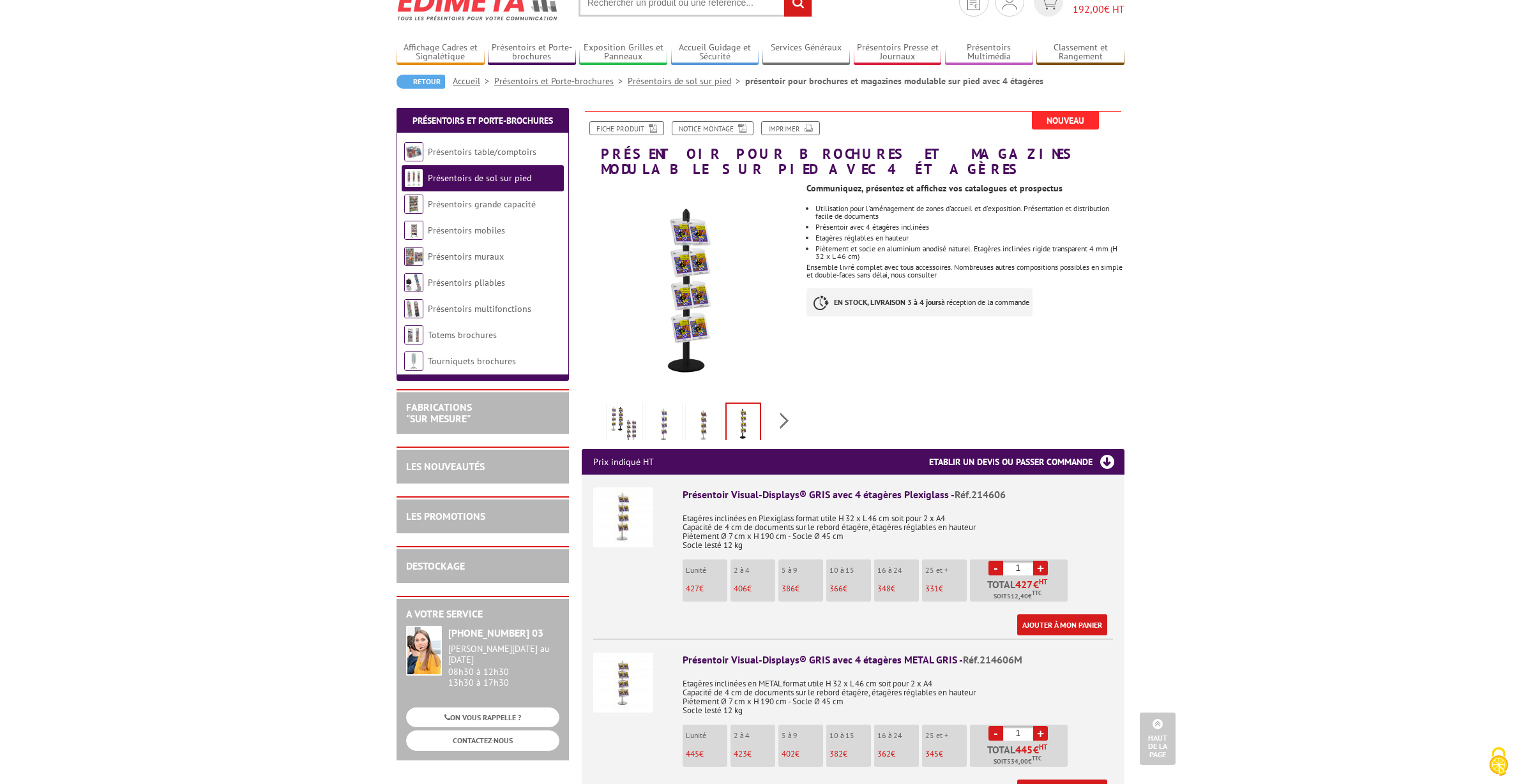
scroll to position [0, 0]
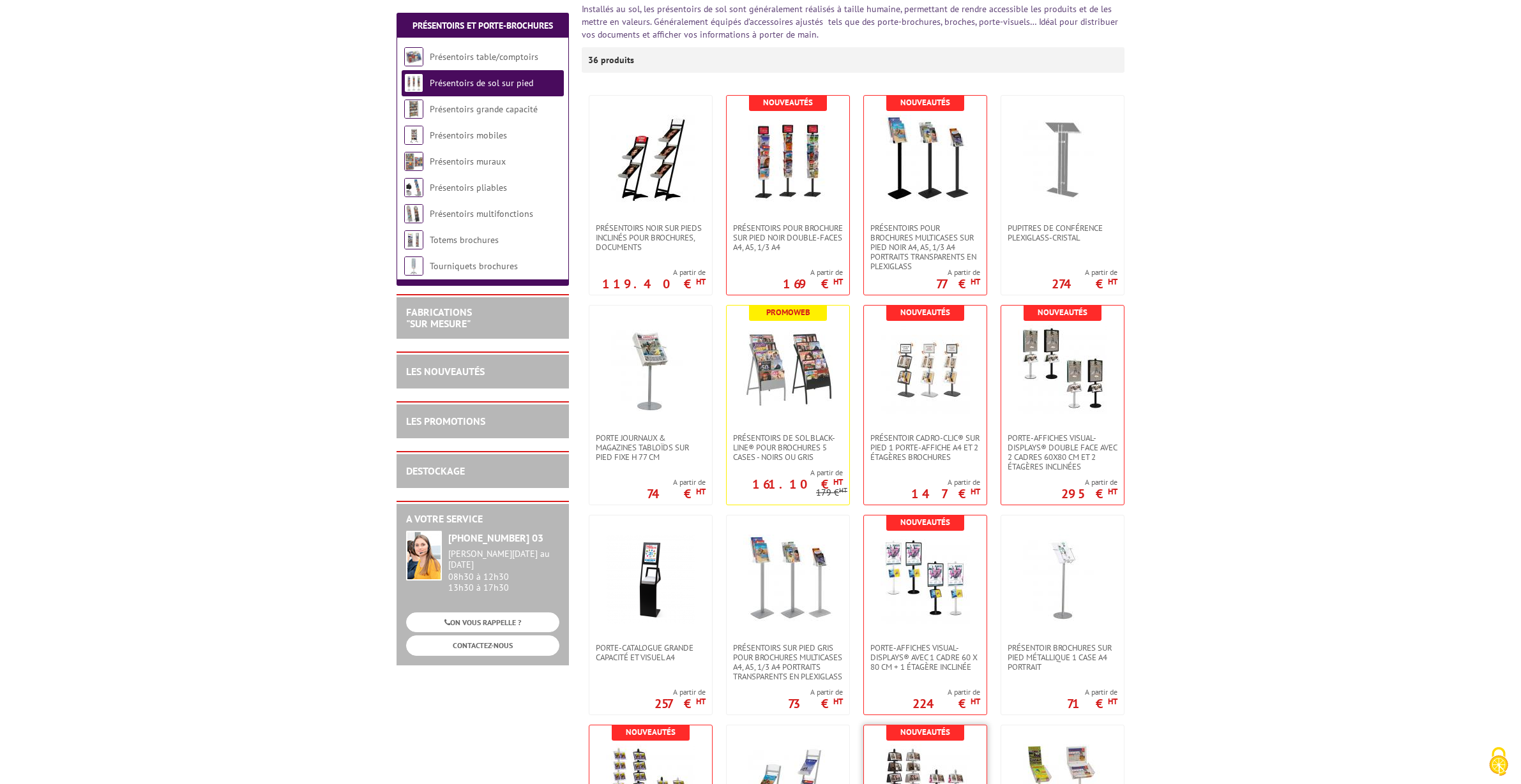
scroll to position [186, 0]
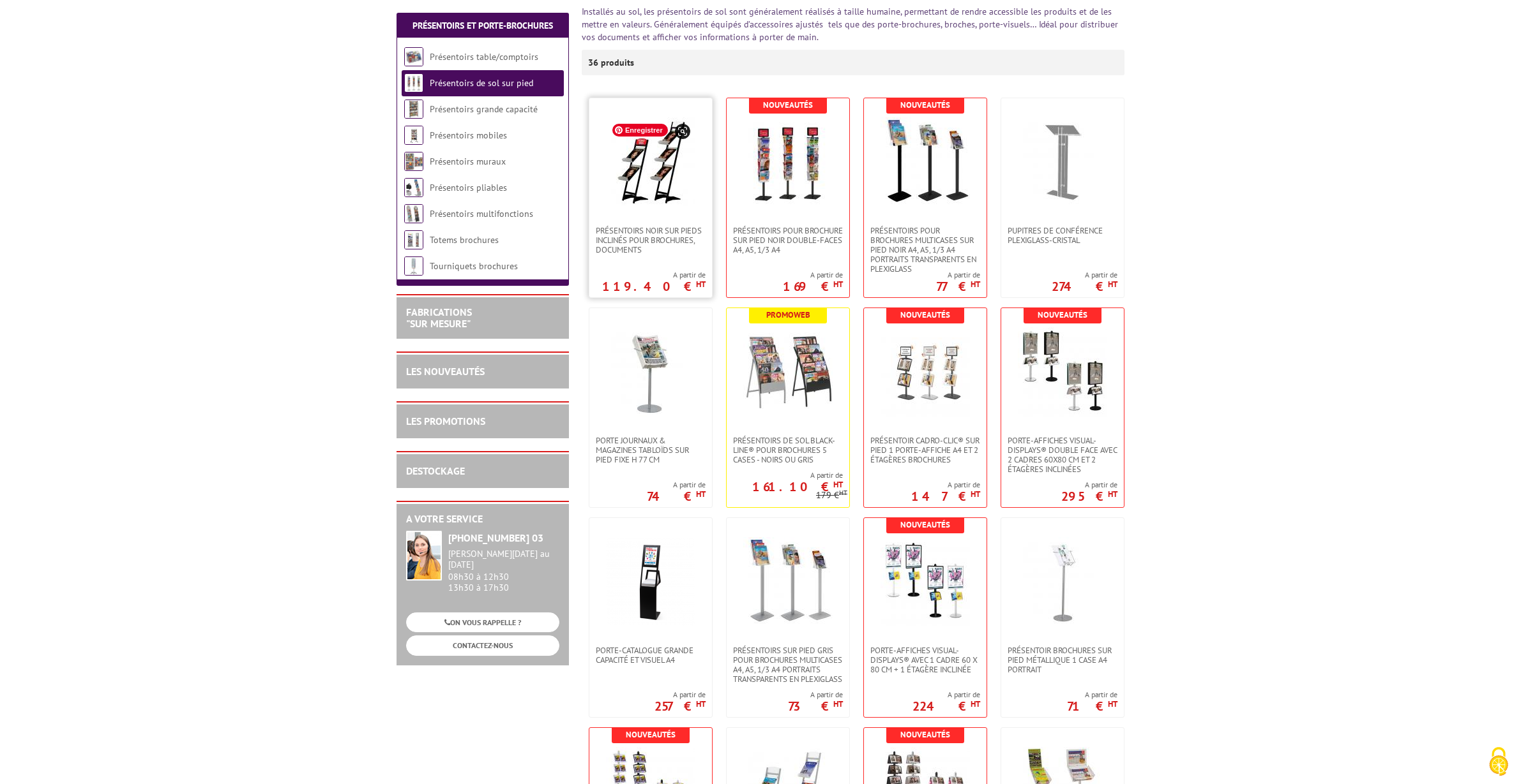
click at [639, 198] on img at bounding box center [650, 161] width 89 height 88
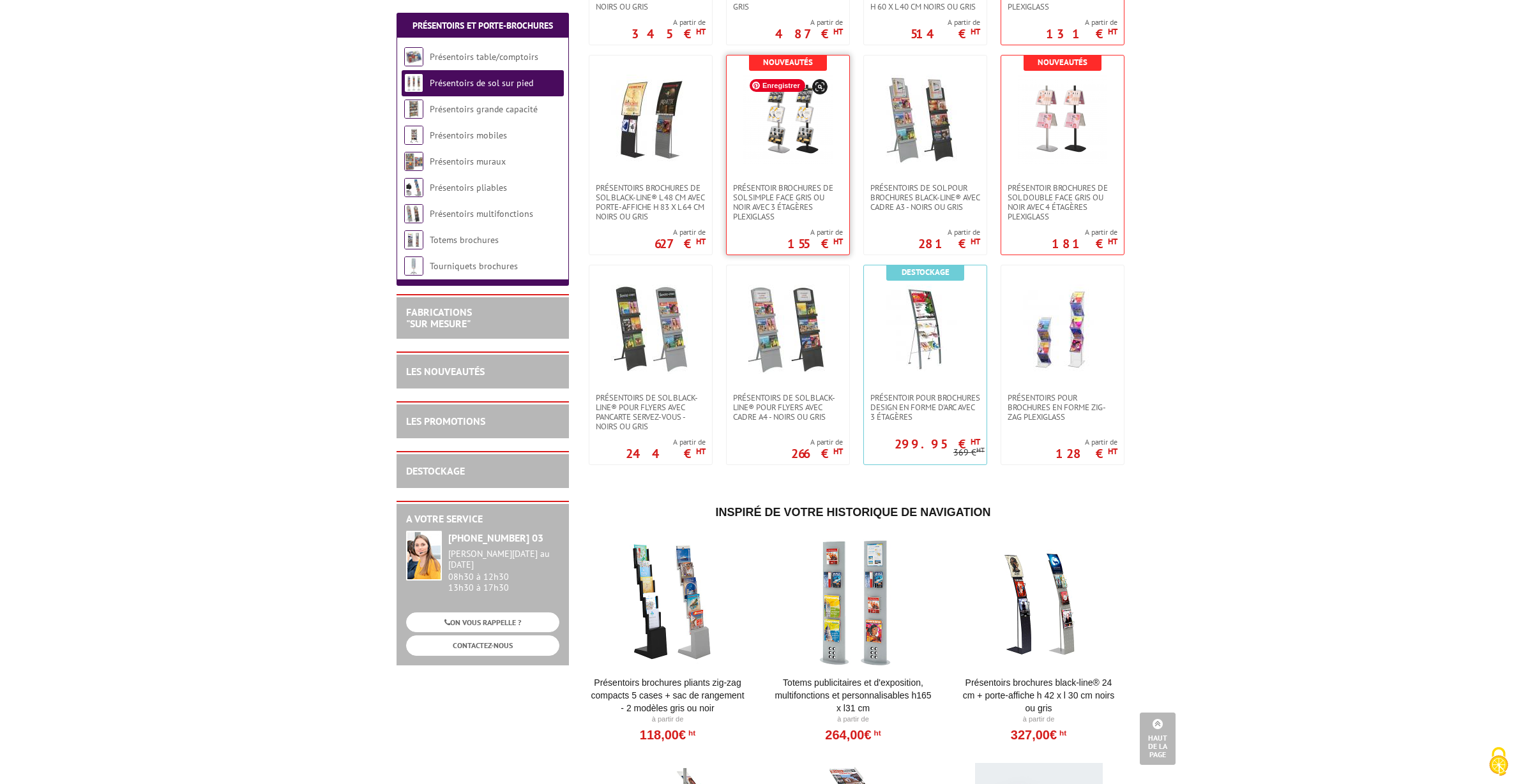
scroll to position [1713, 0]
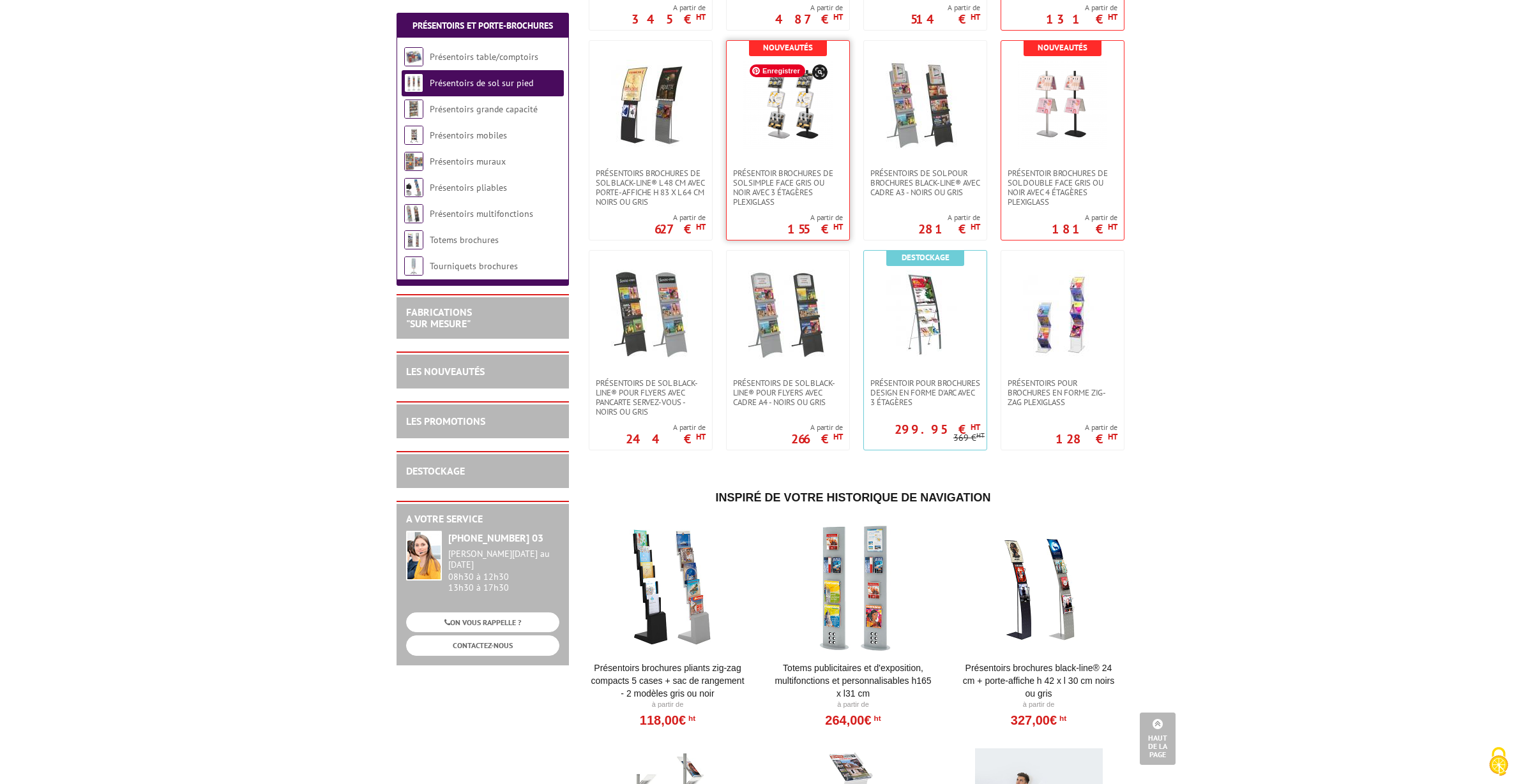
click at [799, 125] on img at bounding box center [787, 104] width 89 height 89
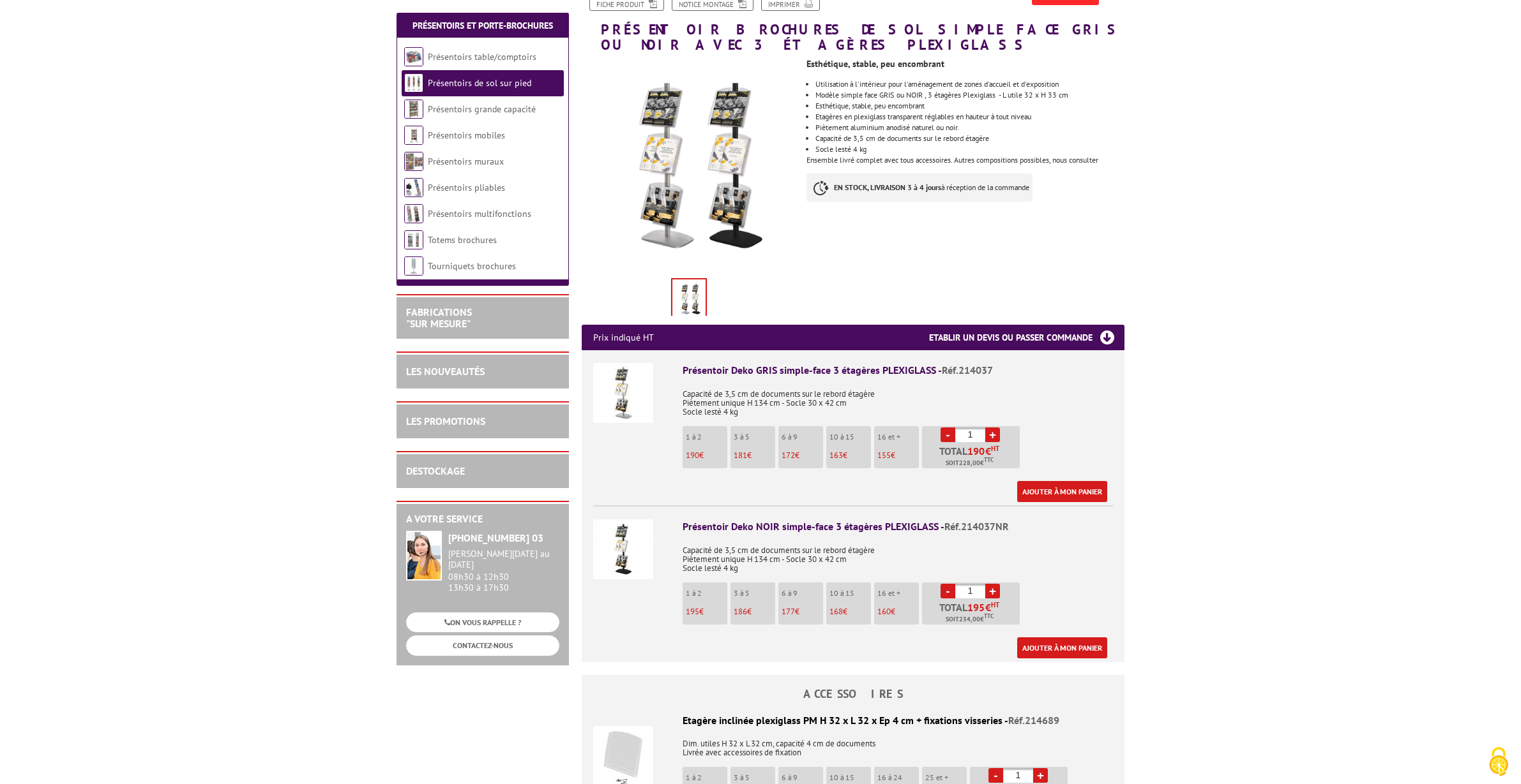
scroll to position [182, 0]
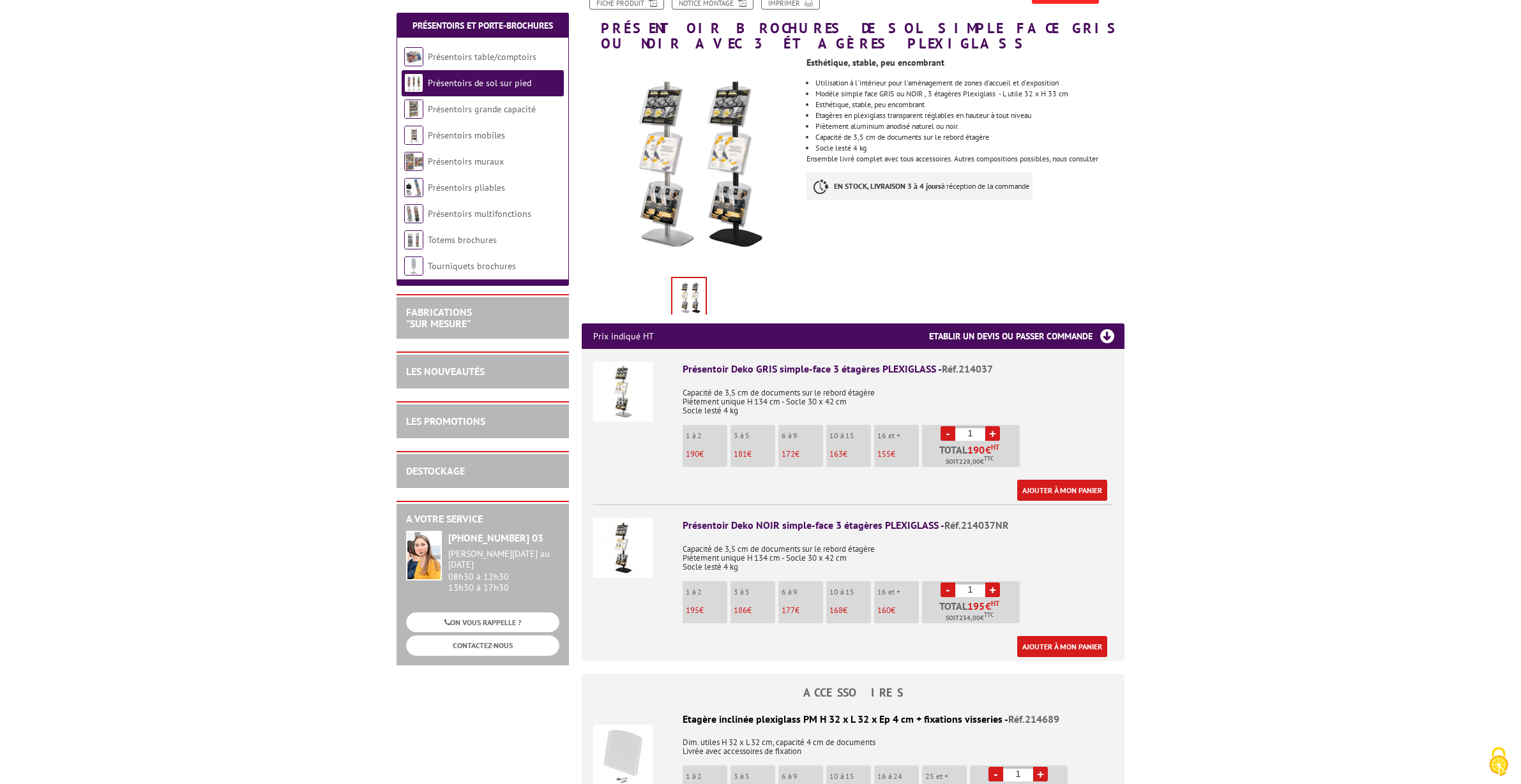
click at [631, 396] on img at bounding box center [623, 391] width 60 height 60
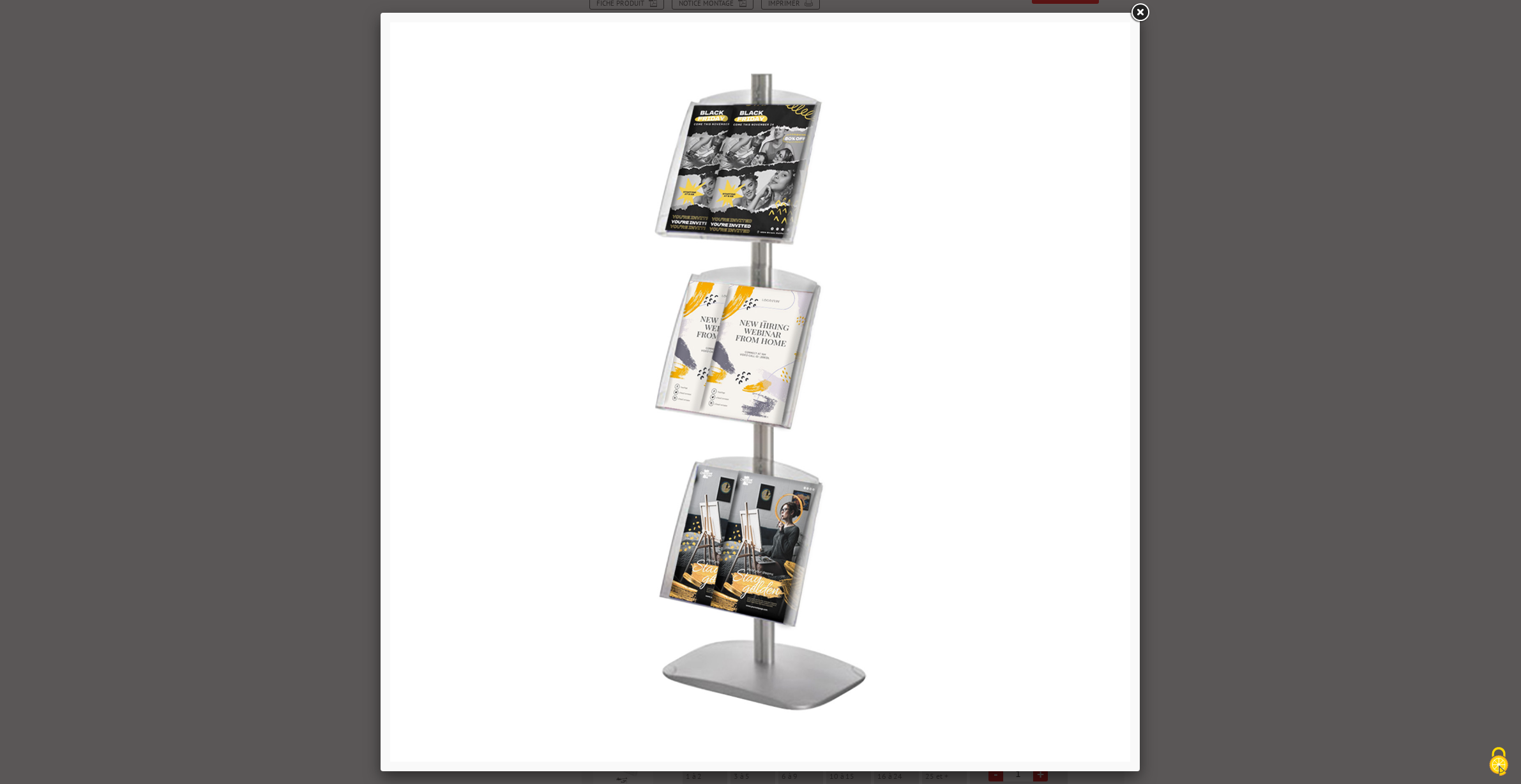
drag, startPoint x: 1139, startPoint y: 14, endPoint x: 1171, endPoint y: 4, distance: 33.5
click at [1139, 14] on link at bounding box center [1139, 13] width 23 height 23
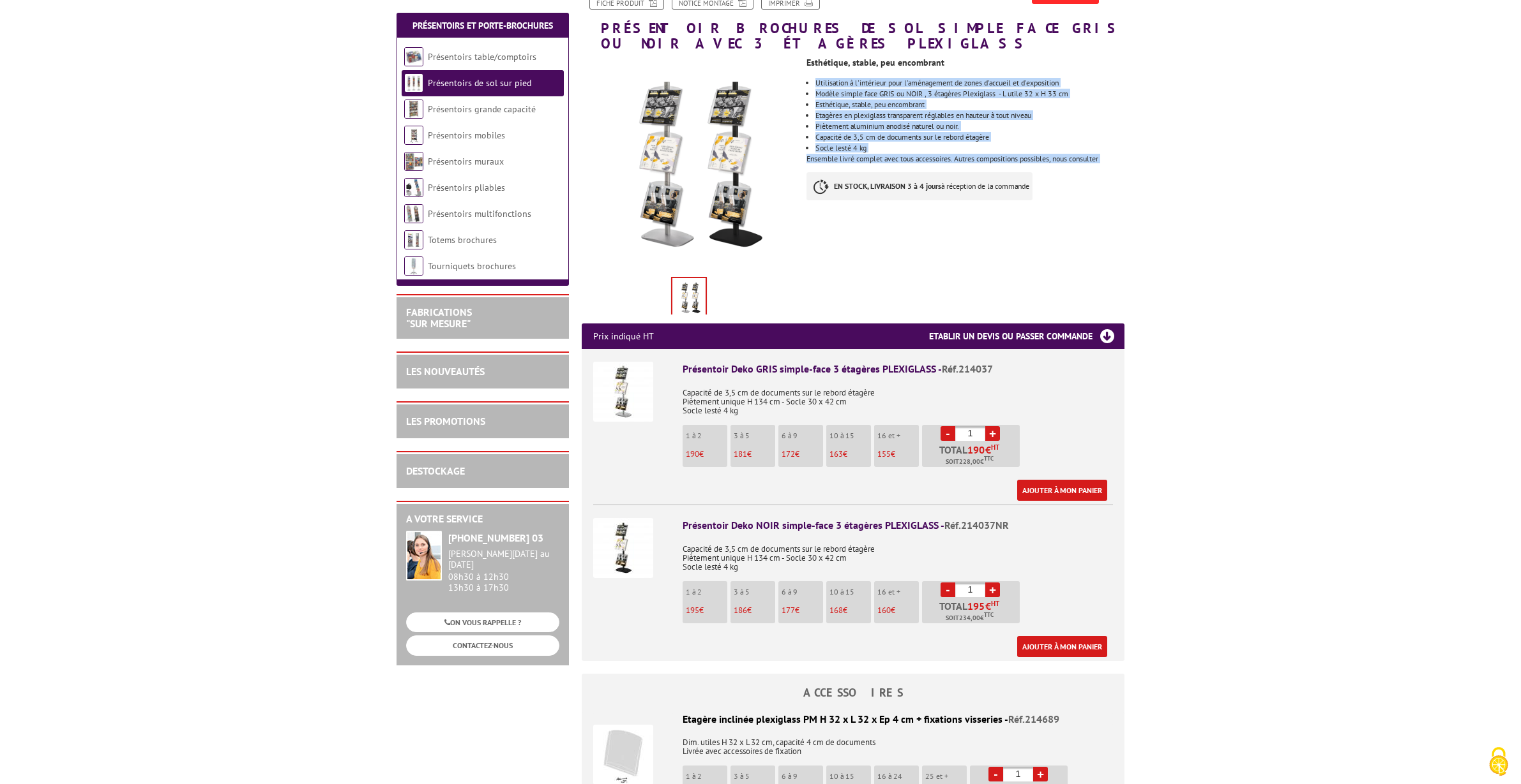
drag, startPoint x: 817, startPoint y: 82, endPoint x: 1059, endPoint y: 175, distance: 259.3
click at [1059, 175] on div "Esthétique, stable, peu encombrant Utilisation à l'intérieur pour l'aménagement…" at bounding box center [970, 136] width 328 height 169
copy div "Utilisation à l'intérieur pour l'aménagement de zones d'accueil et d'exposition…"
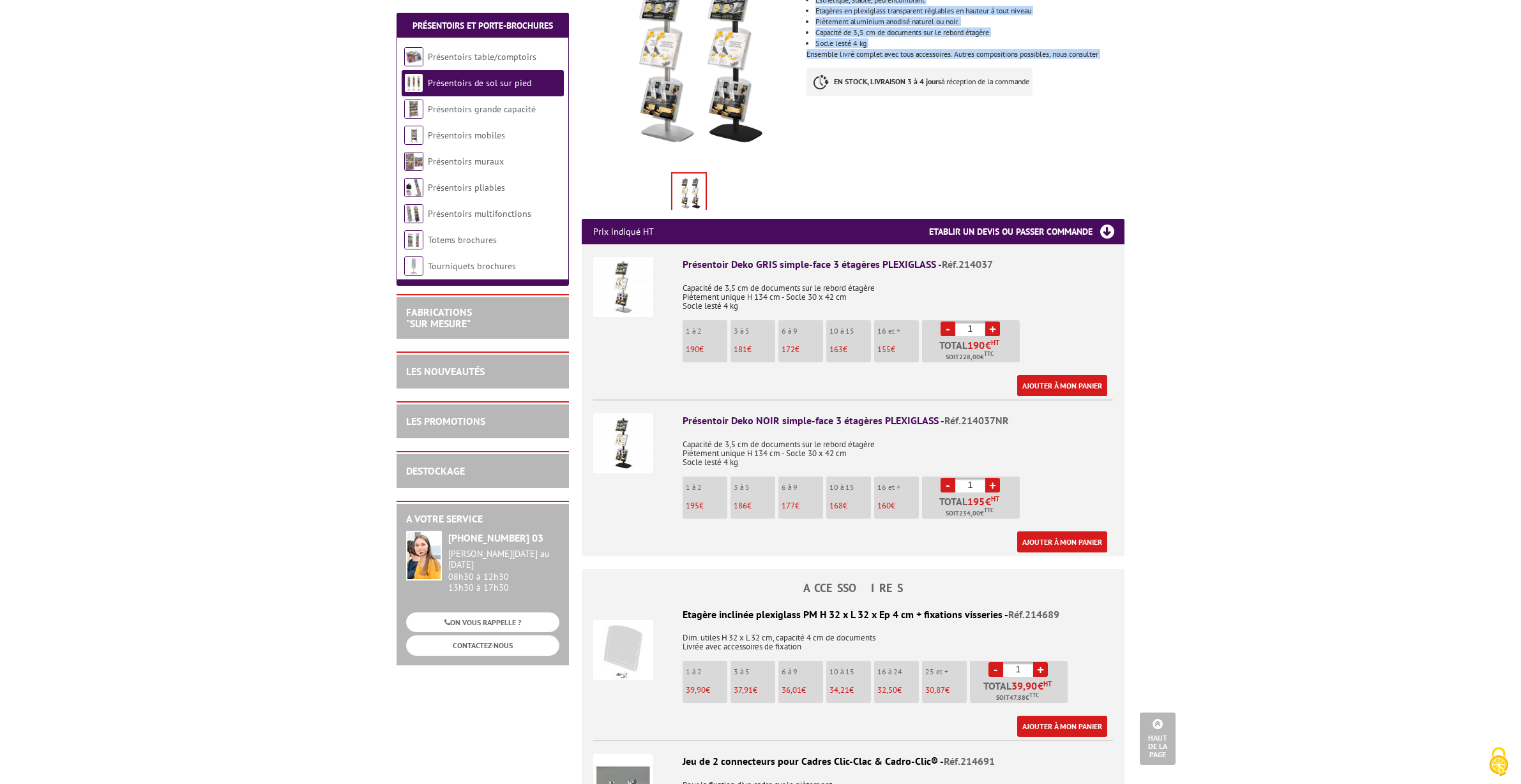
scroll to position [285, 0]
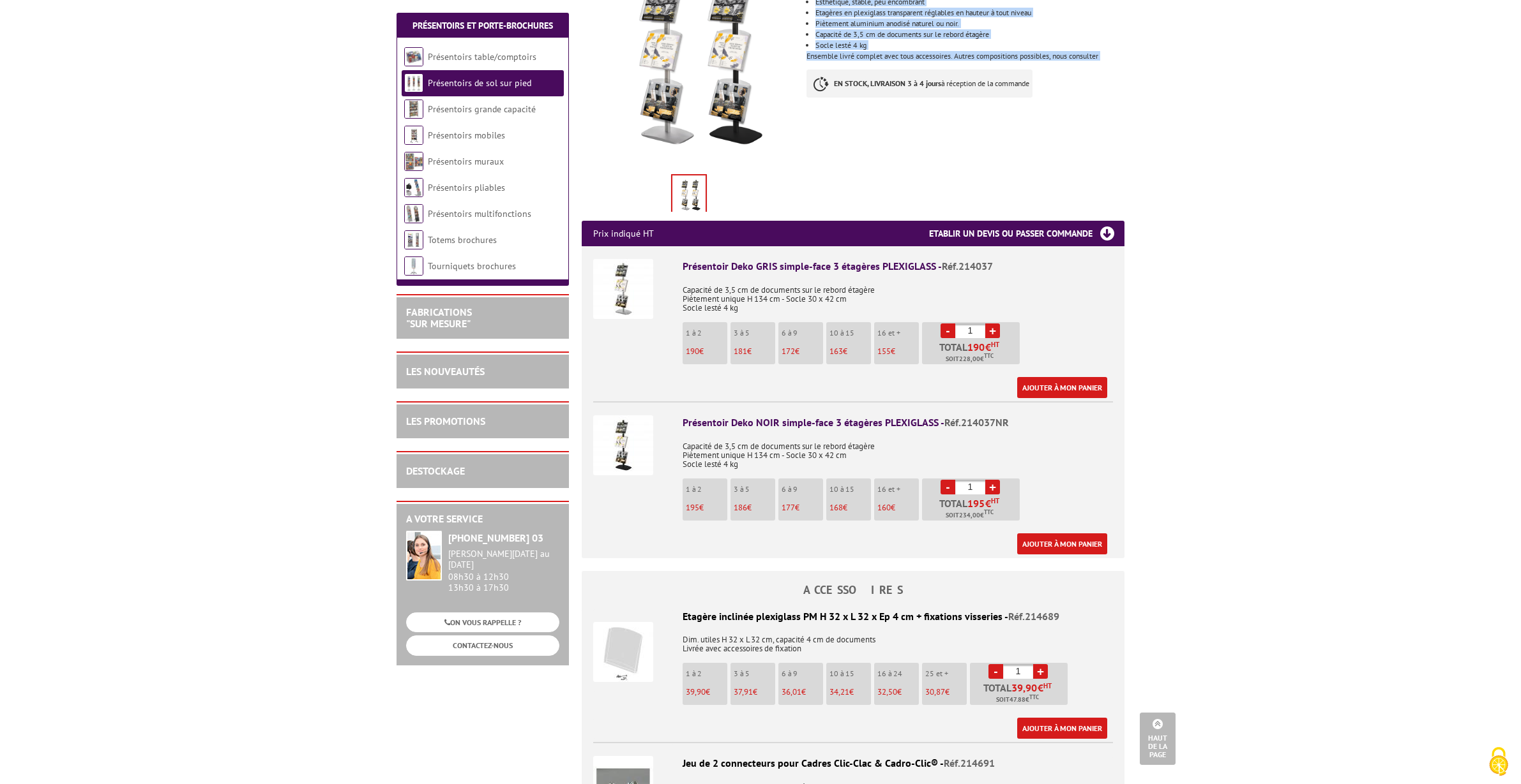
click at [636, 285] on img at bounding box center [623, 289] width 60 height 60
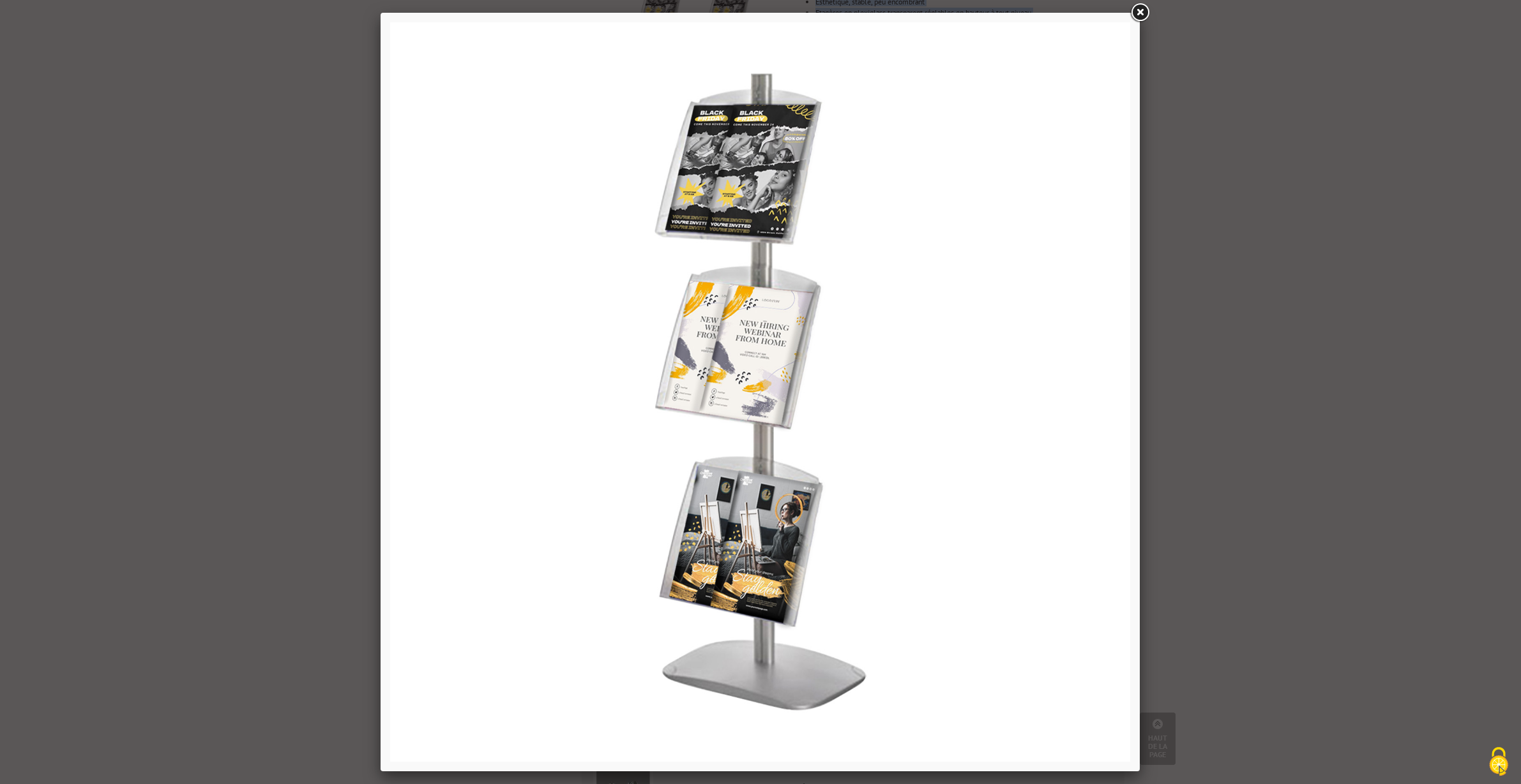
click at [1139, 15] on link at bounding box center [1139, 13] width 23 height 23
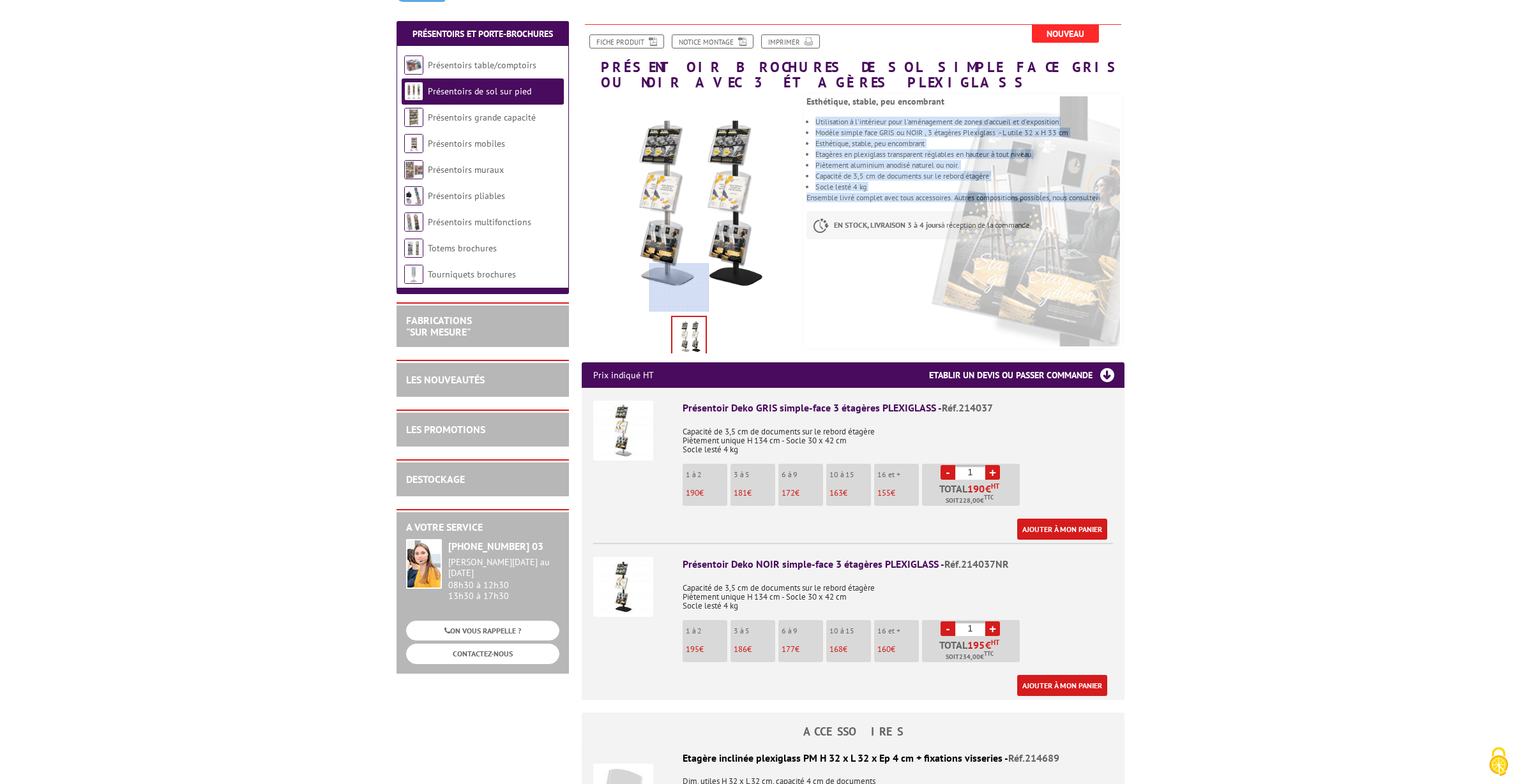
scroll to position [141, 0]
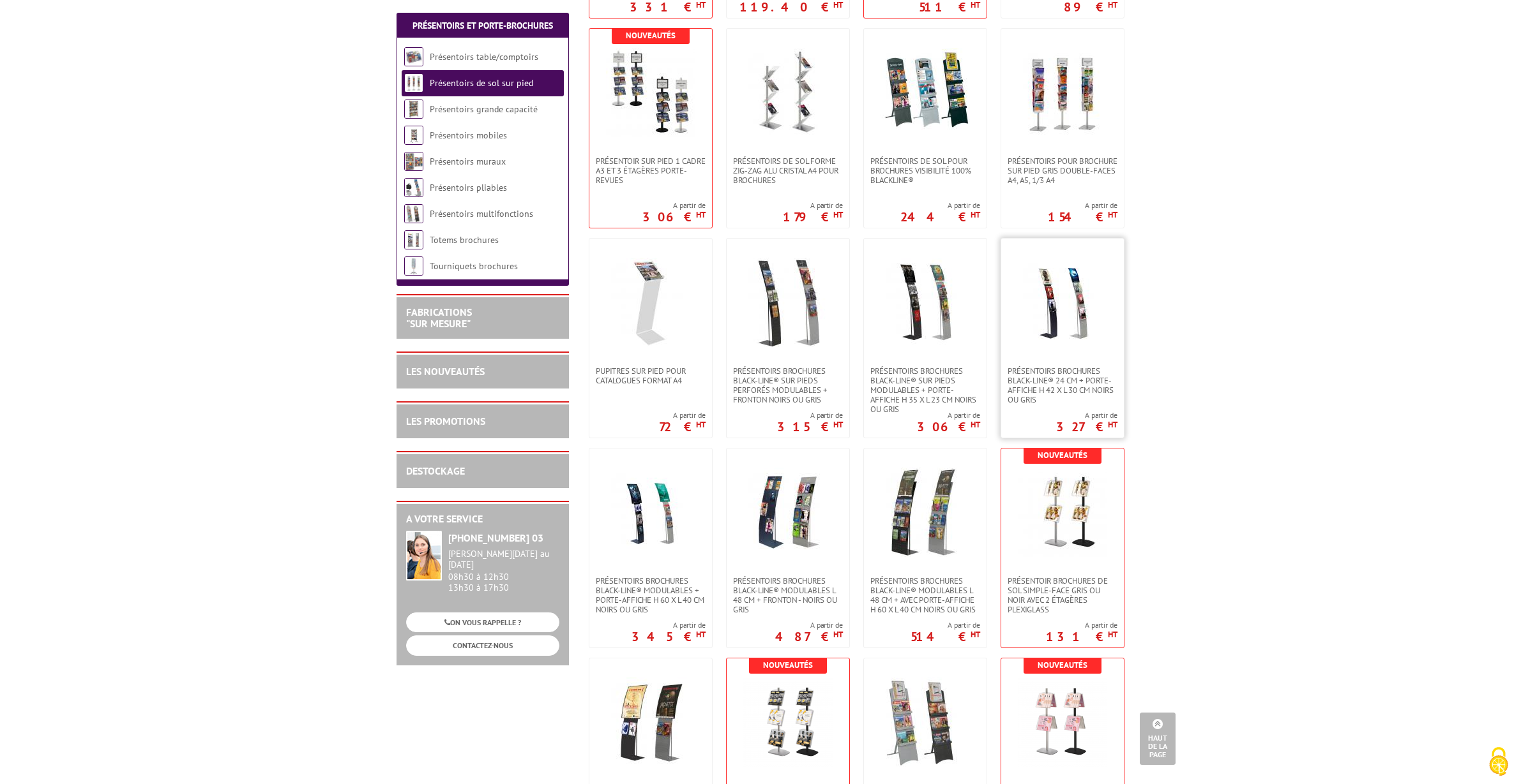
scroll to position [1093, 0]
click at [968, 290] on img at bounding box center [925, 304] width 89 height 89
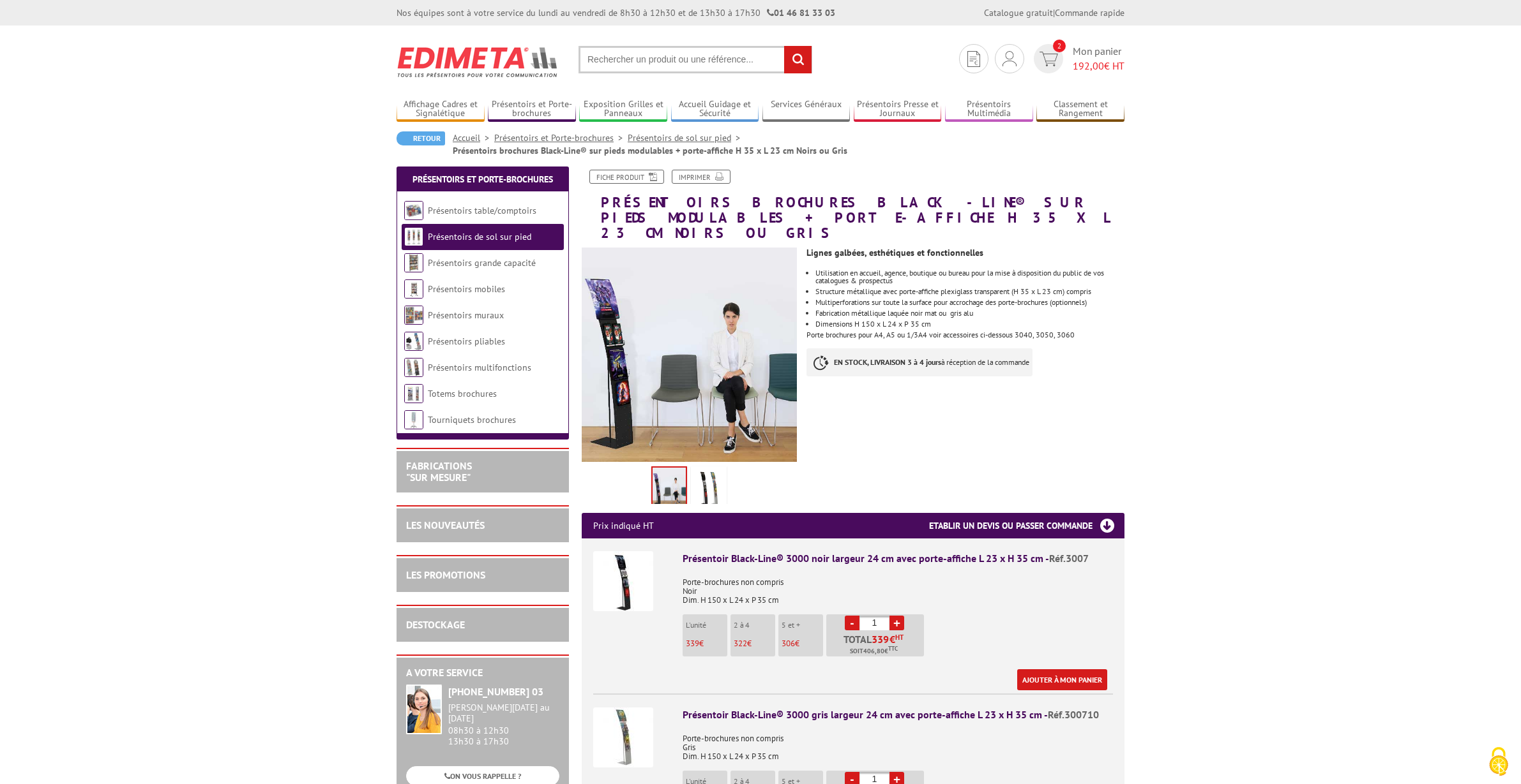
click at [629, 570] on img at bounding box center [623, 581] width 60 height 60
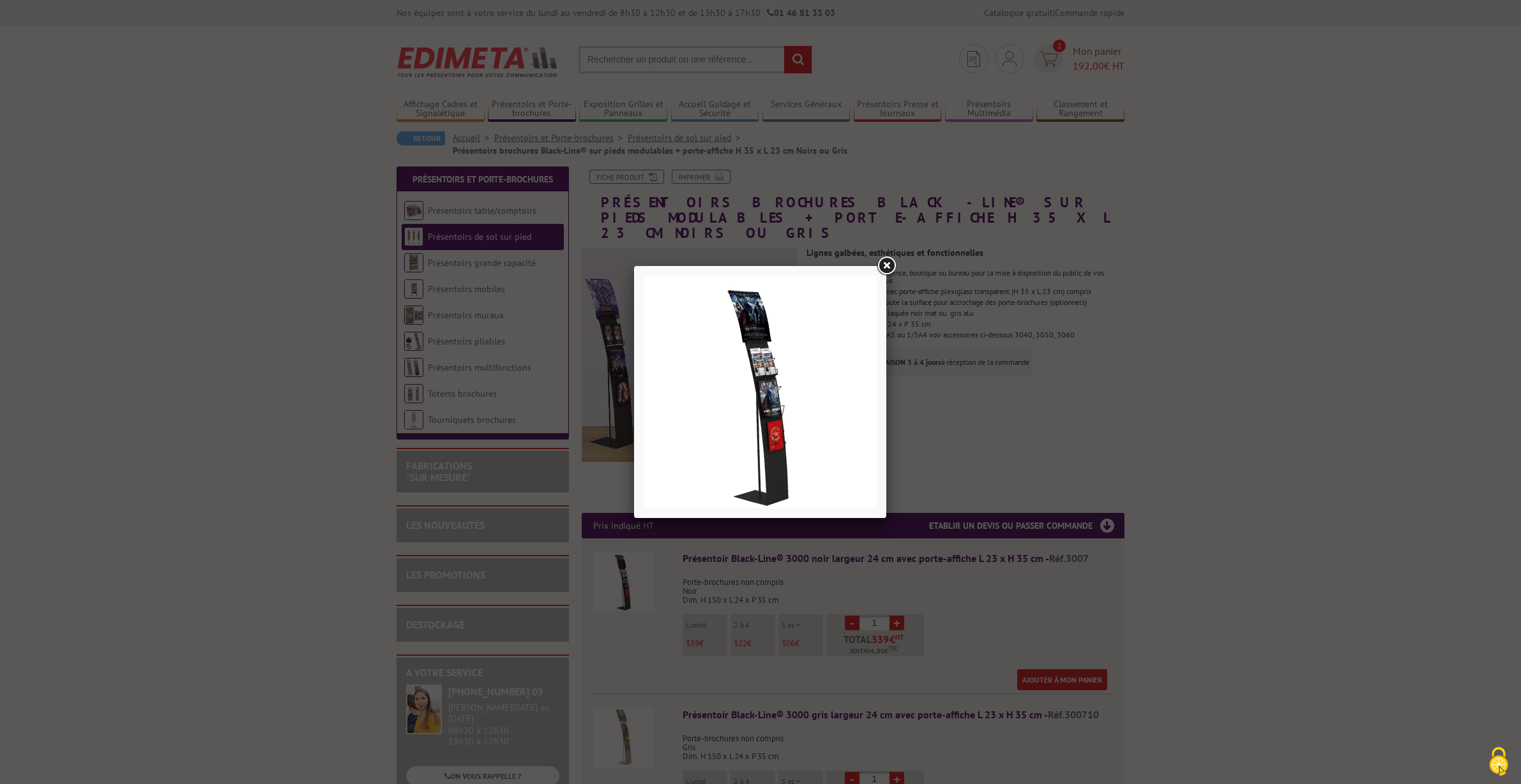
click at [887, 268] on link at bounding box center [886, 266] width 23 height 23
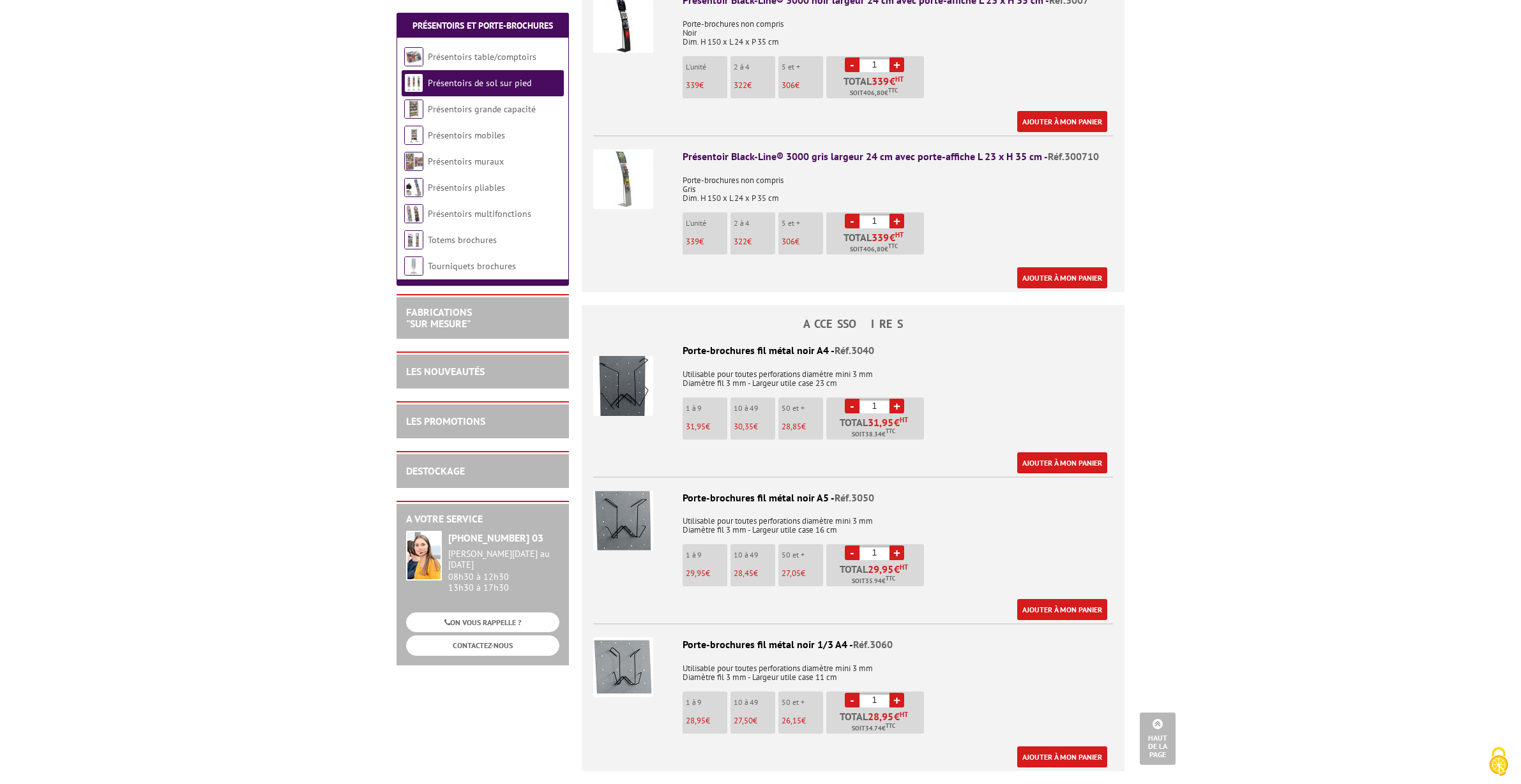
scroll to position [553, 0]
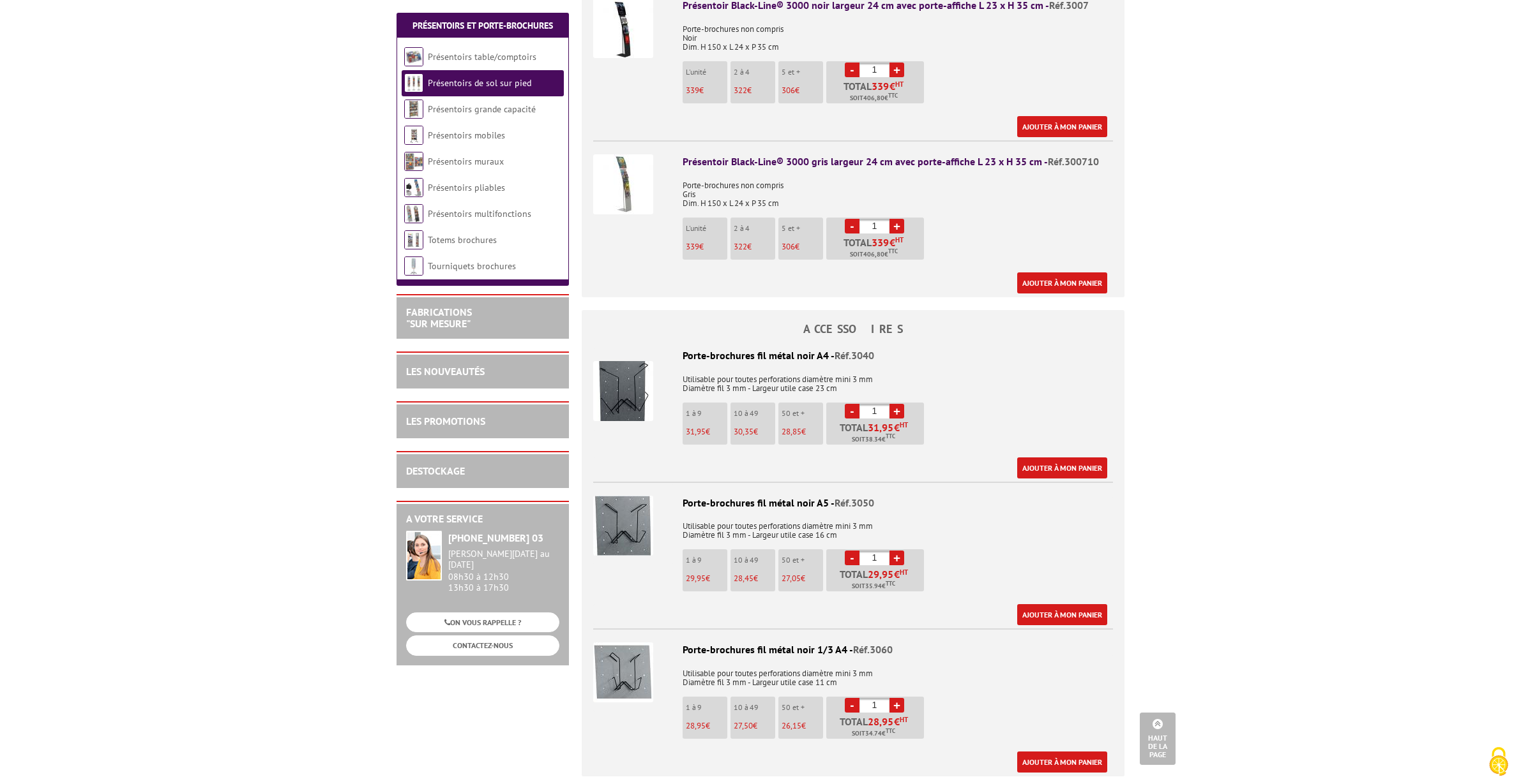
click at [634, 171] on img at bounding box center [623, 184] width 60 height 60
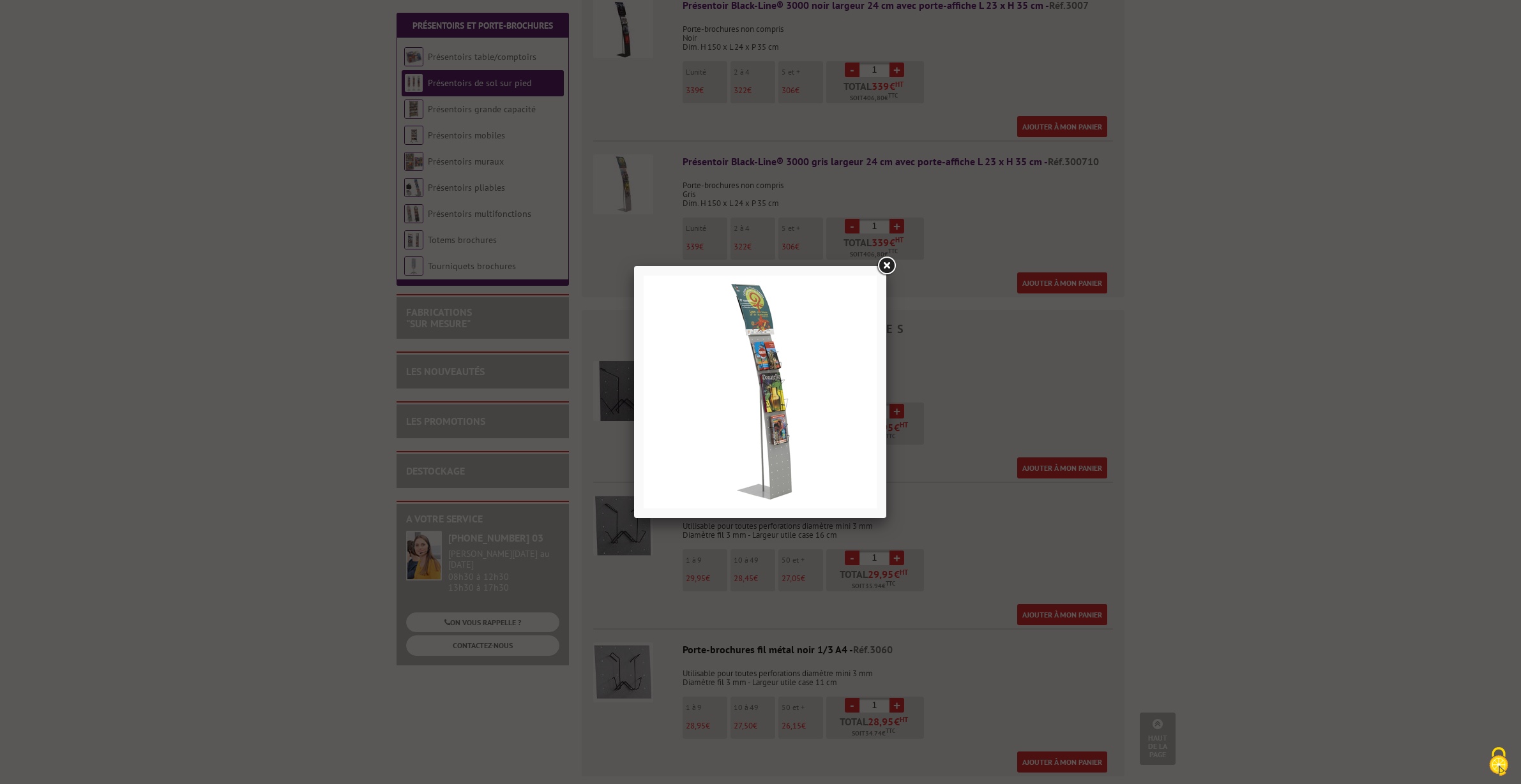
click at [889, 267] on link at bounding box center [886, 266] width 23 height 23
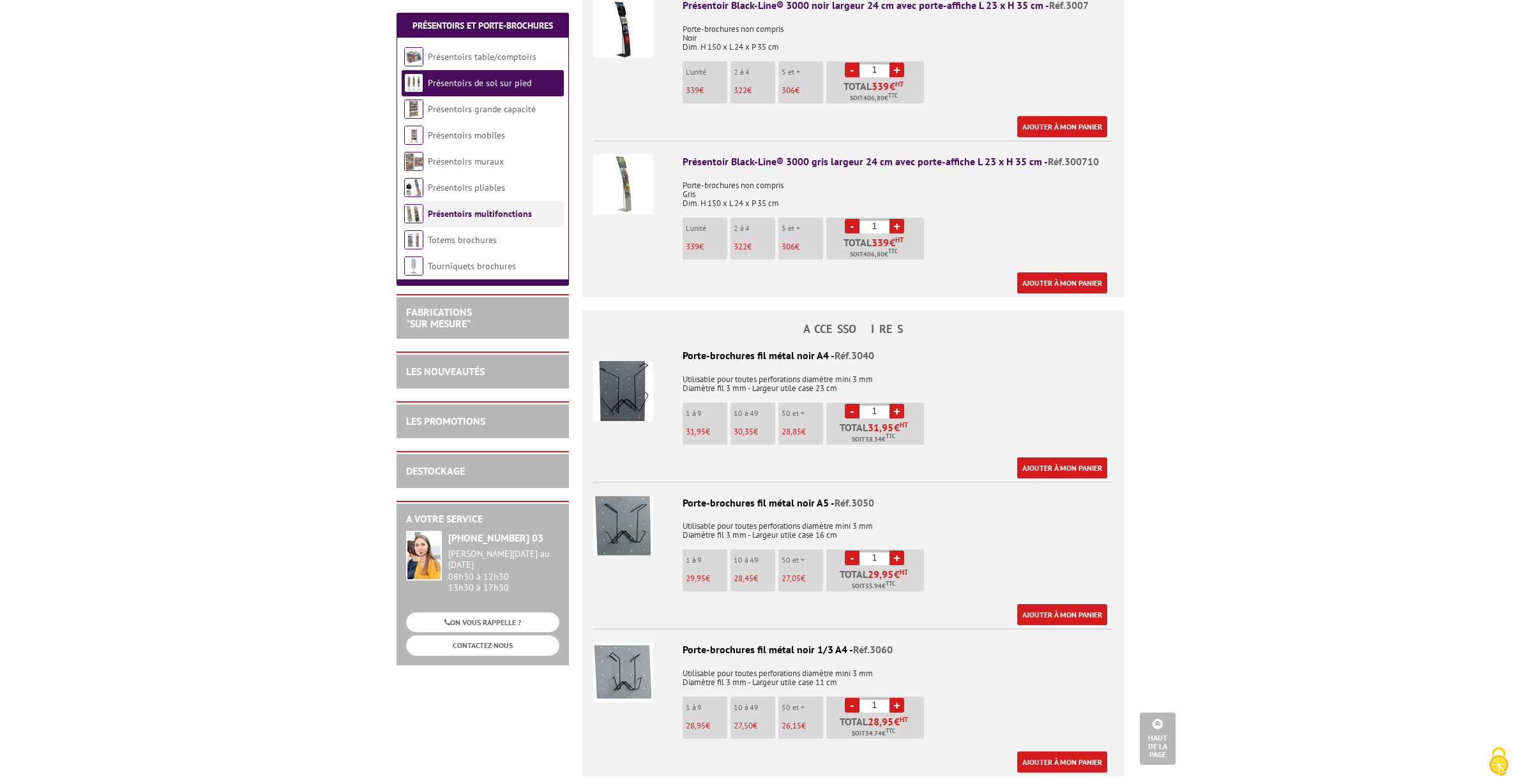
click at [461, 213] on link "Présentoirs multifonctions" at bounding box center [480, 214] width 104 height 11
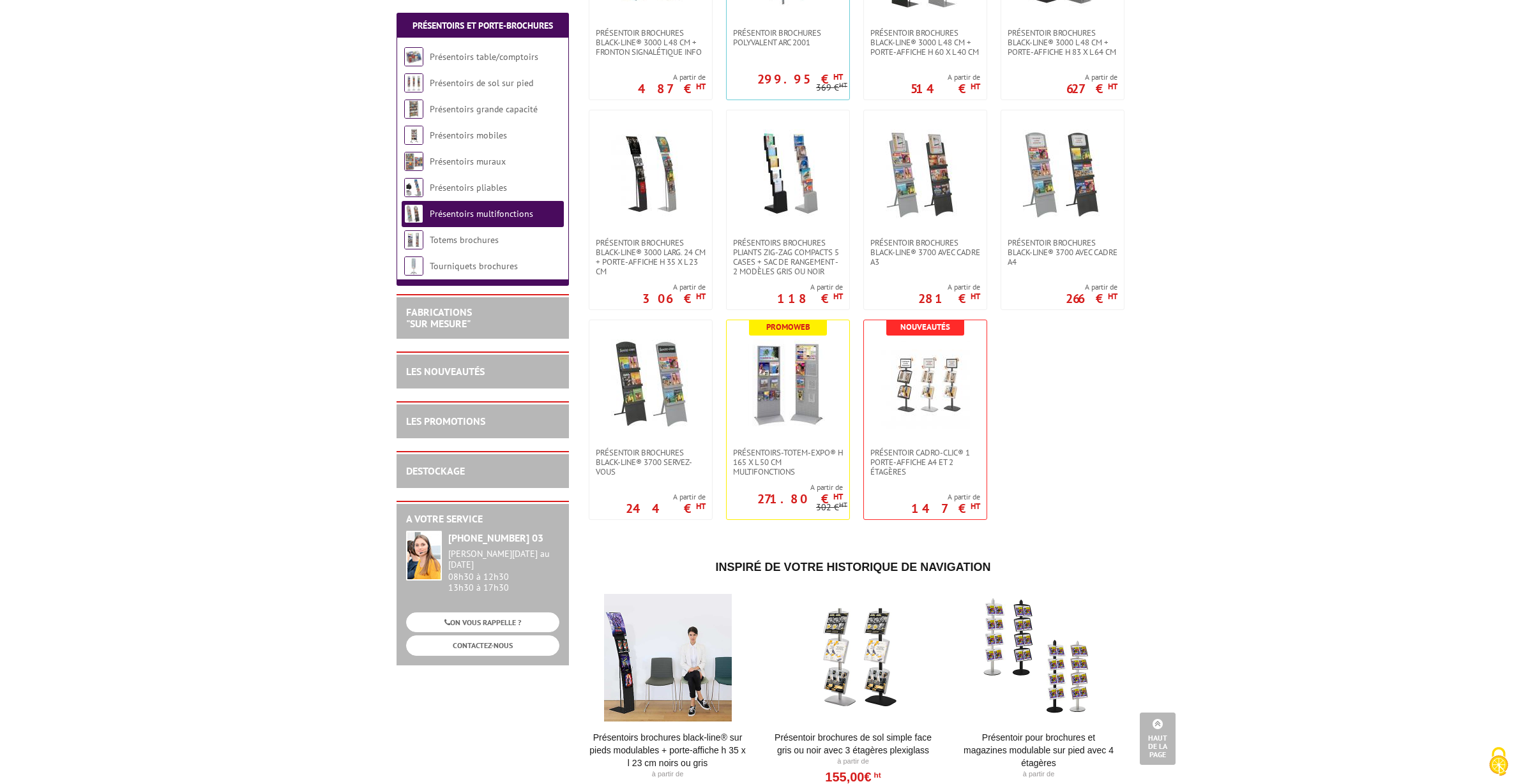
scroll to position [582, 0]
click at [661, 189] on img at bounding box center [650, 173] width 89 height 89
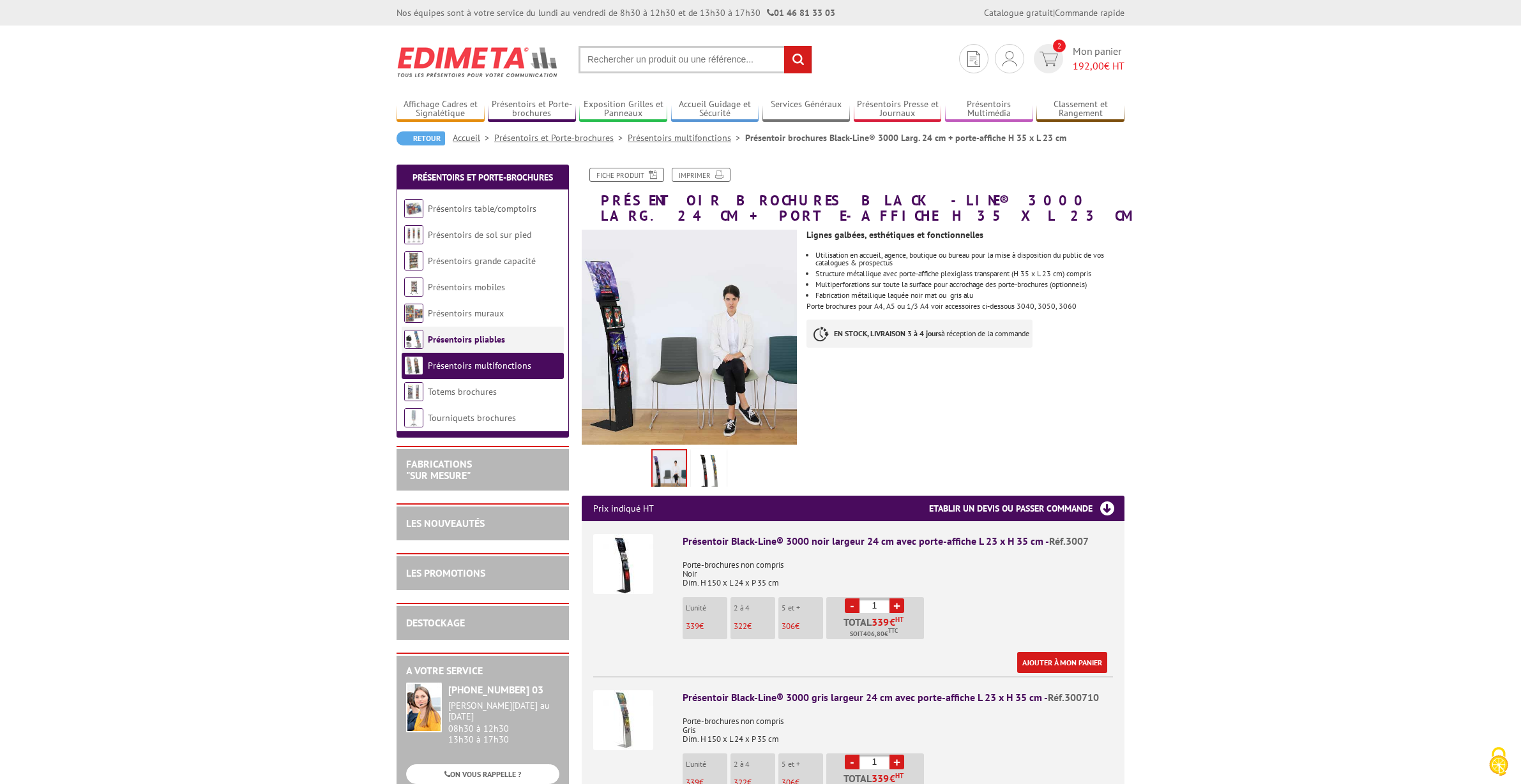
click at [490, 340] on link "Présentoirs pliables" at bounding box center [466, 340] width 77 height 11
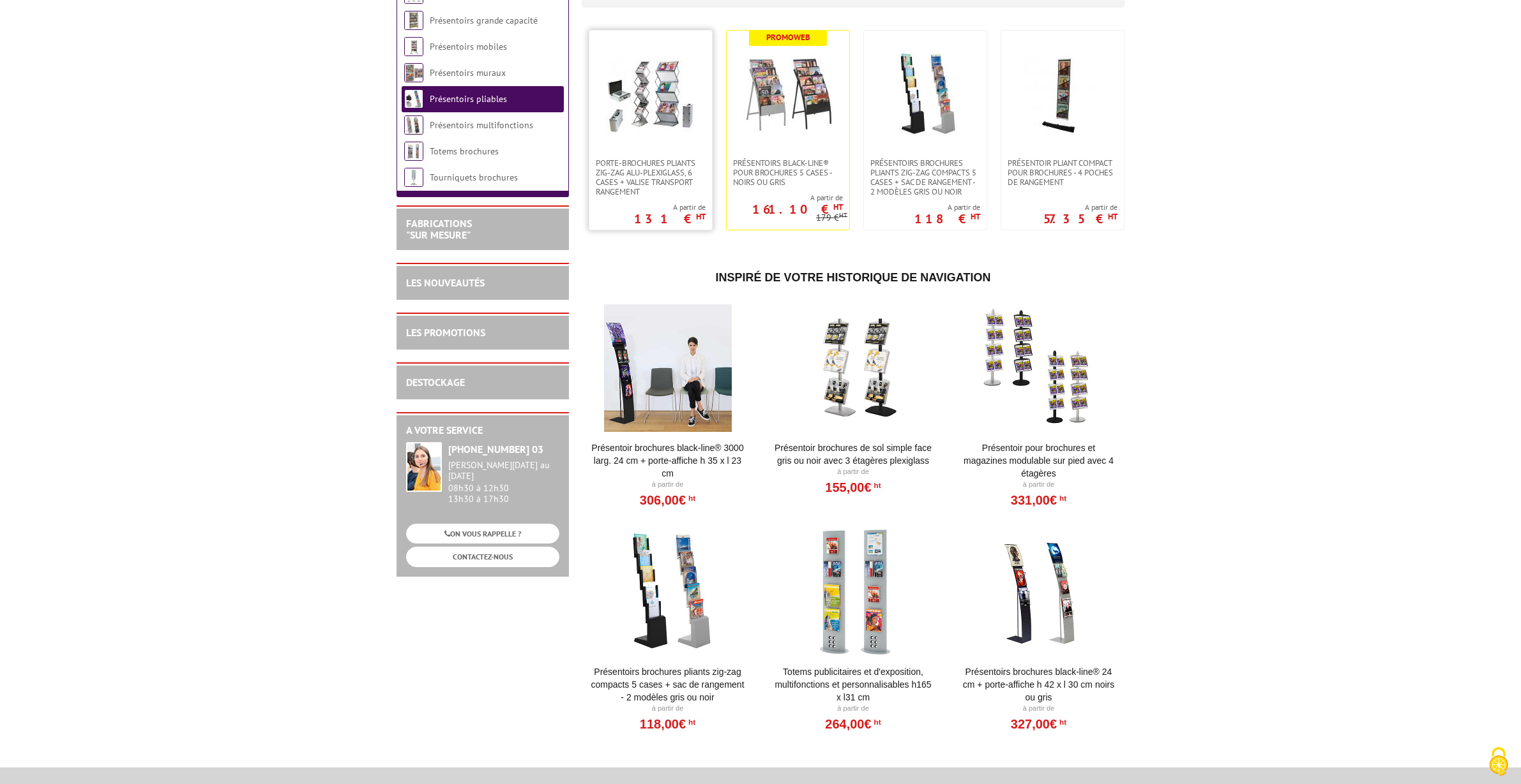
scroll to position [241, 0]
click at [514, 153] on li "Totems brochures" at bounding box center [483, 151] width 162 height 27
click at [504, 177] on link "Tourniquets brochures" at bounding box center [474, 177] width 88 height 11
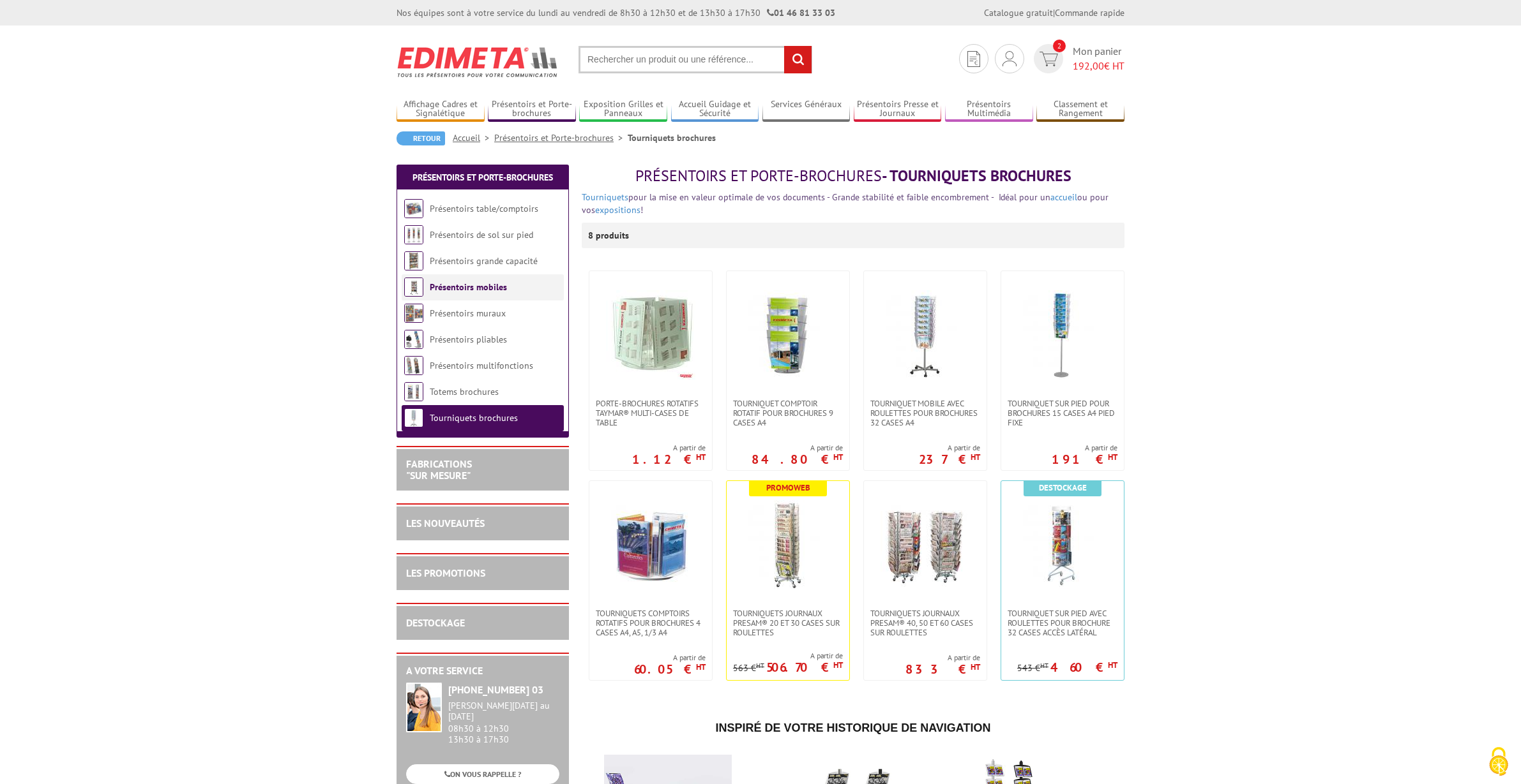
click at [480, 292] on link "Présentoirs mobiles" at bounding box center [468, 287] width 77 height 11
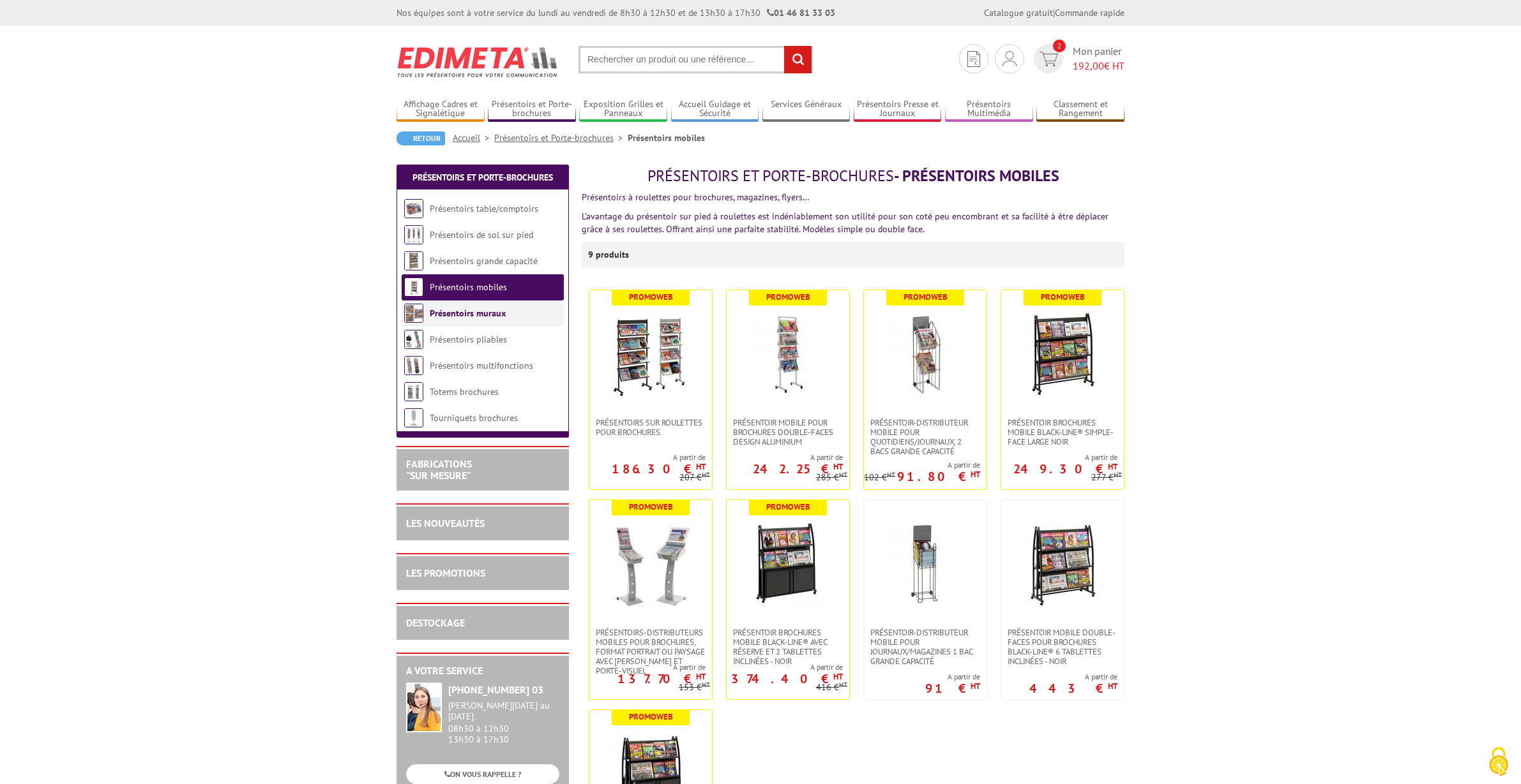
click at [444, 316] on link "Présentoirs muraux" at bounding box center [468, 313] width 76 height 11
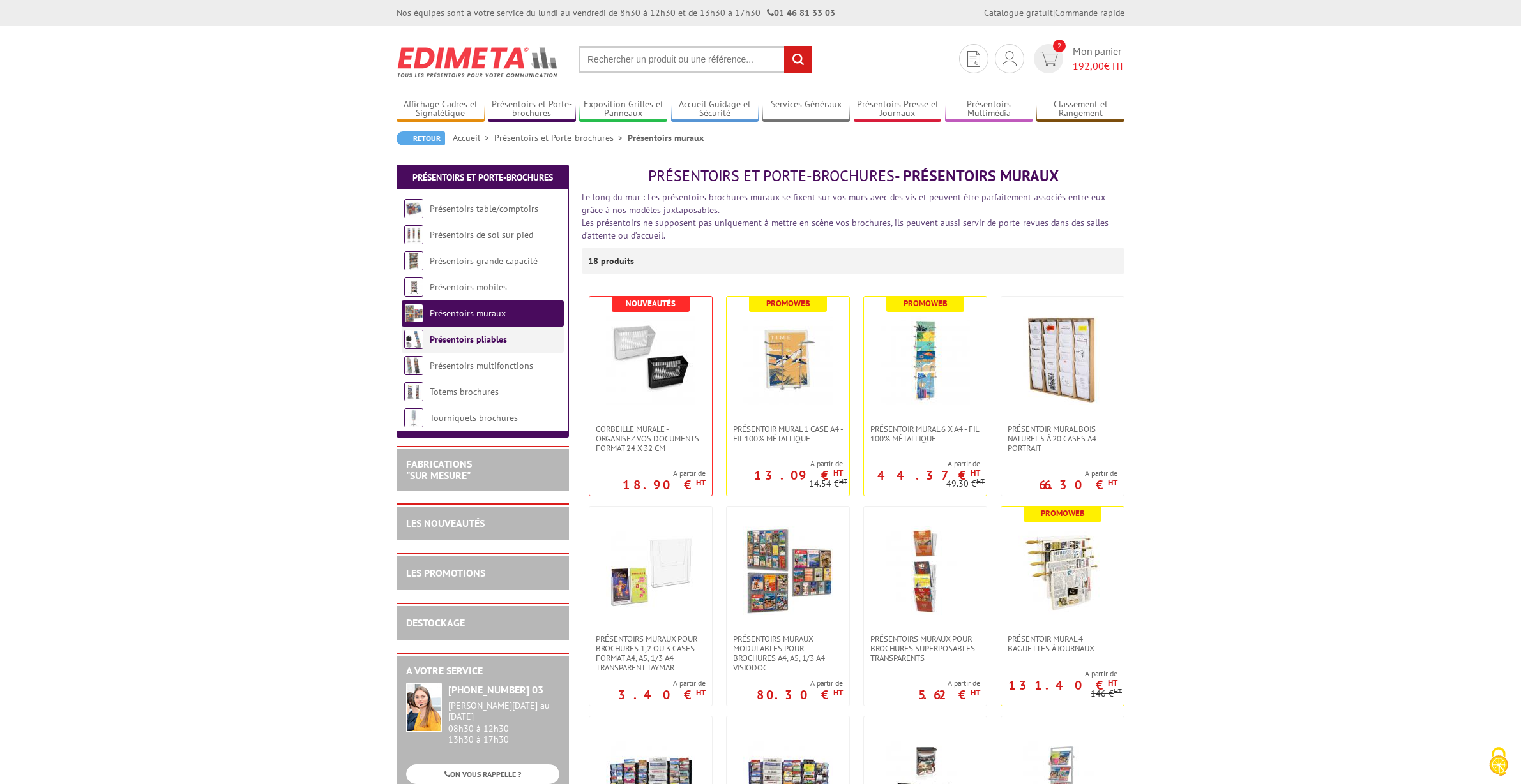
click at [446, 343] on link "Présentoirs pliables" at bounding box center [468, 340] width 77 height 11
